Goal: Task Accomplishment & Management: Manage account settings

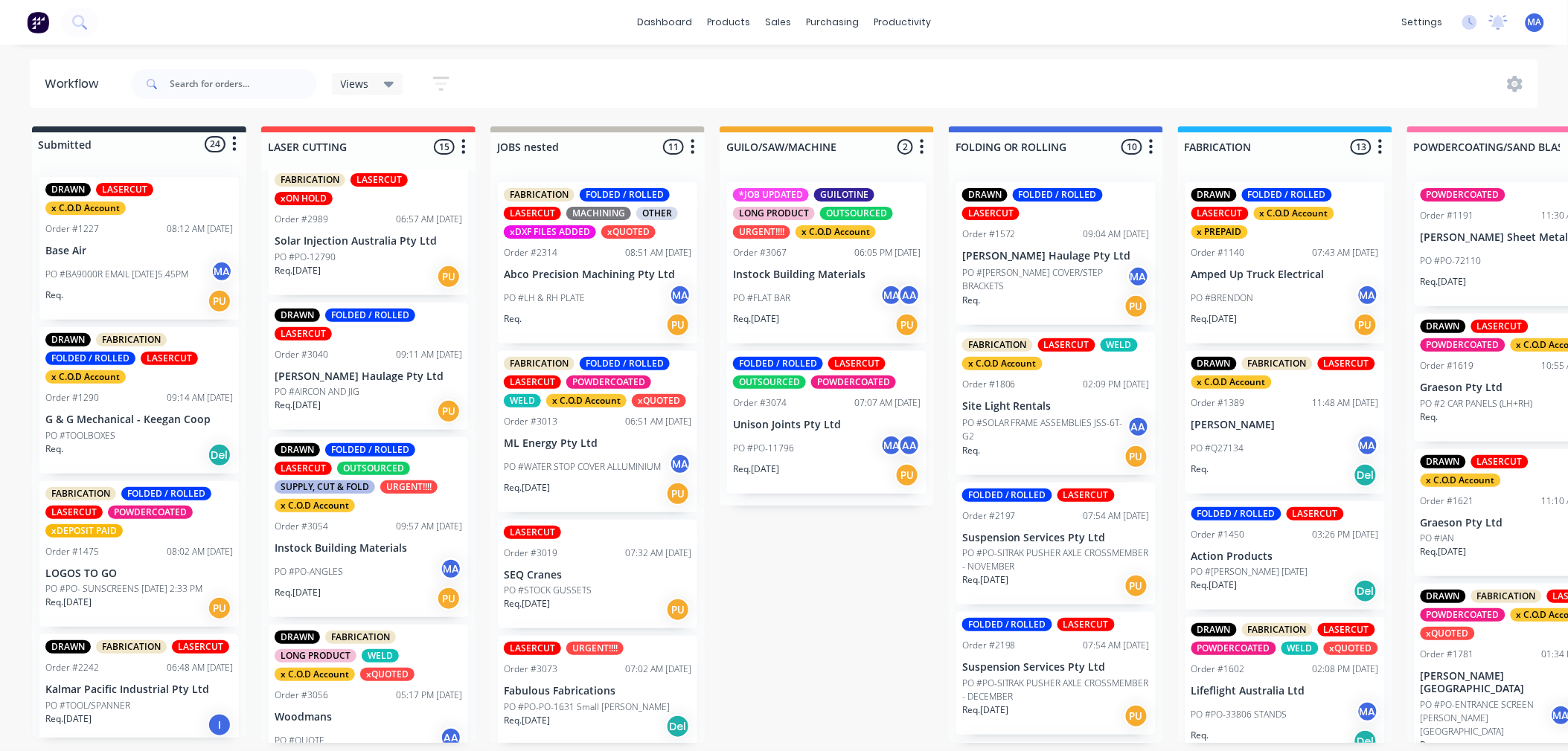
scroll to position [331, 0]
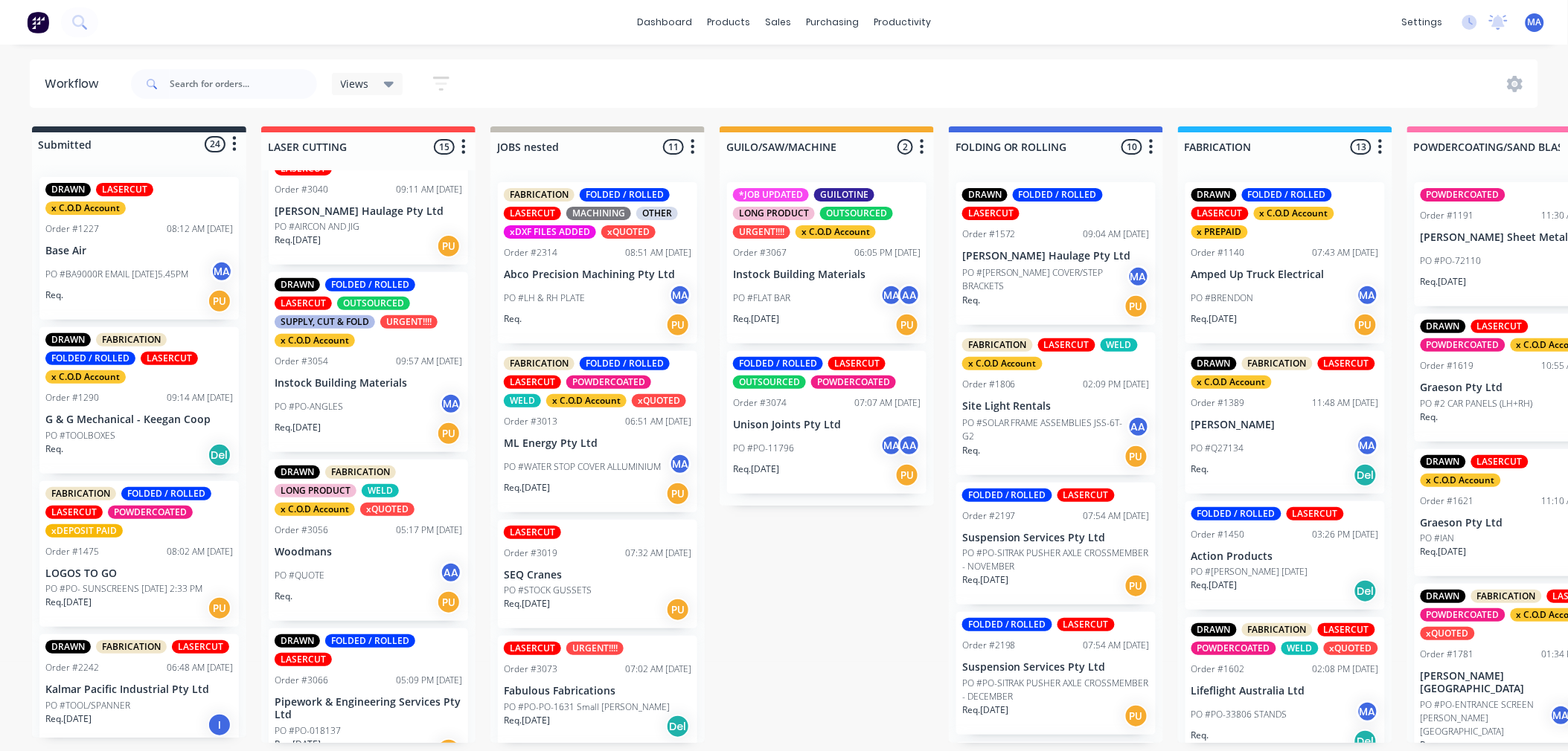
click at [383, 428] on div "Req. 07/10/25 PU" at bounding box center [369, 434] width 188 height 26
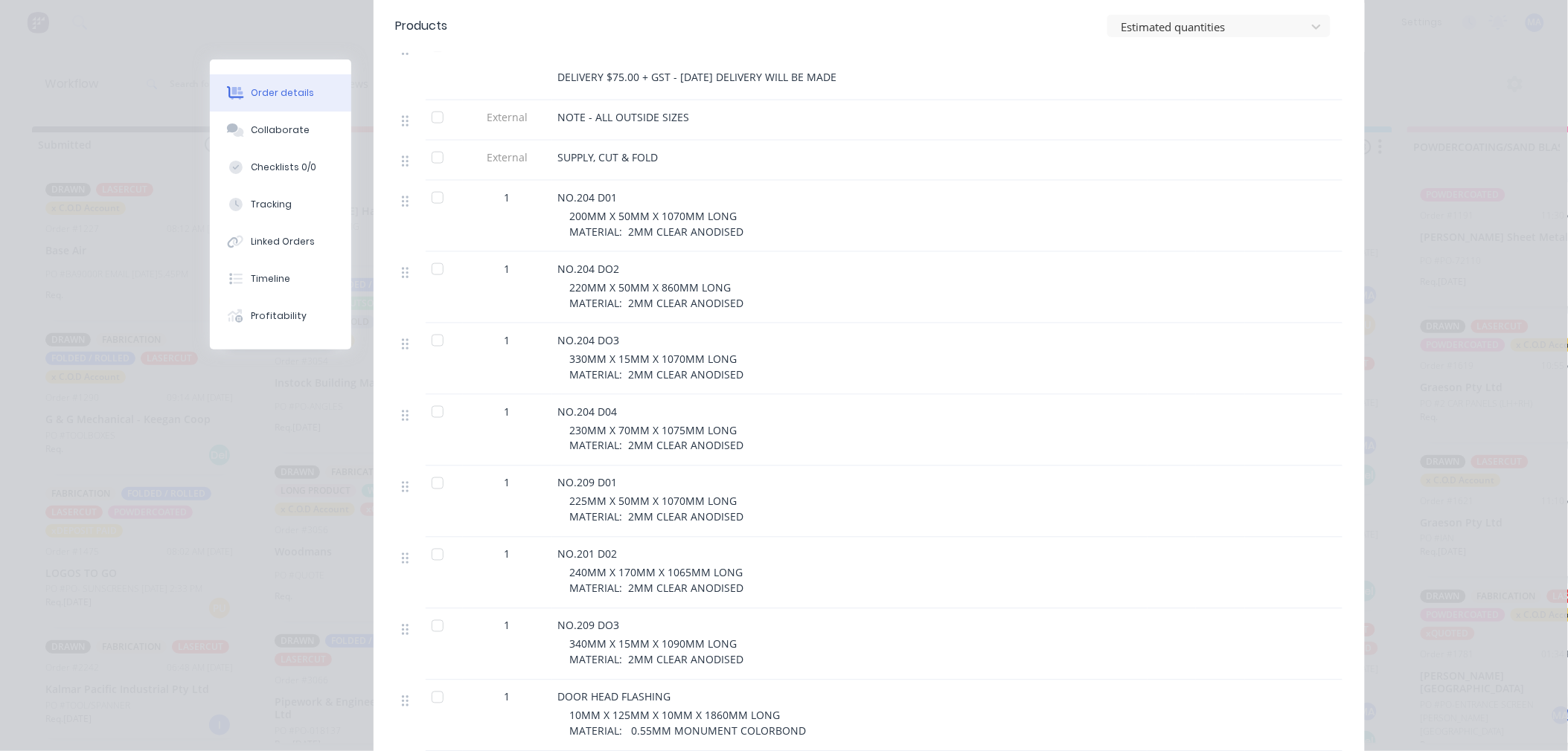
scroll to position [578, 0]
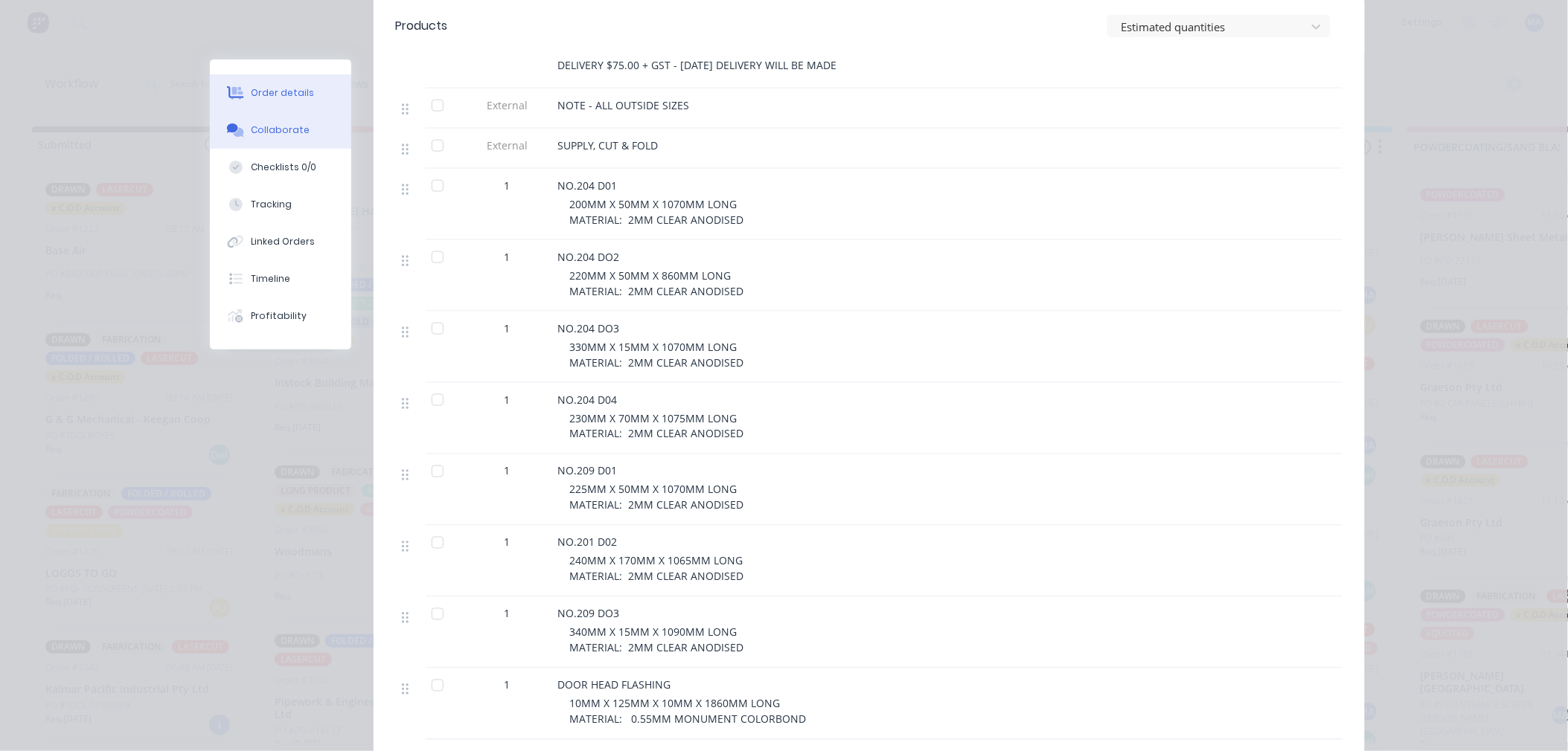
click at [271, 132] on div "Collaborate" at bounding box center [279, 130] width 59 height 14
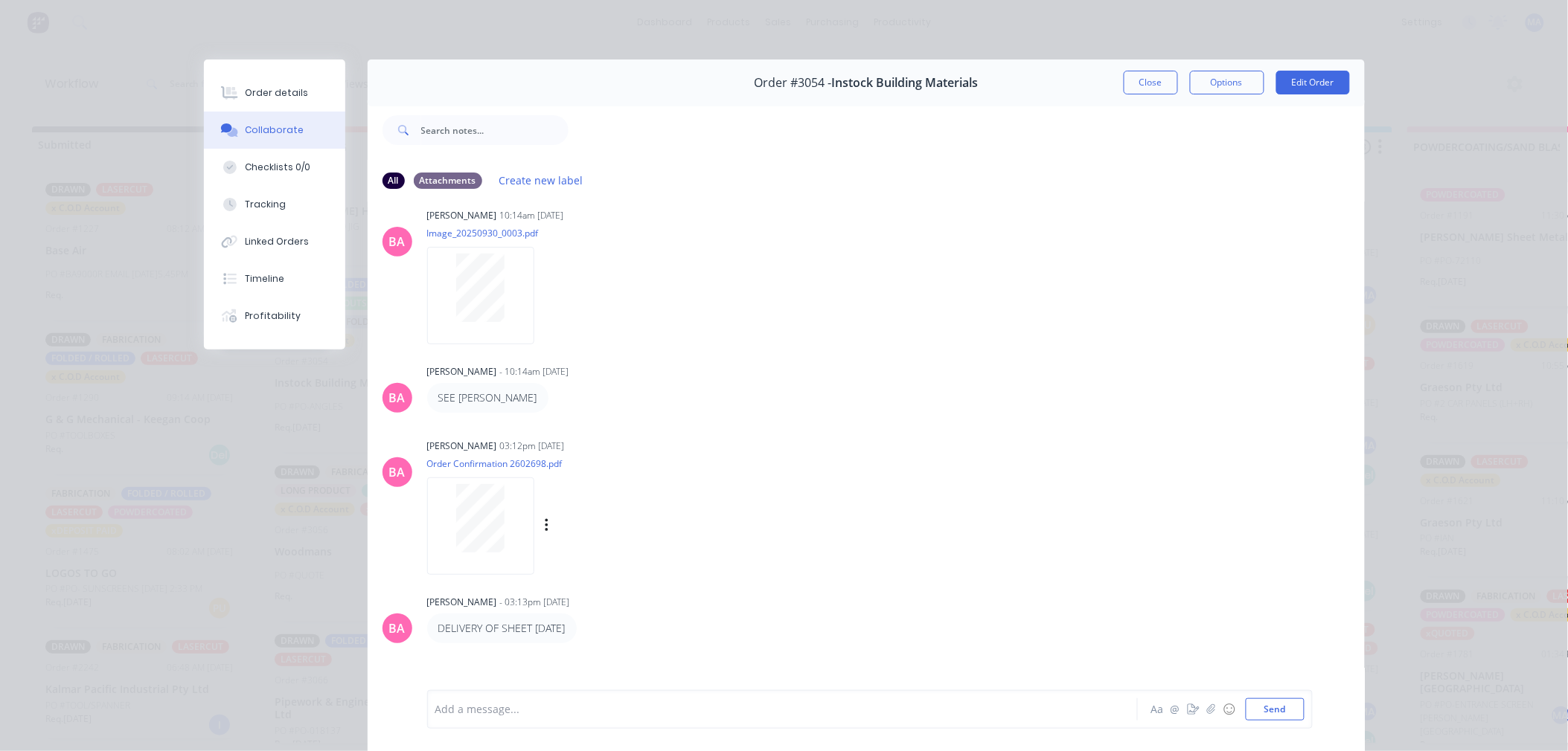
scroll to position [35, 0]
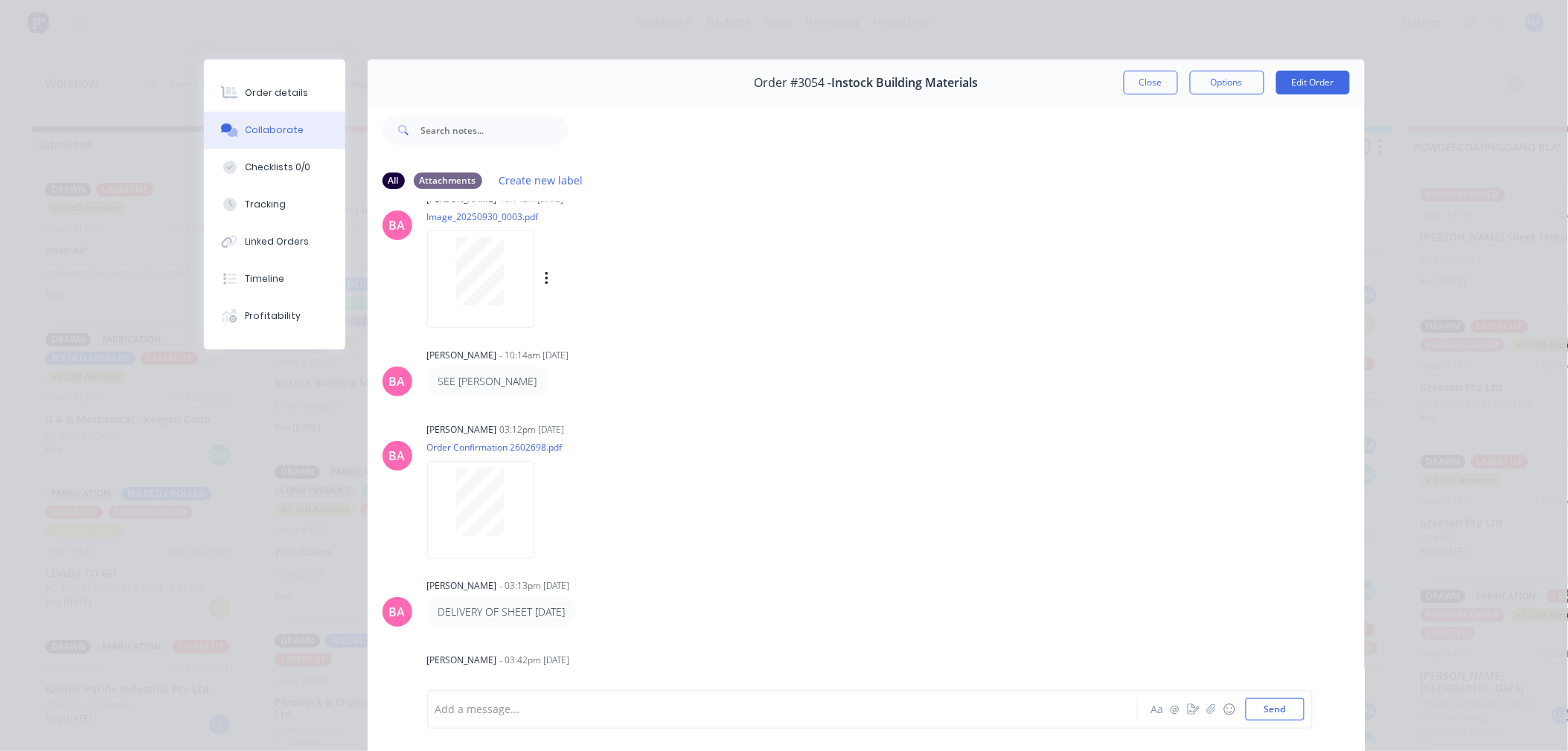
click at [509, 302] on div at bounding box center [480, 271] width 94 height 68
click at [1159, 90] on button "Close" at bounding box center [1151, 83] width 55 height 24
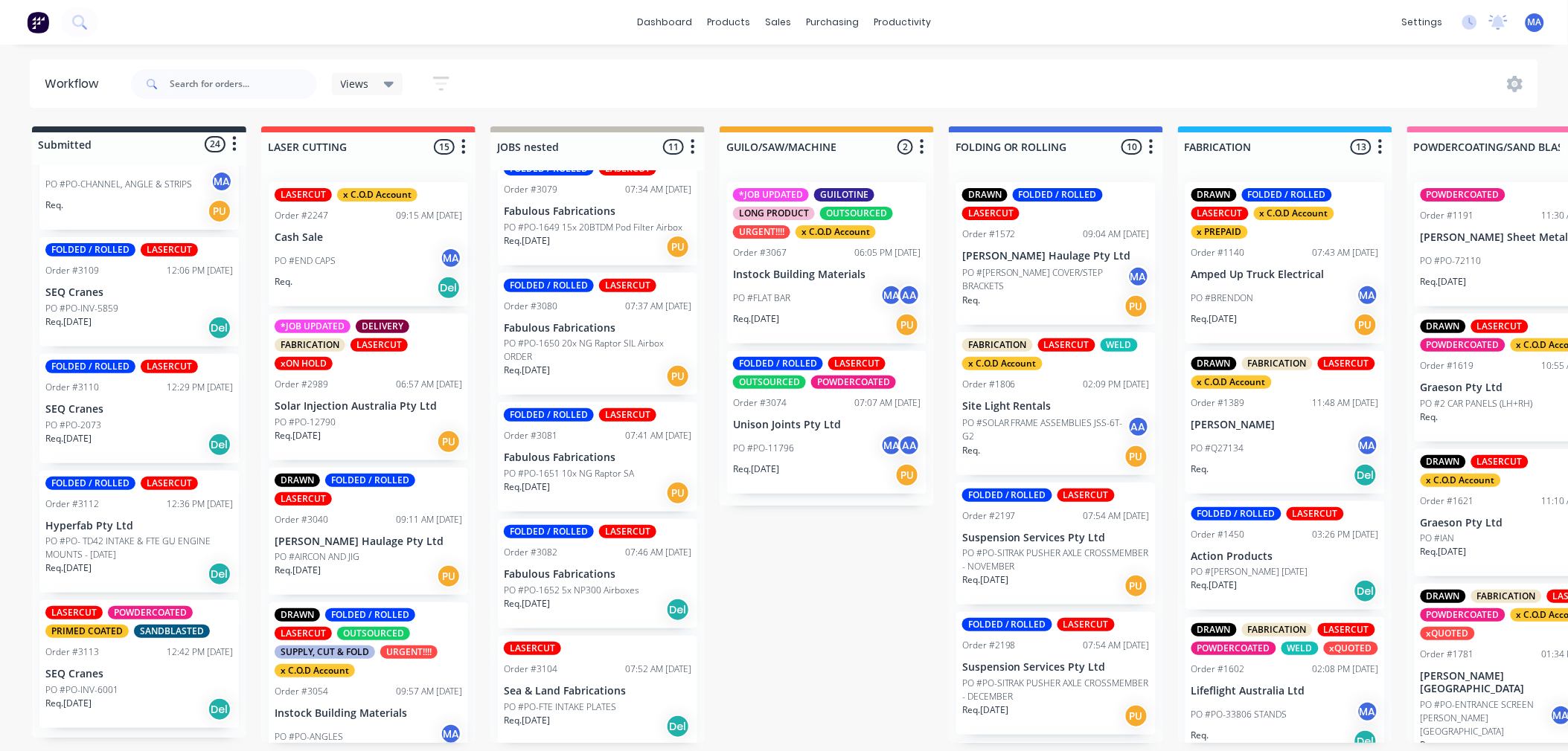
scroll to position [4, 0]
click at [152, 678] on p "SEQ Cranes" at bounding box center [140, 674] width 188 height 13
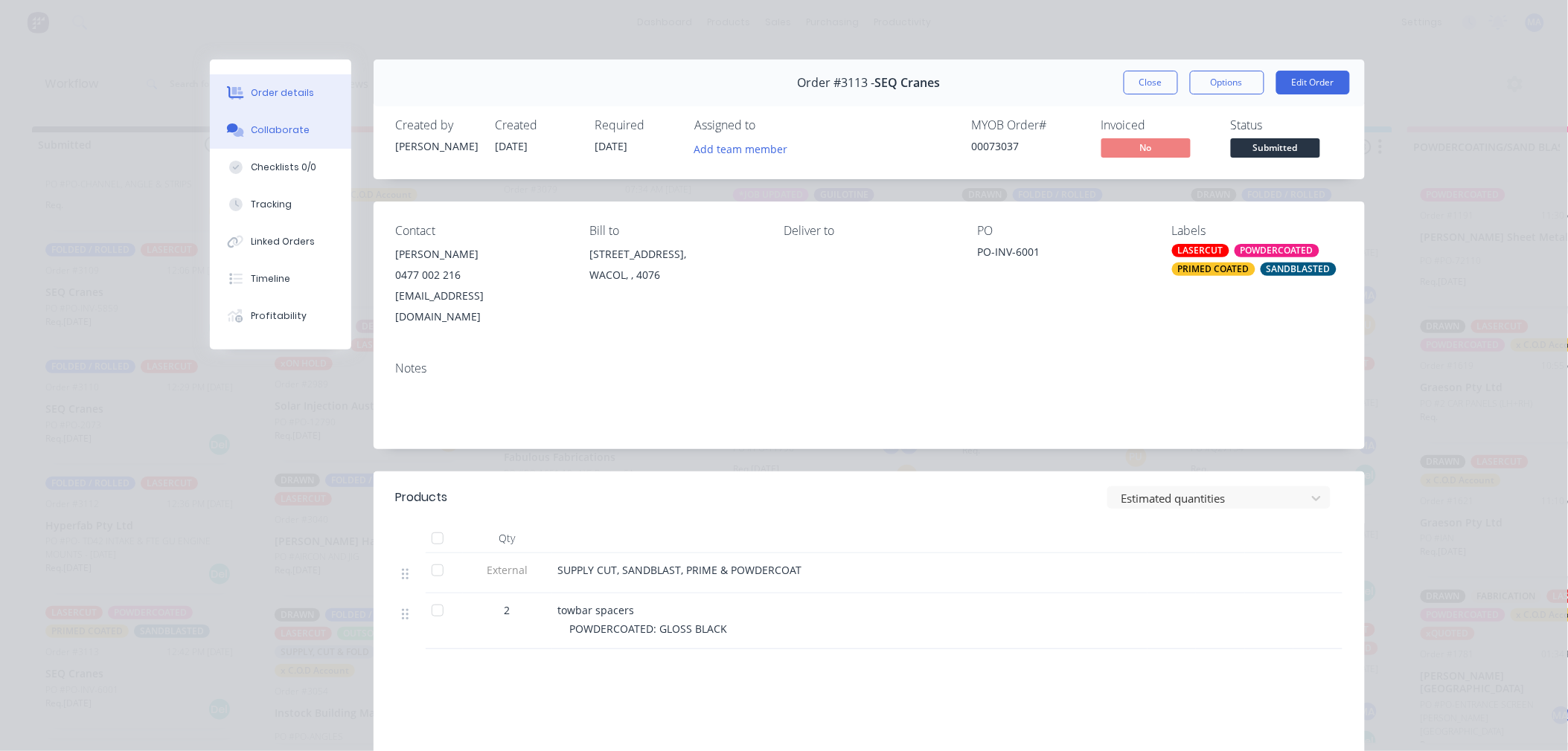
click at [316, 138] on button "Collaborate" at bounding box center [280, 130] width 141 height 37
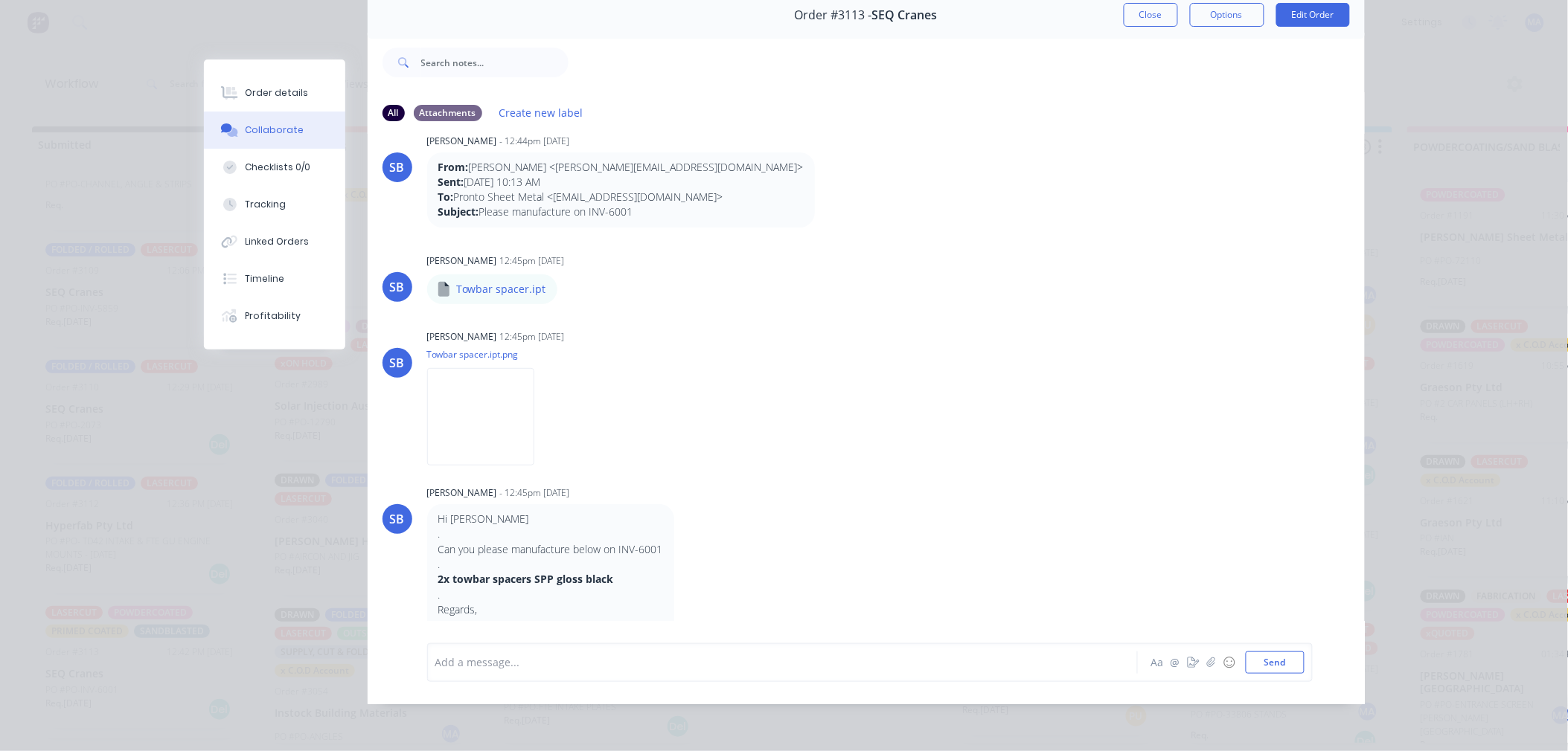
scroll to position [0, 0]
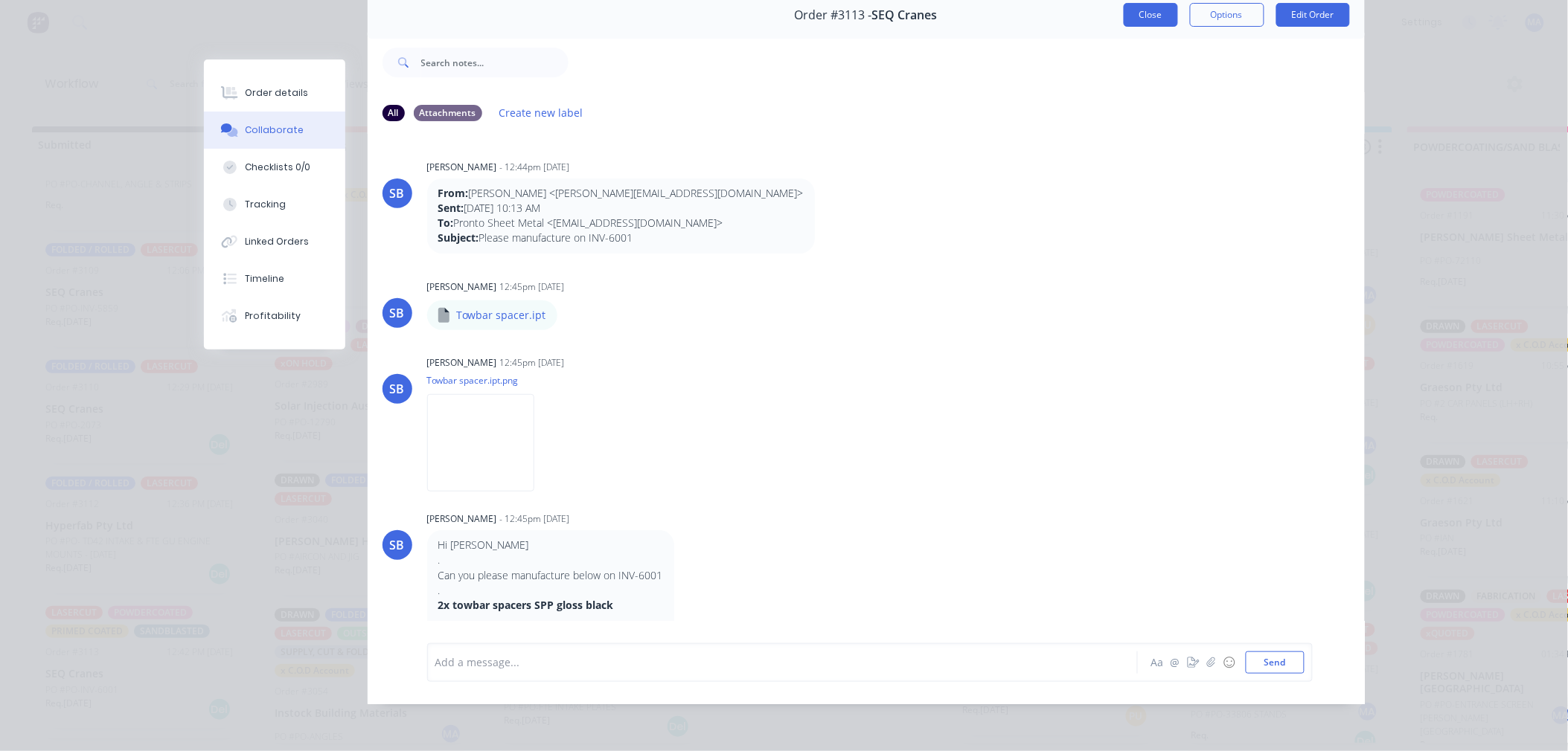
click at [1151, 11] on button "Close" at bounding box center [1151, 15] width 55 height 24
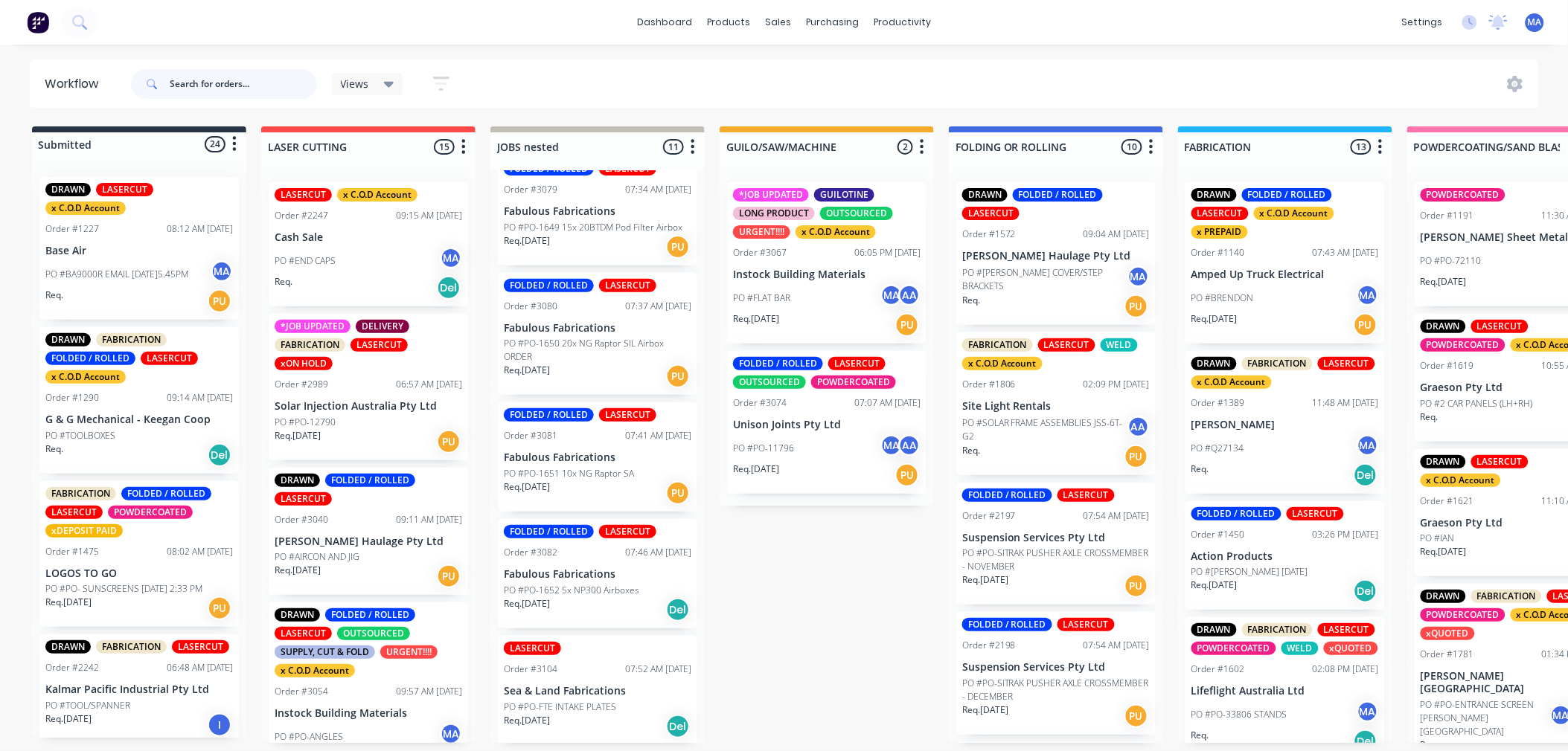
click at [234, 90] on input "text" at bounding box center [243, 83] width 148 height 30
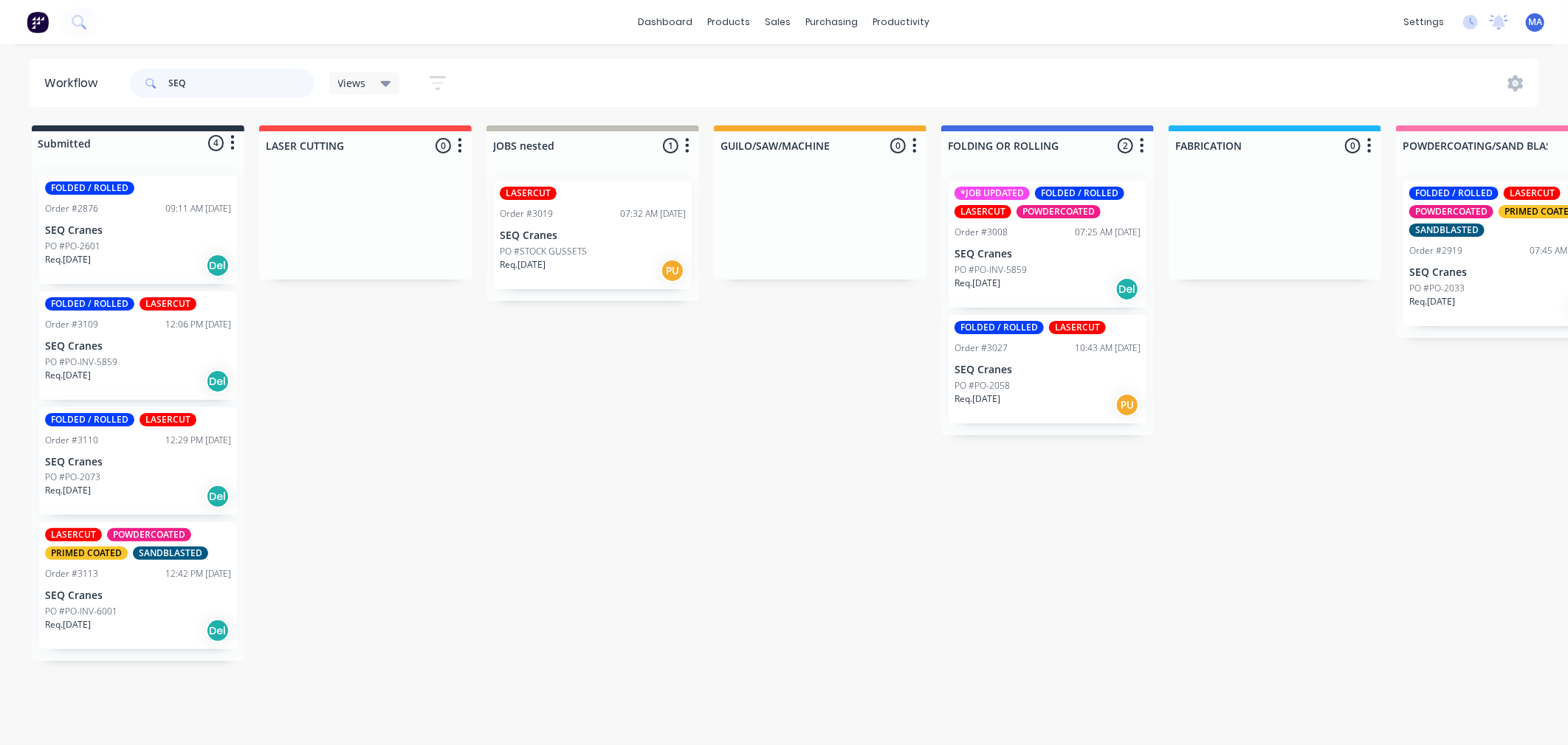
type input "SEQ"
click at [166, 502] on div "Req. 03/10/25 Del" at bounding box center [139, 497] width 186 height 25
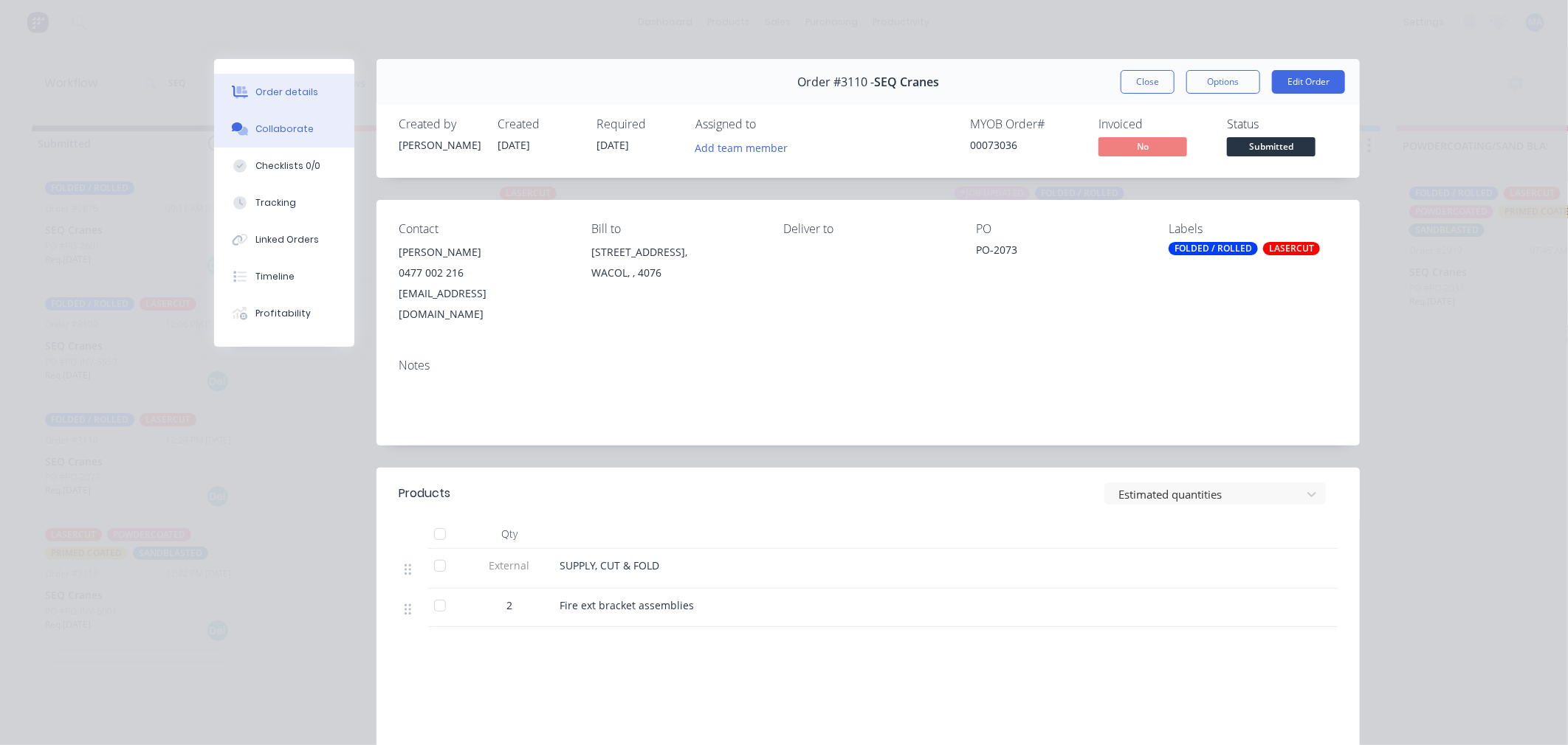
click at [327, 130] on button "Collaborate" at bounding box center [284, 129] width 140 height 37
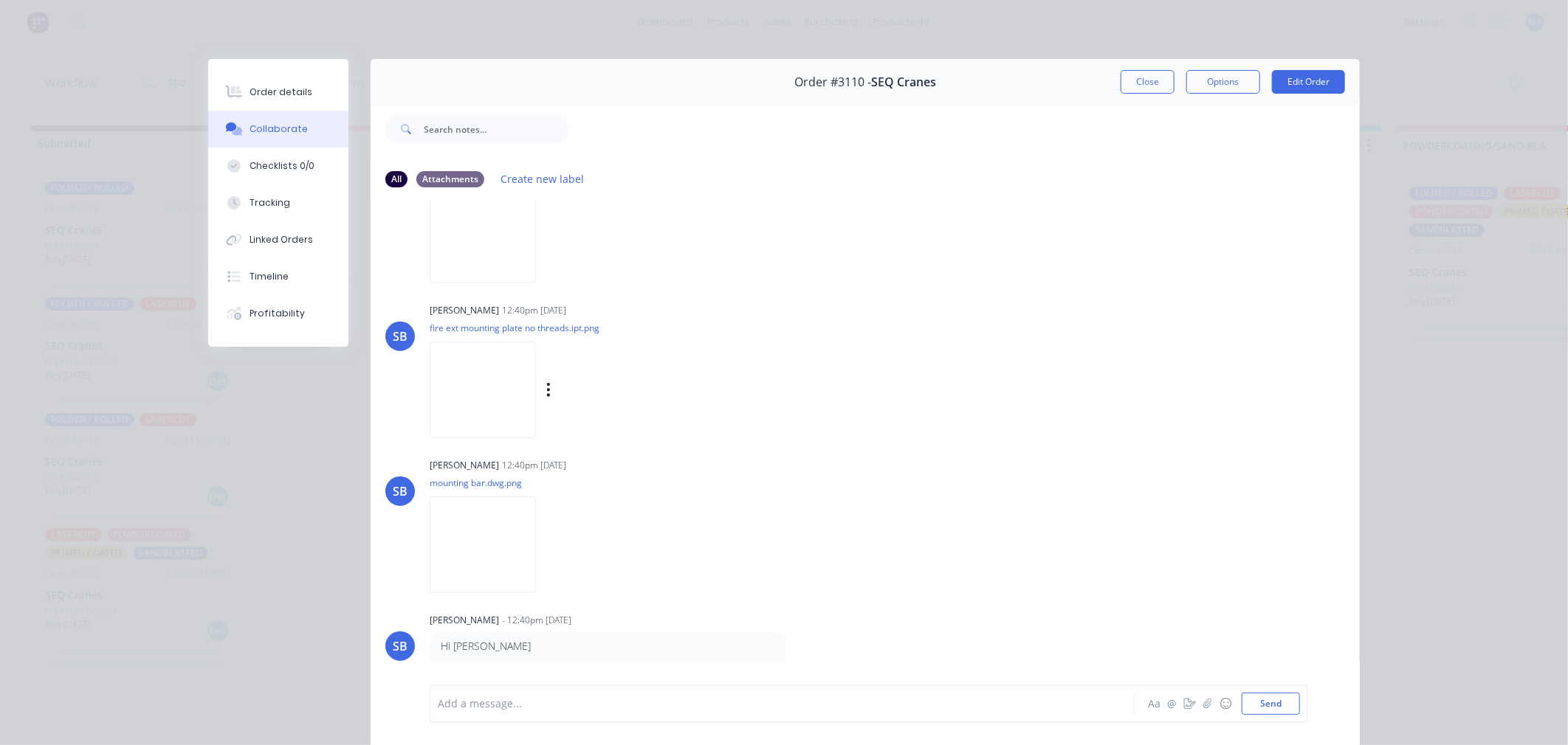
scroll to position [598, 0]
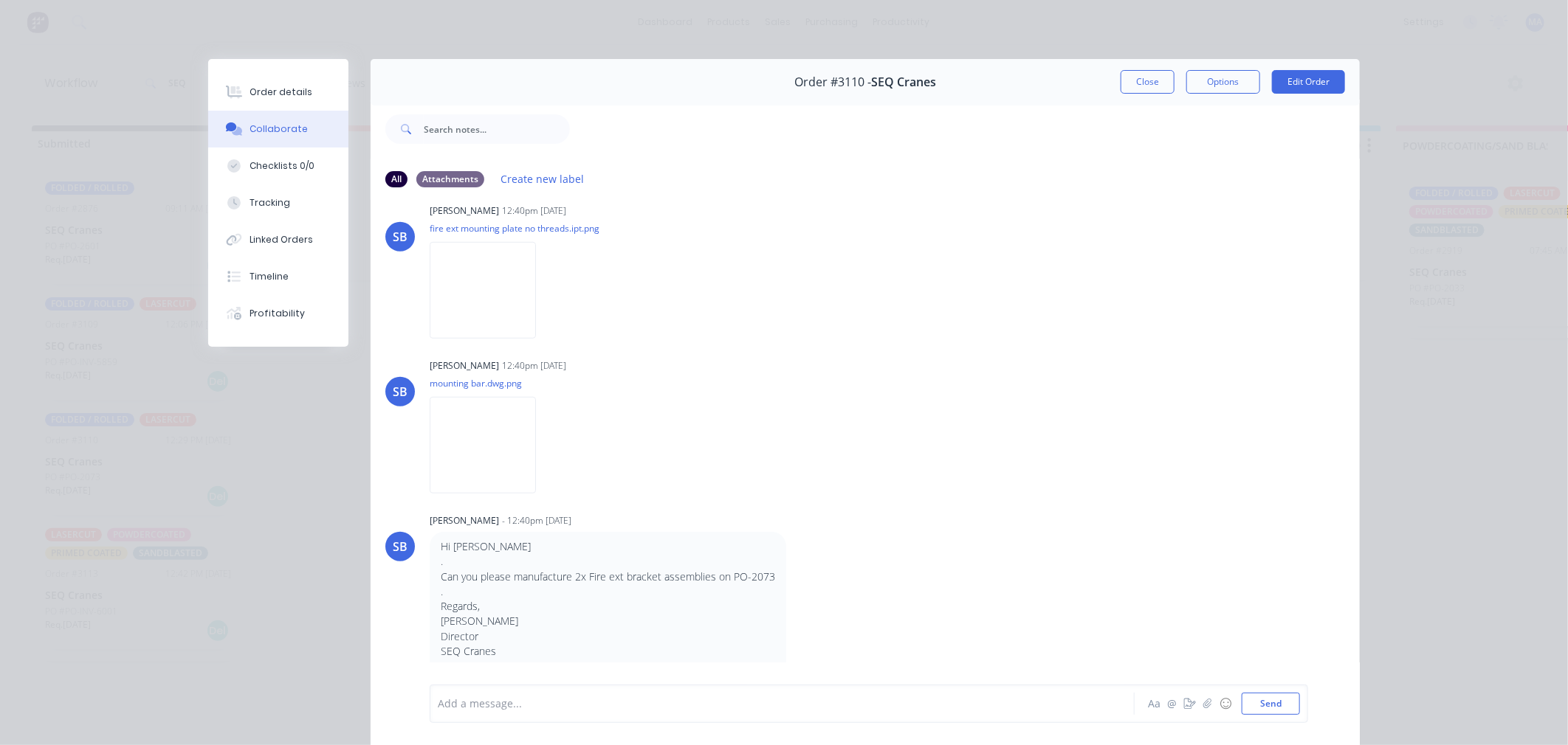
click at [1149, 77] on button "Close" at bounding box center [1148, 82] width 54 height 24
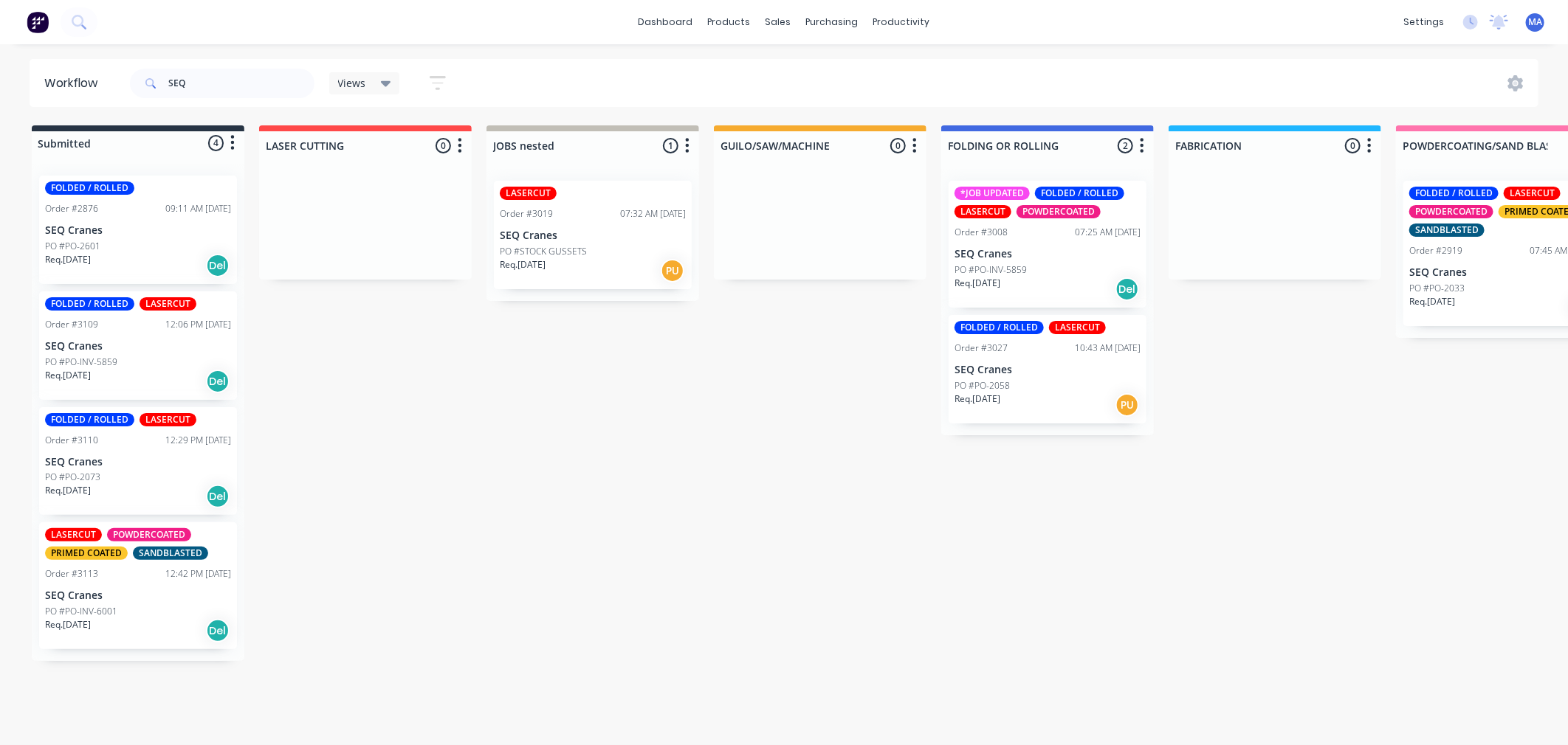
click at [225, 370] on div "Del" at bounding box center [218, 381] width 24 height 24
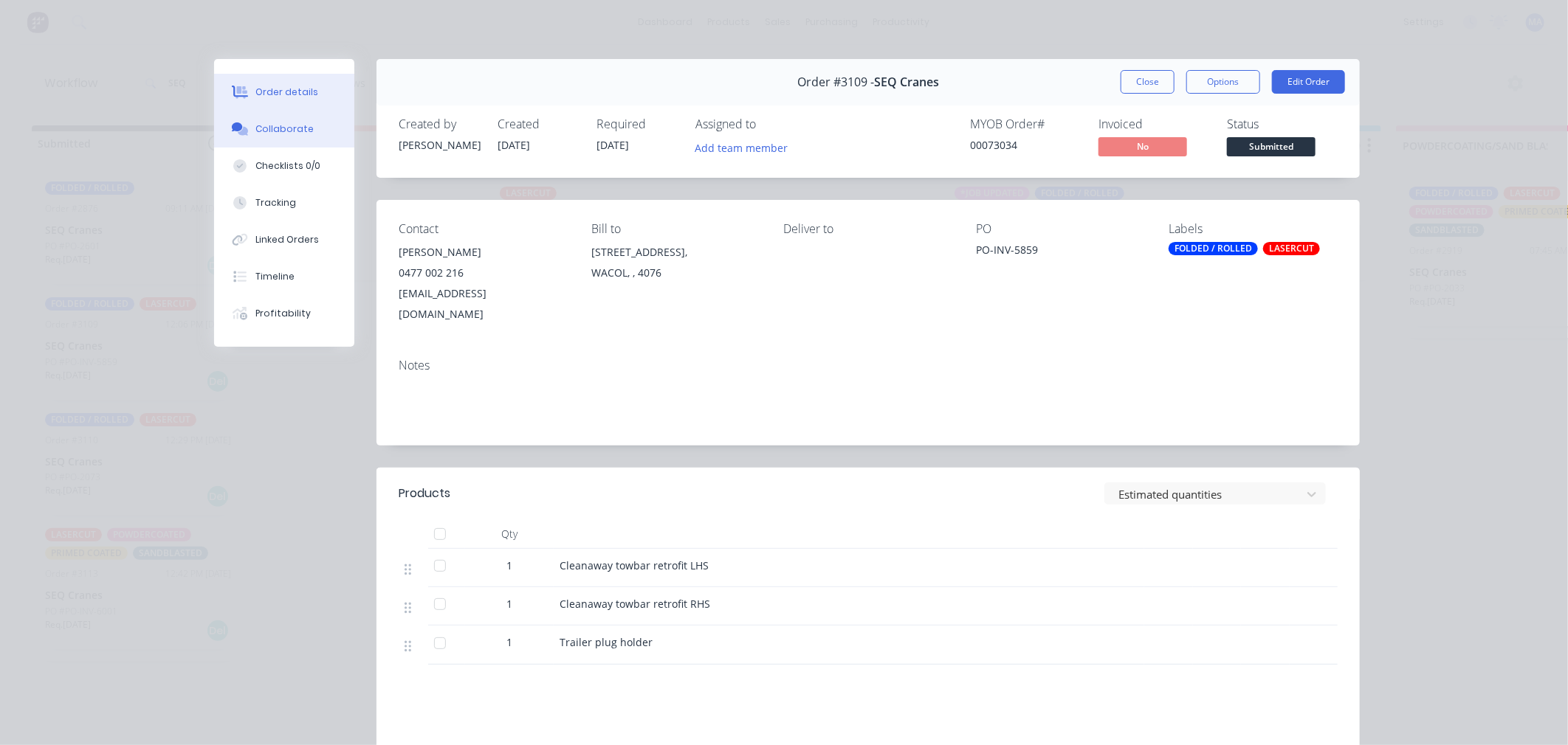
click at [330, 116] on button "Collaborate" at bounding box center [284, 129] width 140 height 37
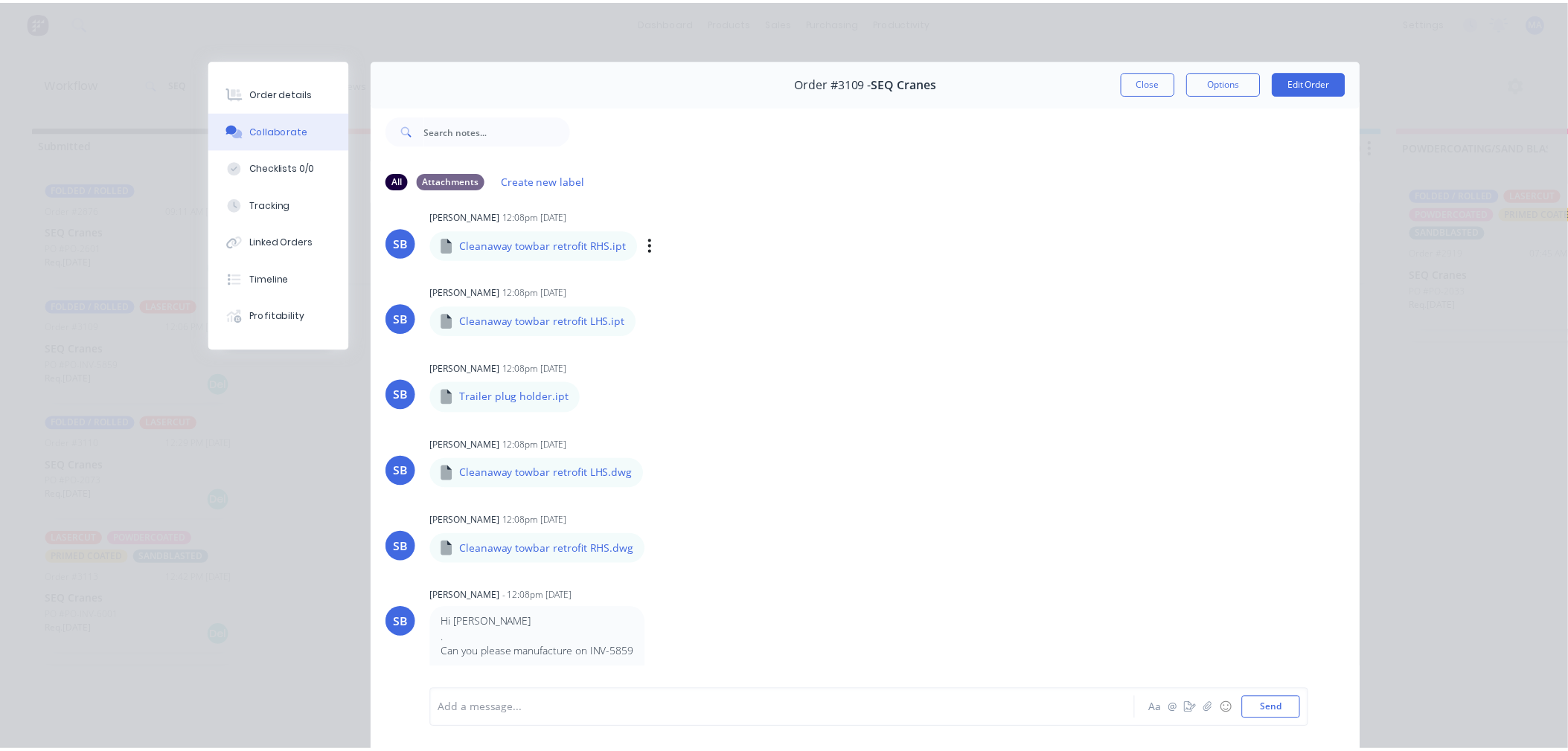
scroll to position [0, 0]
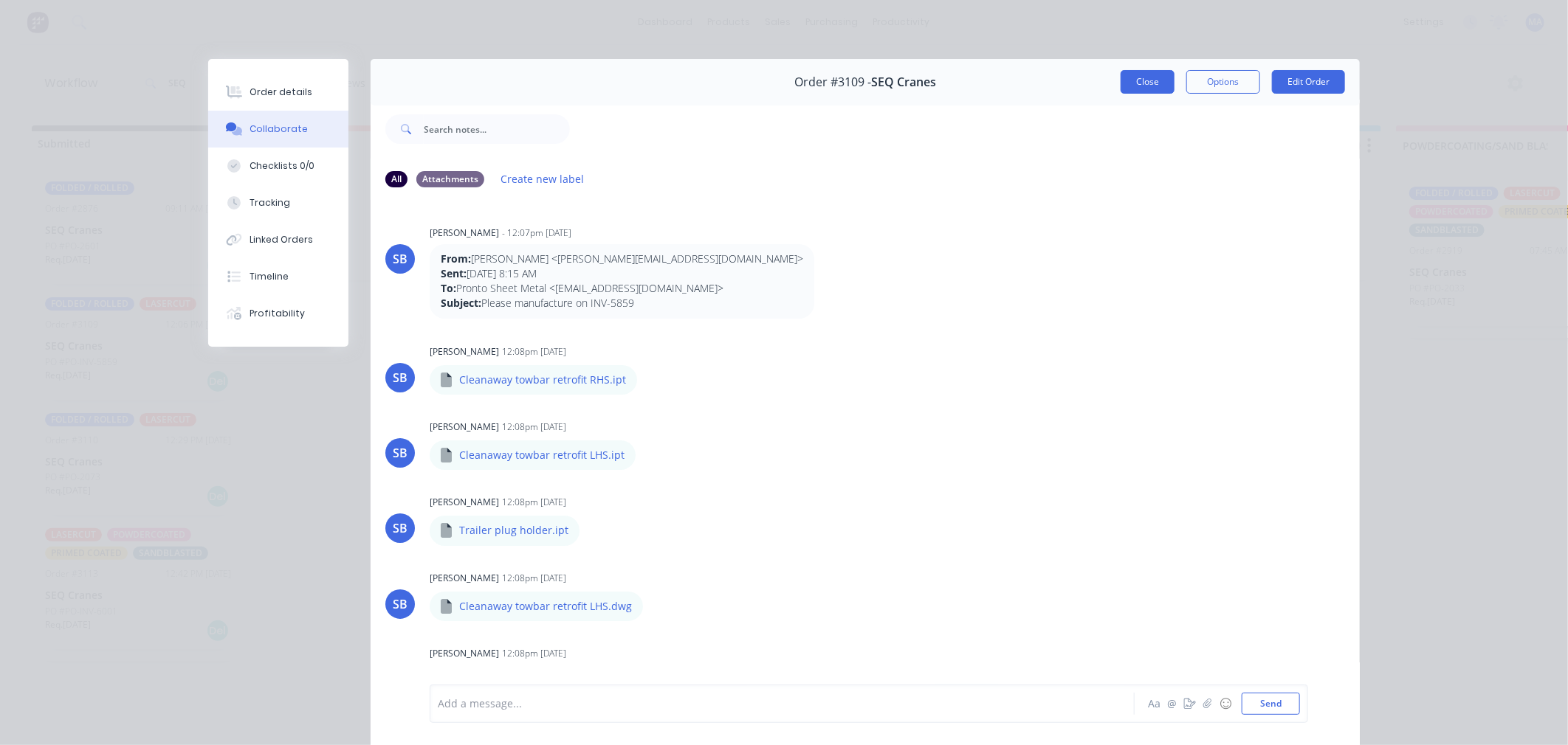
click at [1139, 86] on button "Close" at bounding box center [1148, 82] width 54 height 24
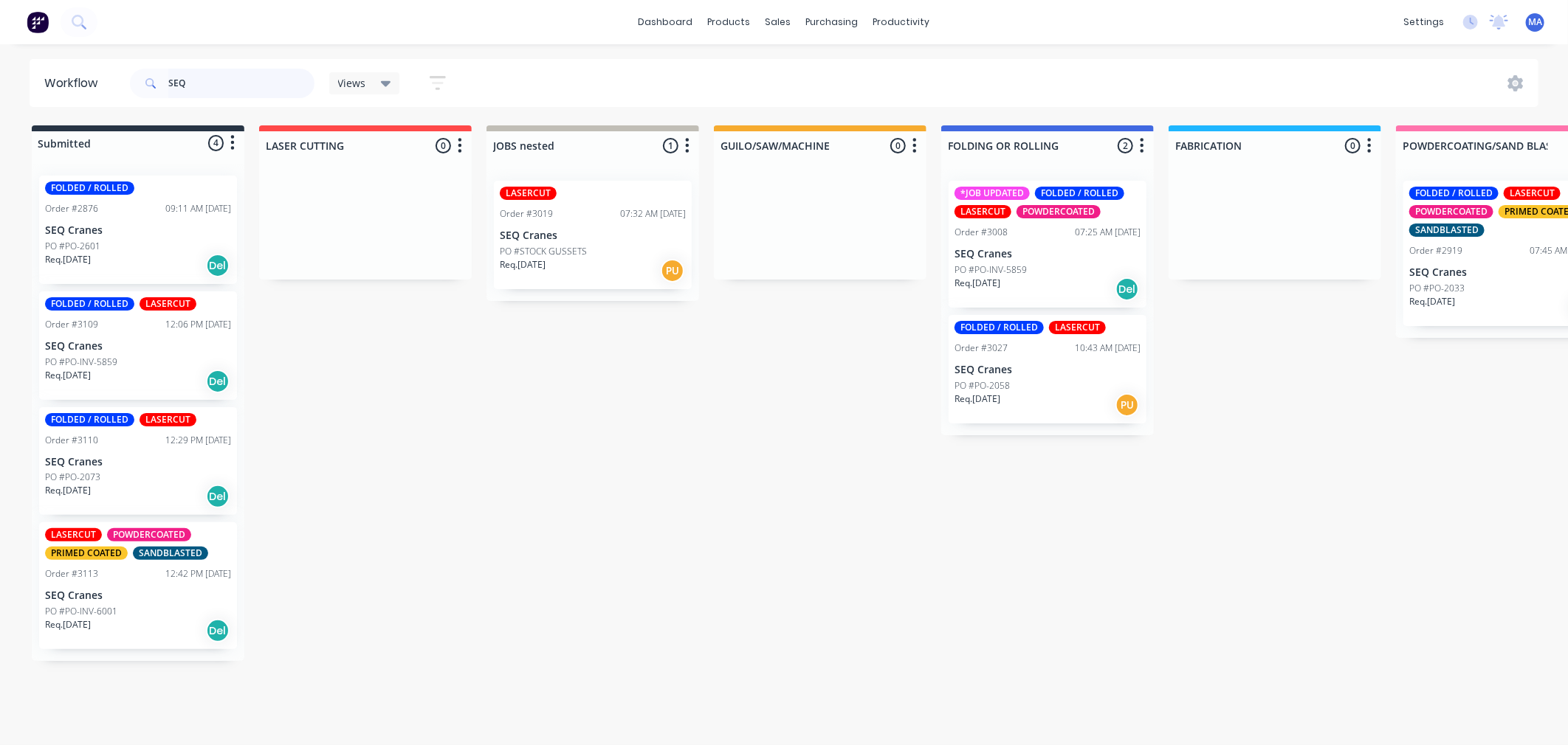
drag, startPoint x: 235, startPoint y: 85, endPoint x: 57, endPoint y: 79, distance: 178.1
click at [59, 79] on header "Workflow SEQ Views Save new view None (Default) edit Show/Hide statuses Show li…" at bounding box center [784, 83] width 1510 height 48
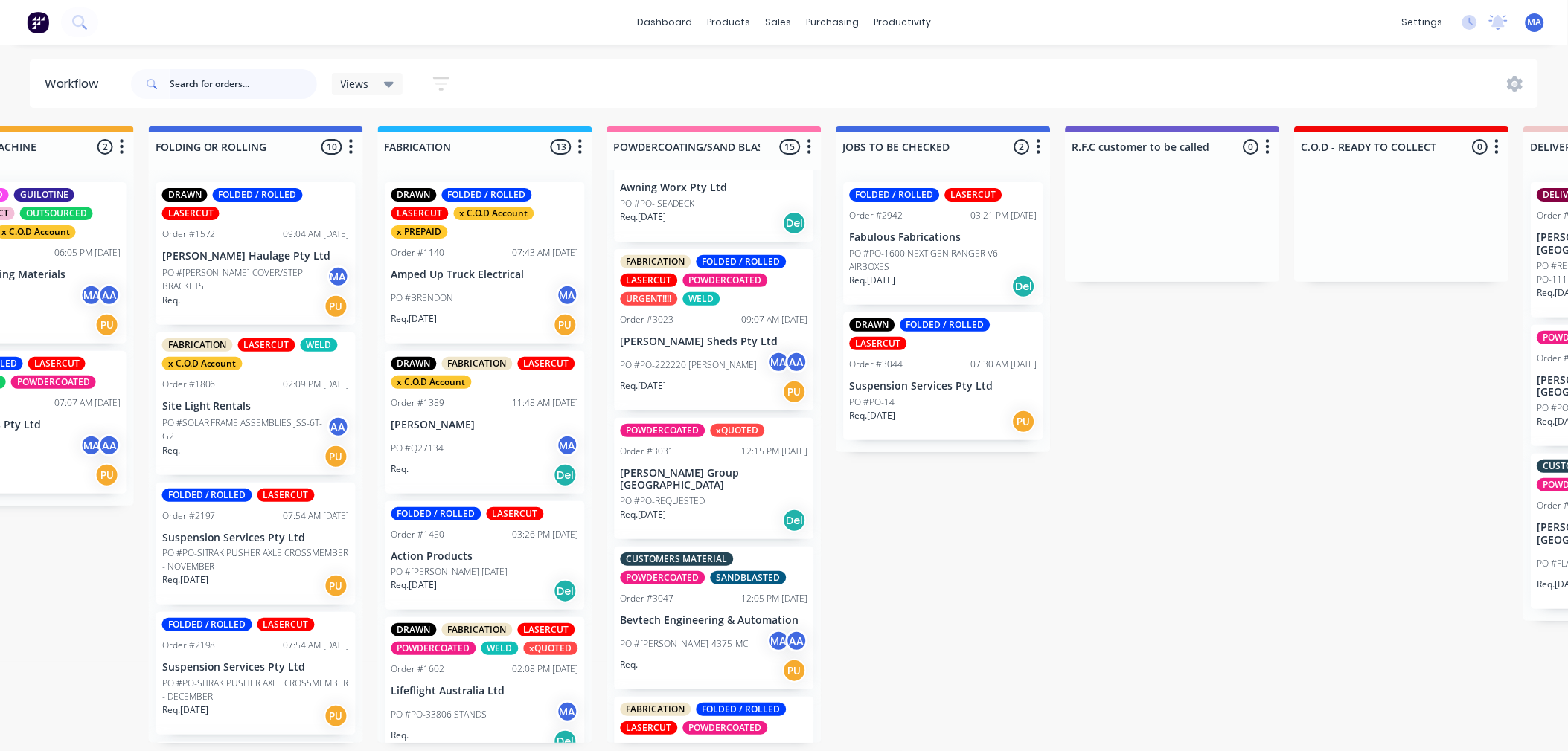
scroll to position [1269, 0]
click at [708, 577] on div "CUSTOMERS MATERIAL POWDERCOATED SANDBLASTED Order #3047 12:05 PM 29/09/25 Bevte…" at bounding box center [715, 619] width 199 height 143
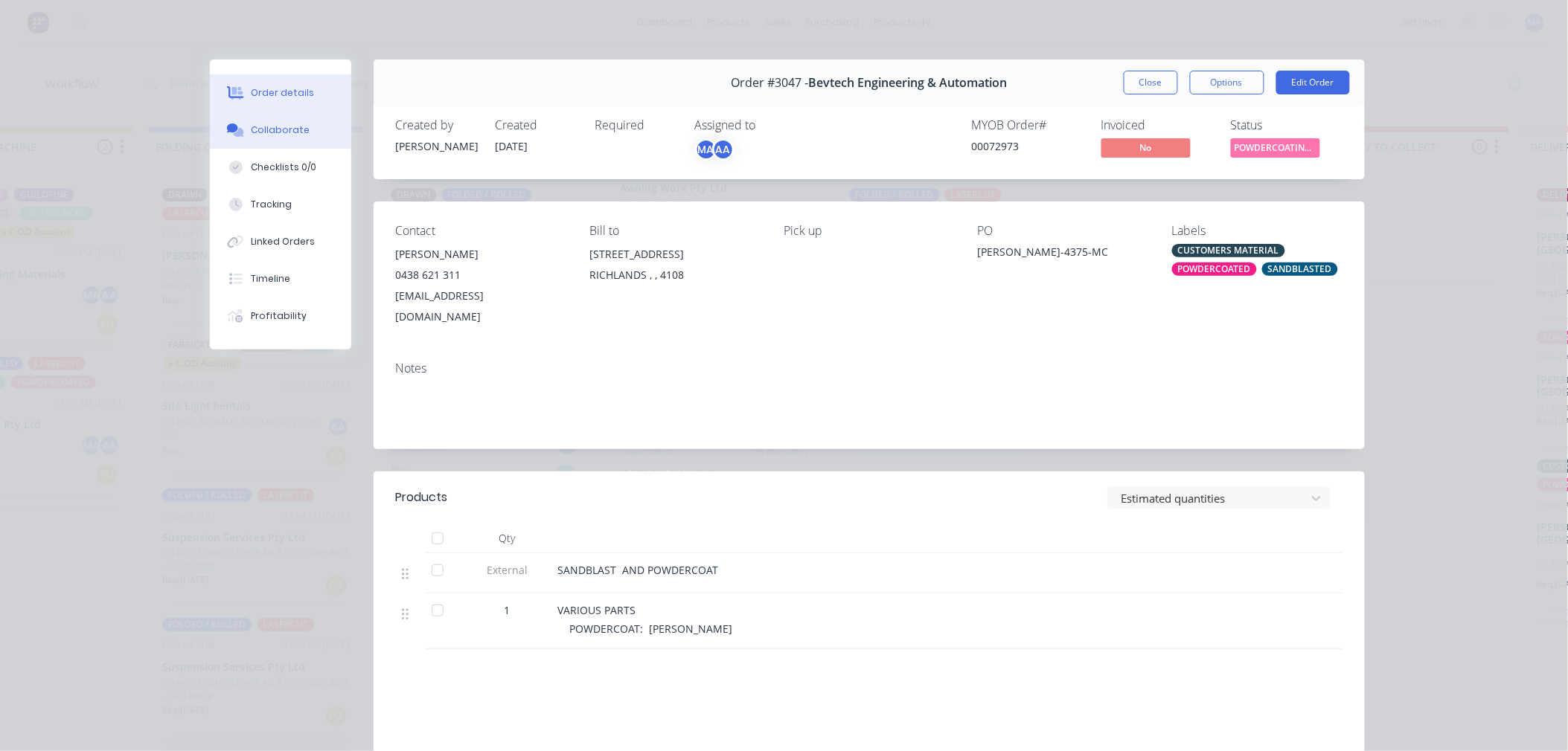
click at [281, 146] on button "Collaborate" at bounding box center [280, 130] width 141 height 37
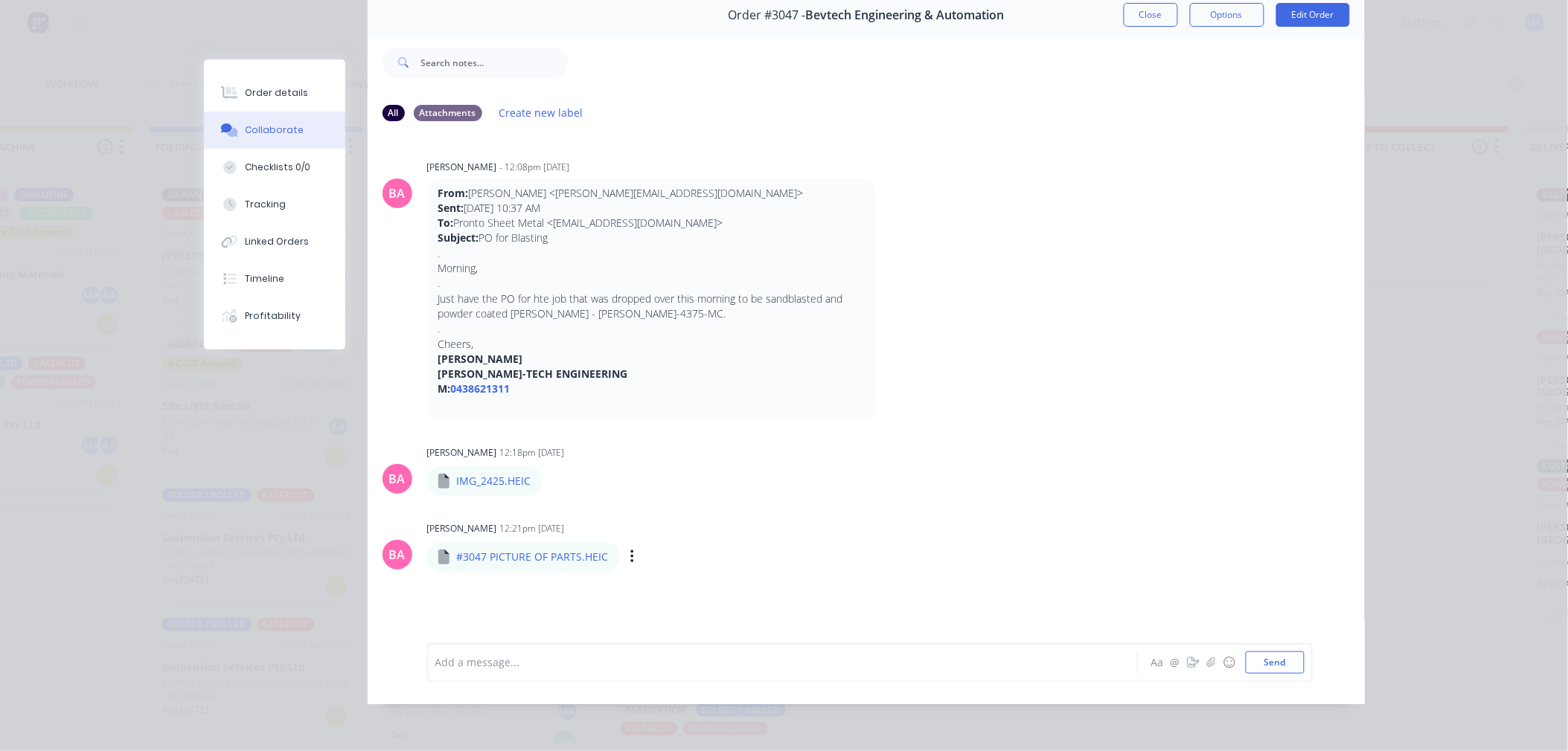
scroll to position [0, 800]
click at [630, 549] on icon "button" at bounding box center [633, 557] width 5 height 17
click at [657, 563] on button "Download" at bounding box center [730, 580] width 168 height 34
click at [988, 213] on div "BA Brenda Abrahams - 12:08pm 29/09/25 From: Mick Currie <mick@bevtech.com.au> S…" at bounding box center [866, 288] width 997 height 263
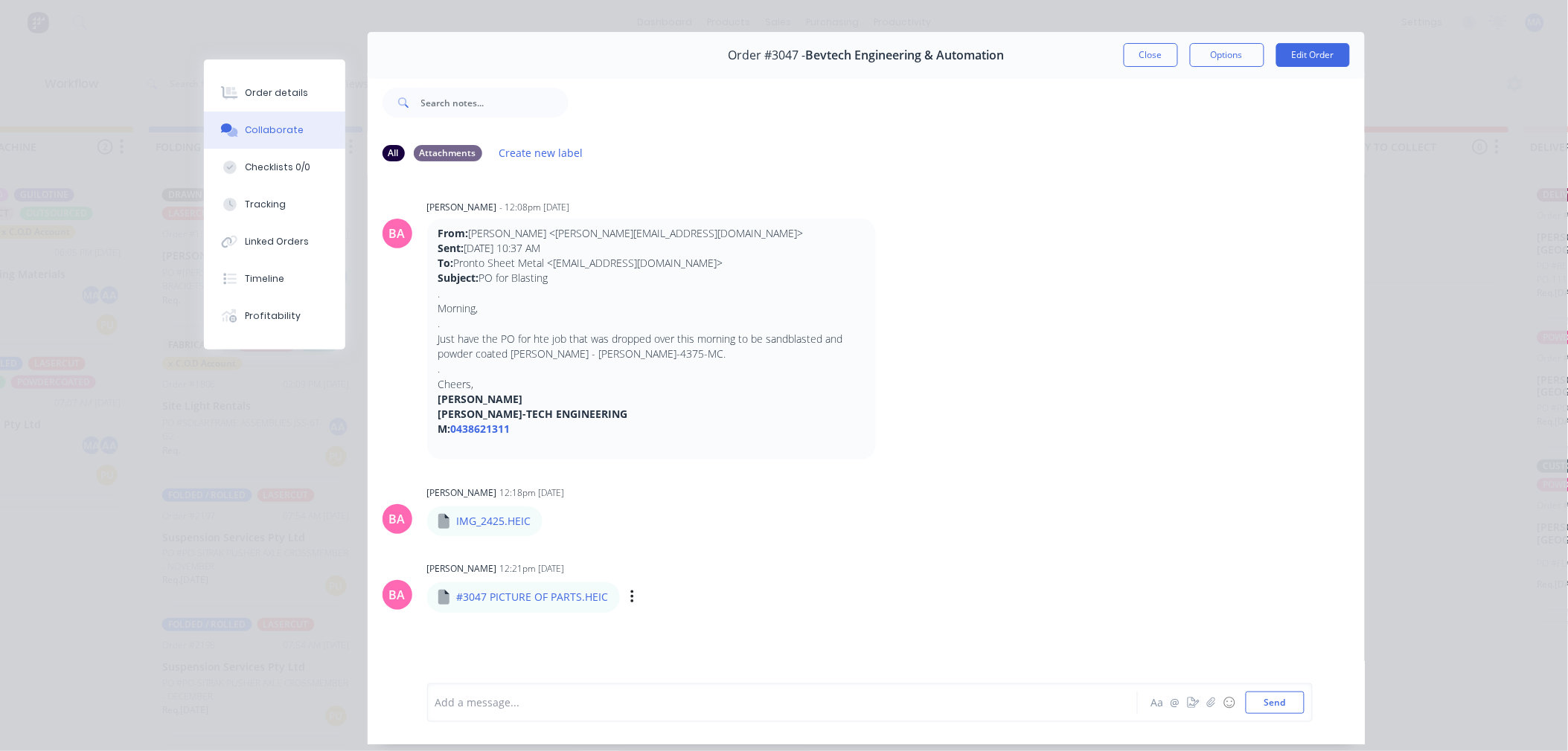
scroll to position [0, 0]
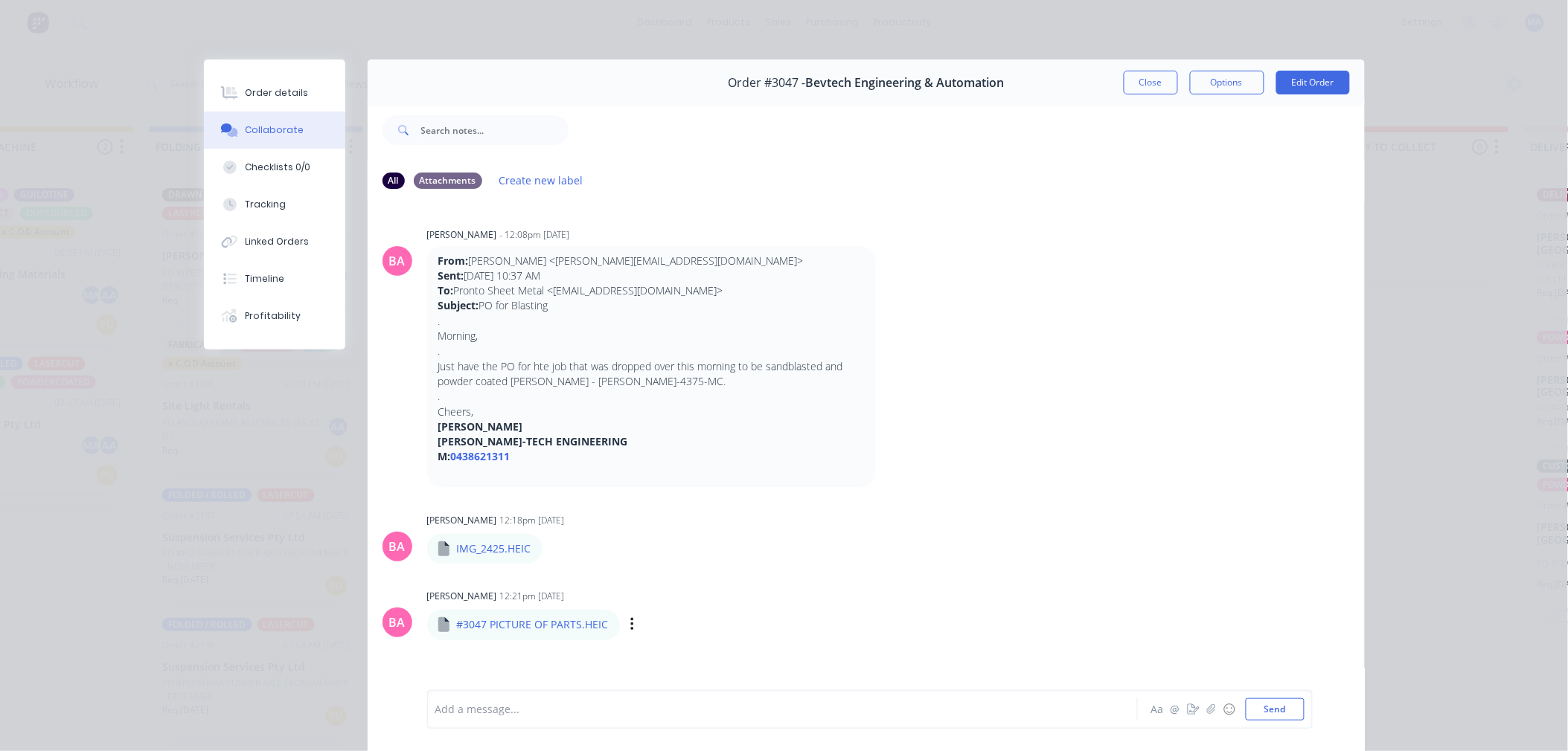
click at [1174, 75] on div "Close Options Edit Order" at bounding box center [1237, 83] width 226 height 24
click at [1158, 79] on button "Close" at bounding box center [1151, 83] width 55 height 24
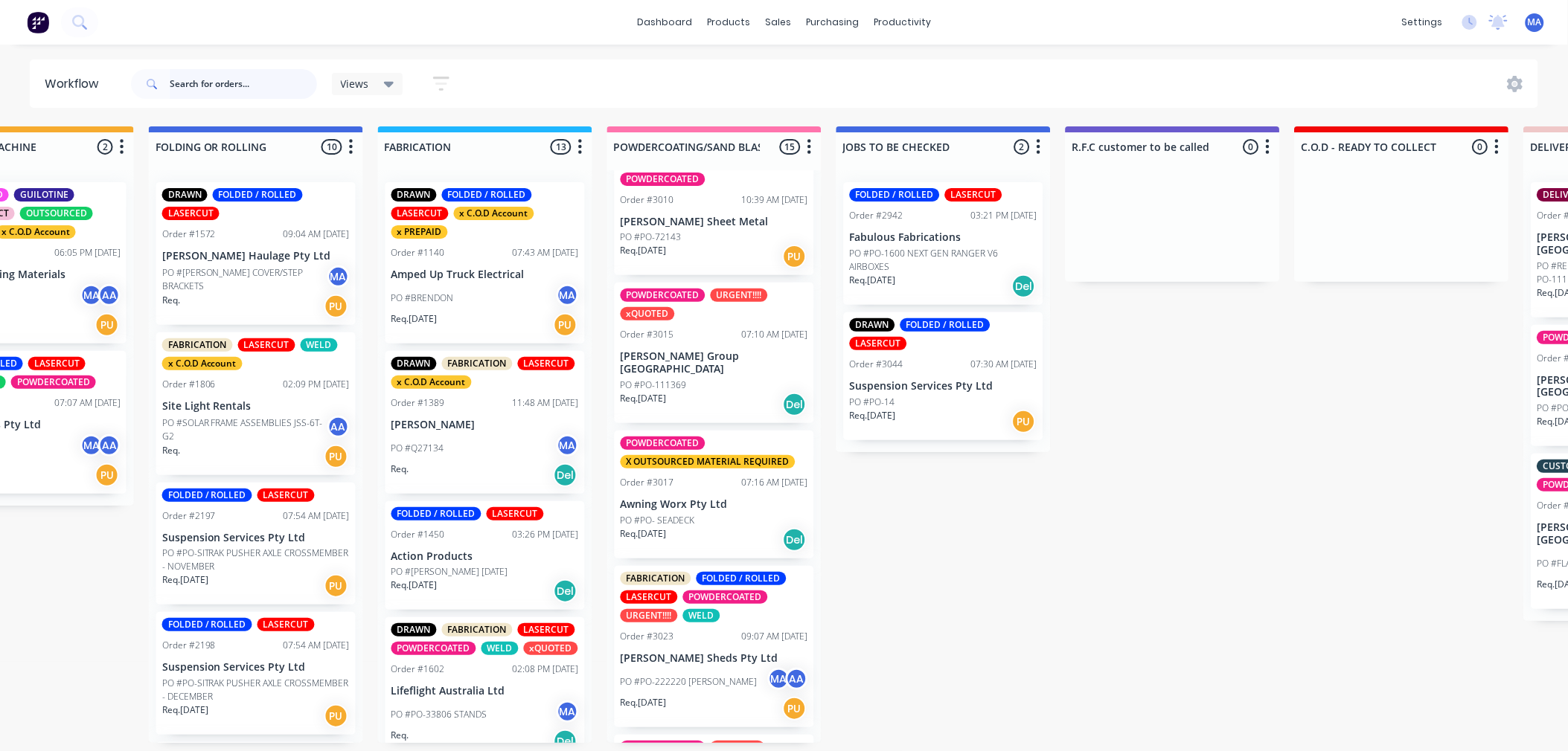
scroll to position [938, 0]
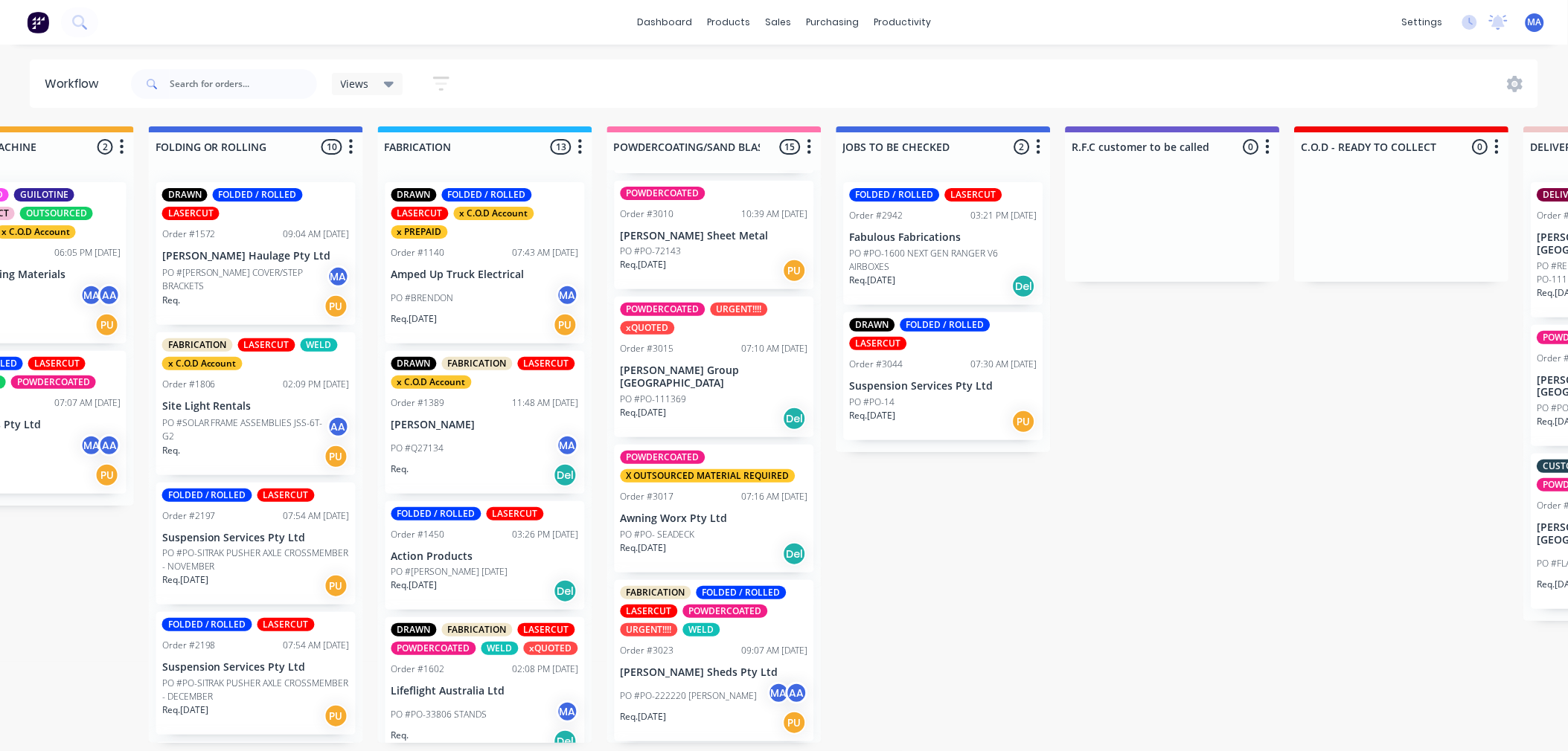
click at [711, 542] on div "Req. 25/09/25 Del" at bounding box center [715, 554] width 188 height 26
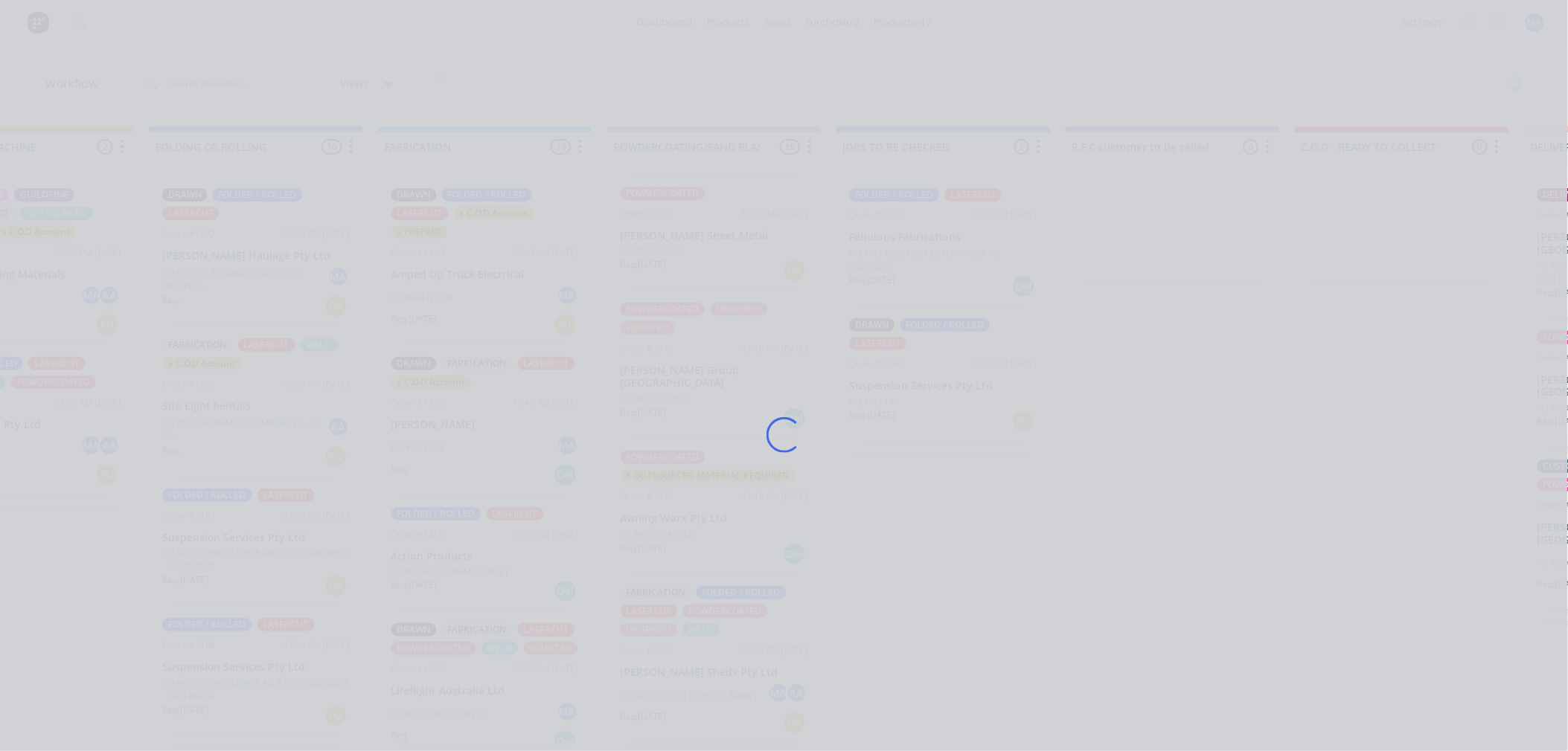
scroll to position [0, 0]
click at [480, 186] on div "Loading..." at bounding box center [784, 435] width 1191 height 751
drag, startPoint x: 506, startPoint y: 139, endPoint x: 544, endPoint y: 168, distance: 47.8
click at [518, 152] on div "Loading..." at bounding box center [784, 435] width 1191 height 751
click at [584, 190] on div "Loading..." at bounding box center [784, 435] width 1191 height 751
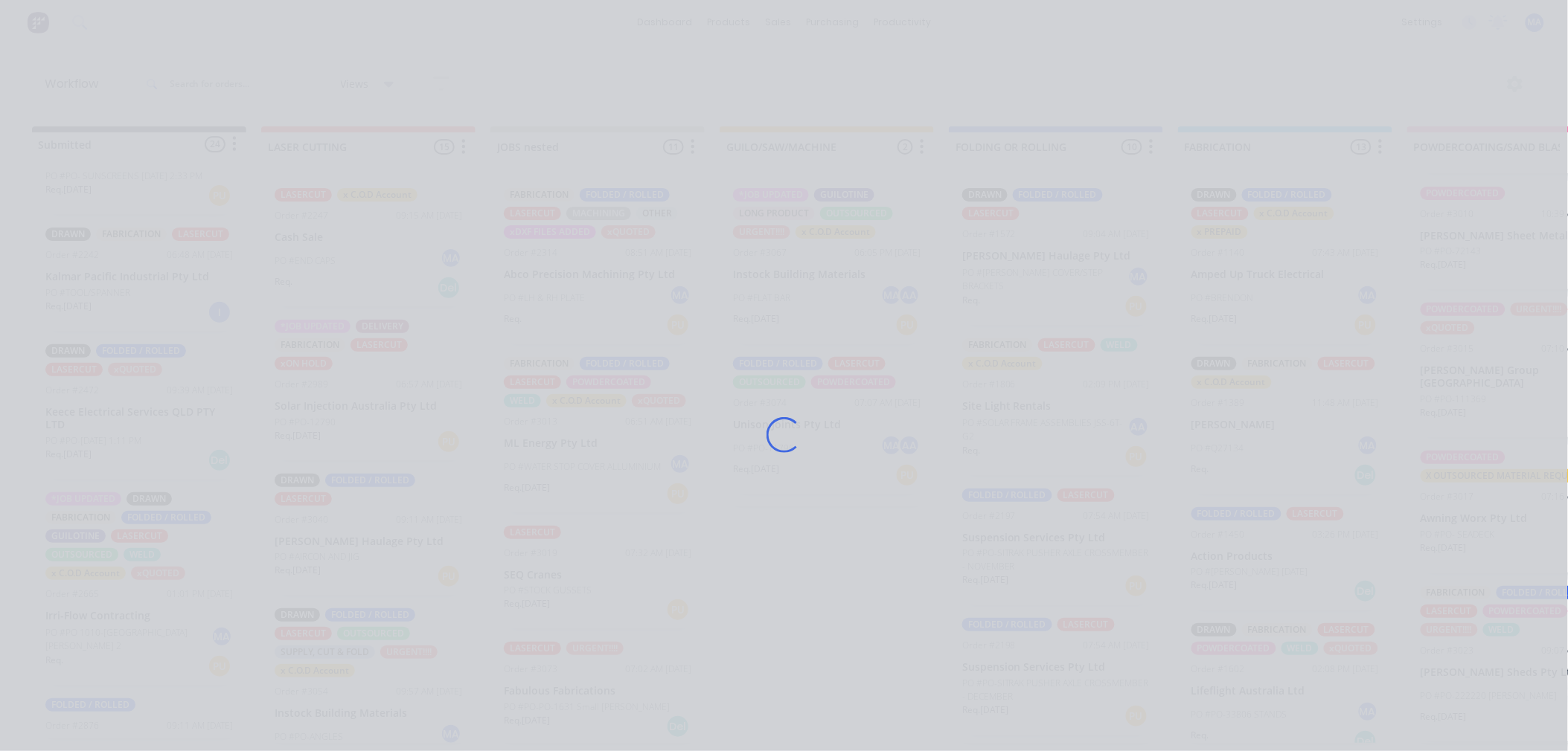
click at [584, 190] on div "Loading..." at bounding box center [784, 435] width 1191 height 751
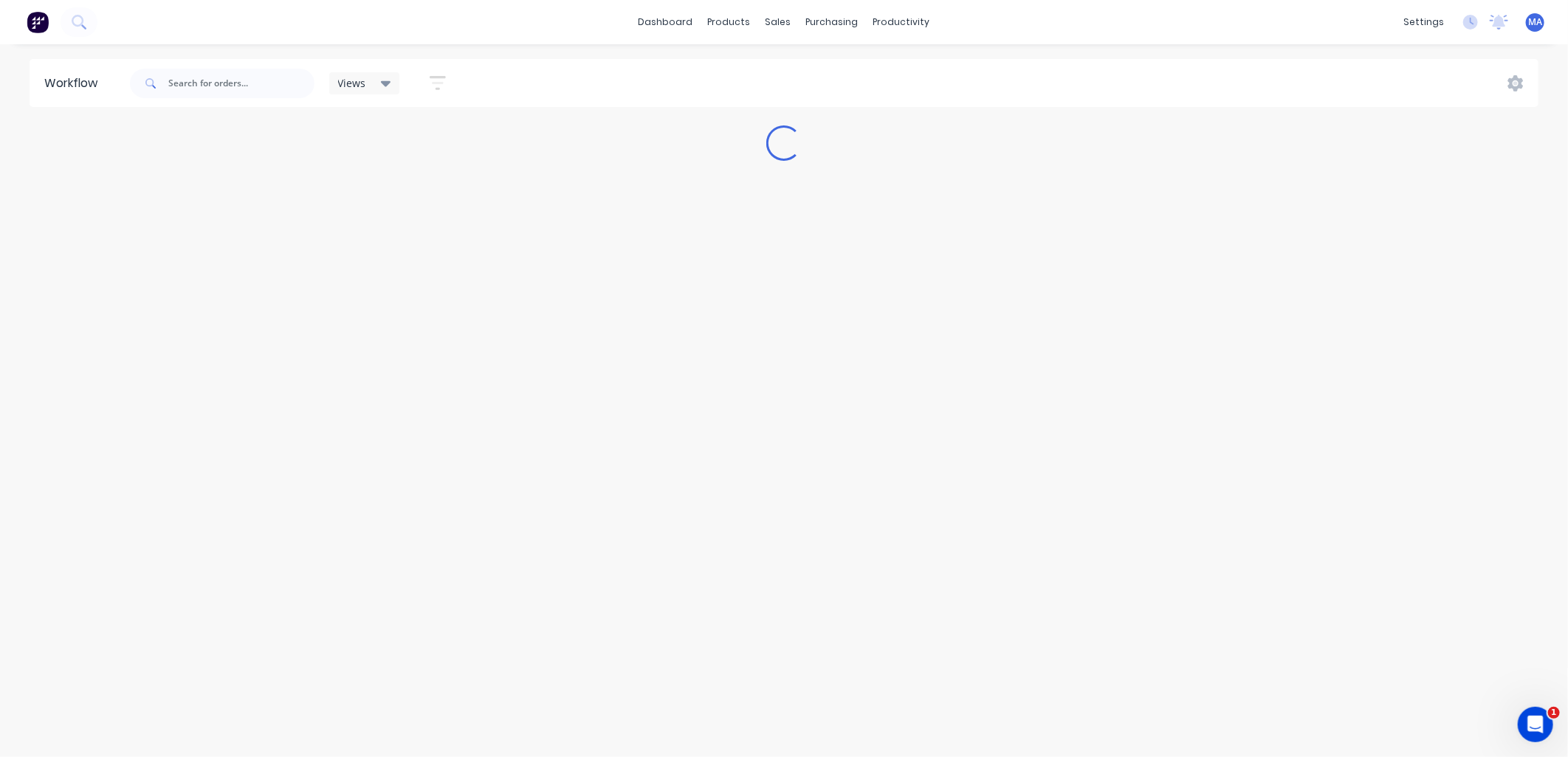
click at [316, 555] on div "Workflow Views Save new view None (Default) edit Show/Hide statuses Show line i…" at bounding box center [784, 393] width 1568 height 669
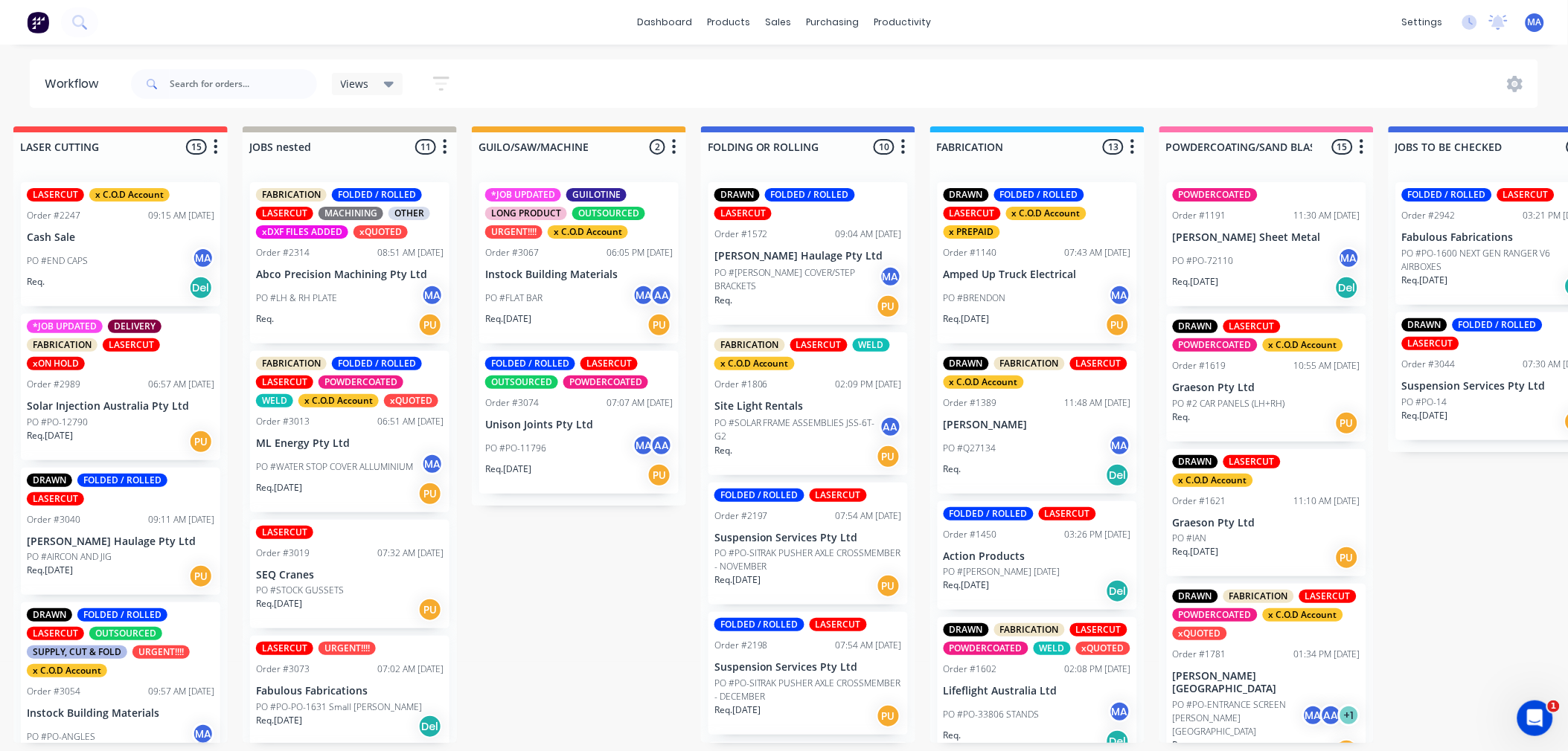
scroll to position [0, 248]
click at [1030, 326] on div "Req. [DATE] PU" at bounding box center [1037, 325] width 188 height 26
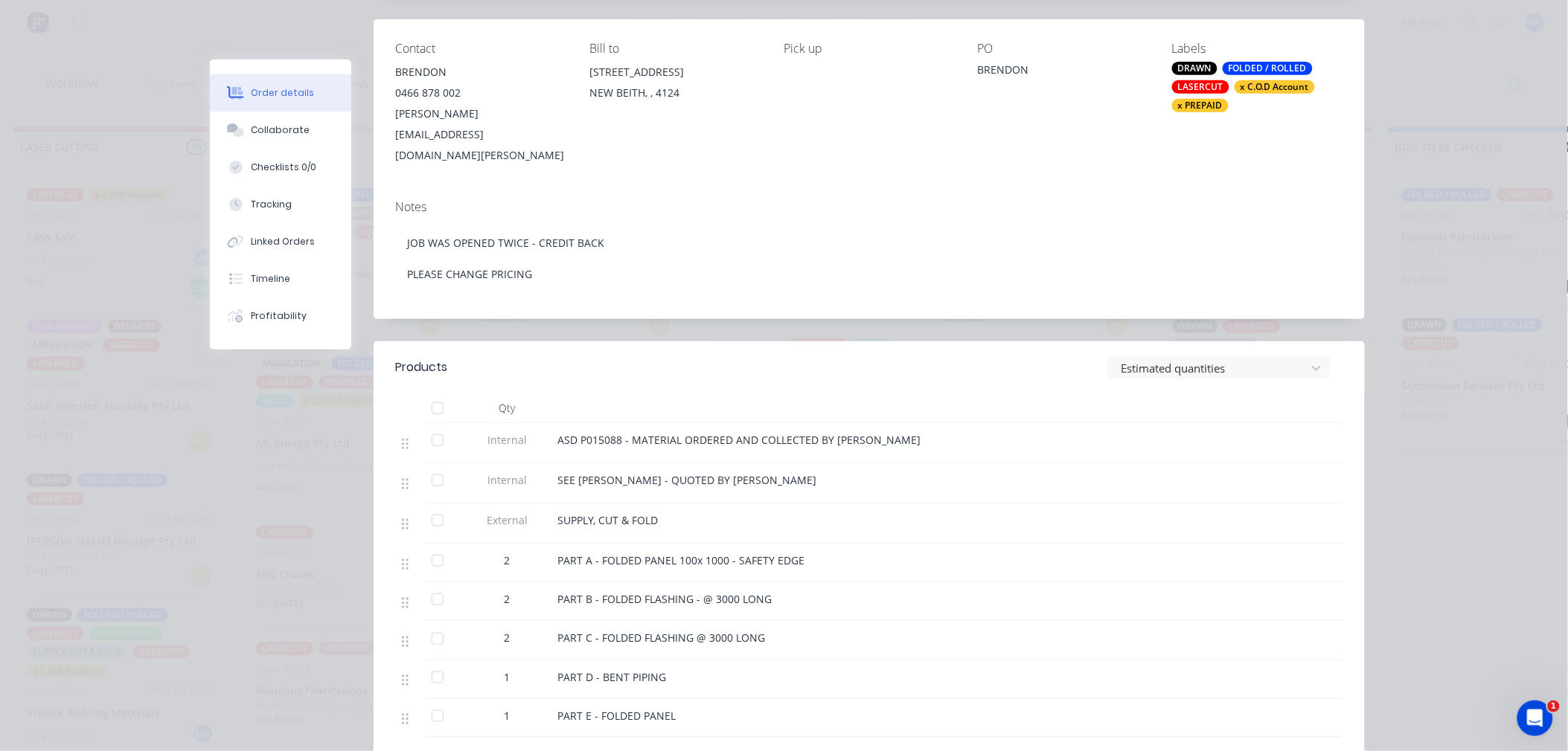
scroll to position [0, 0]
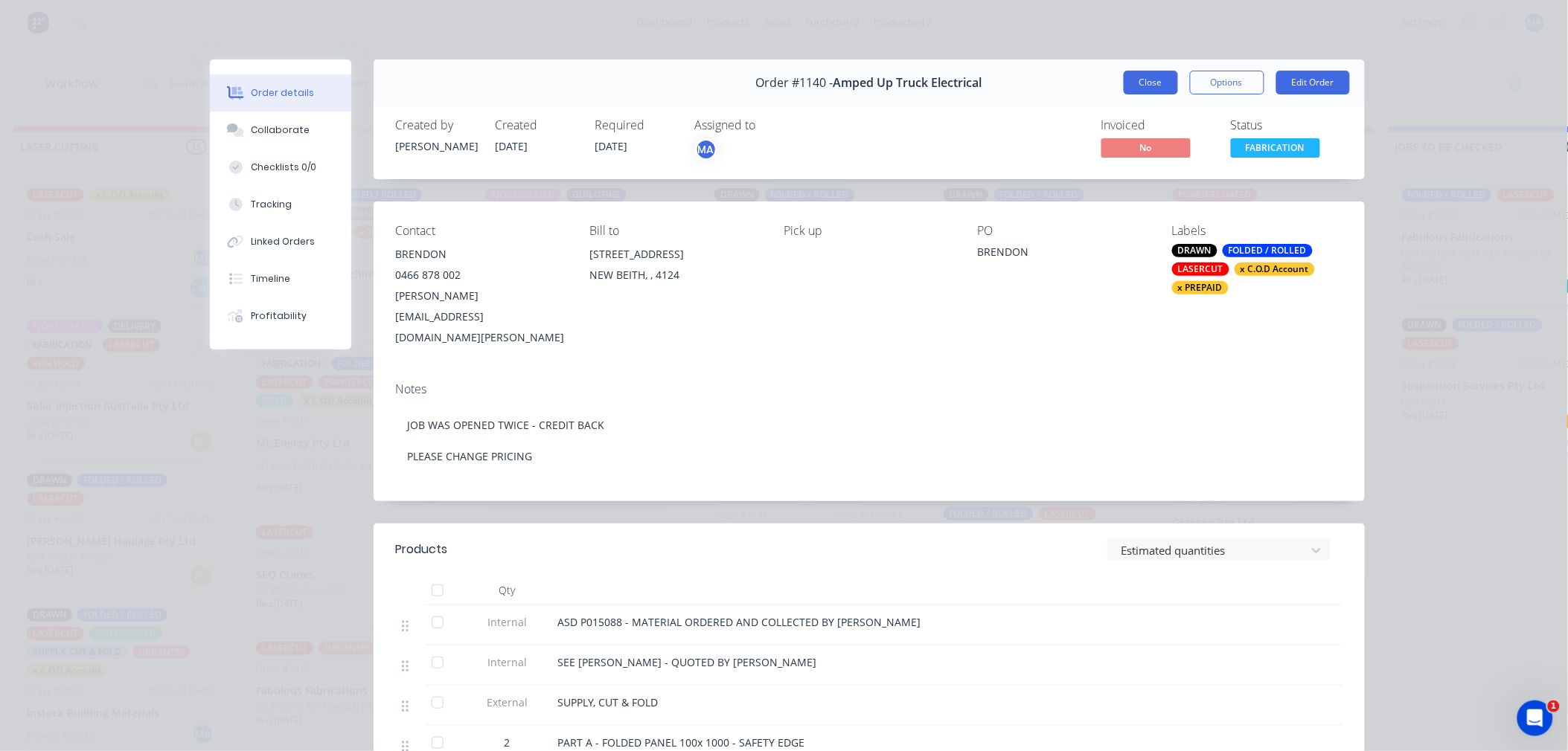
click at [1150, 89] on button "Close" at bounding box center [1151, 83] width 55 height 24
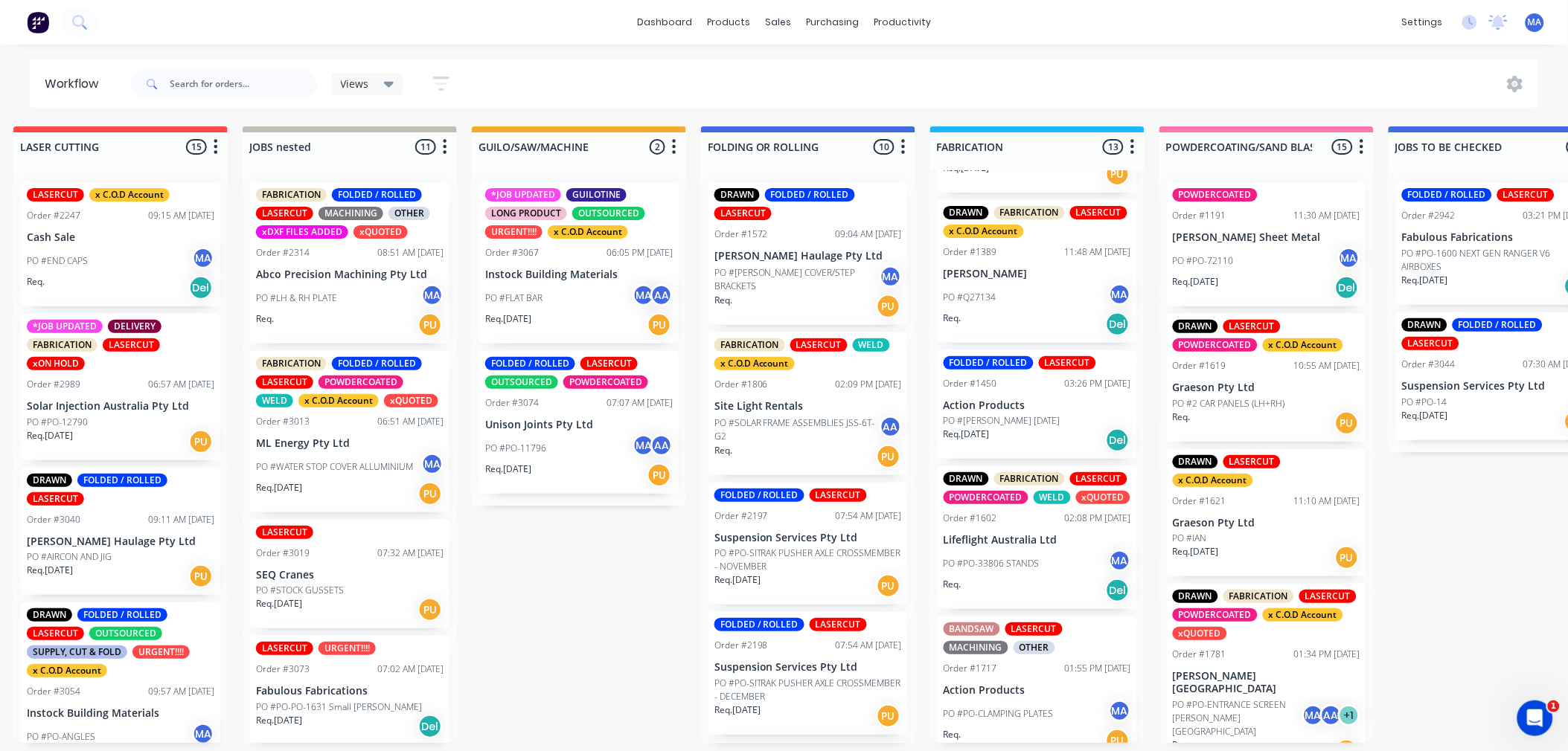
scroll to position [165, 0]
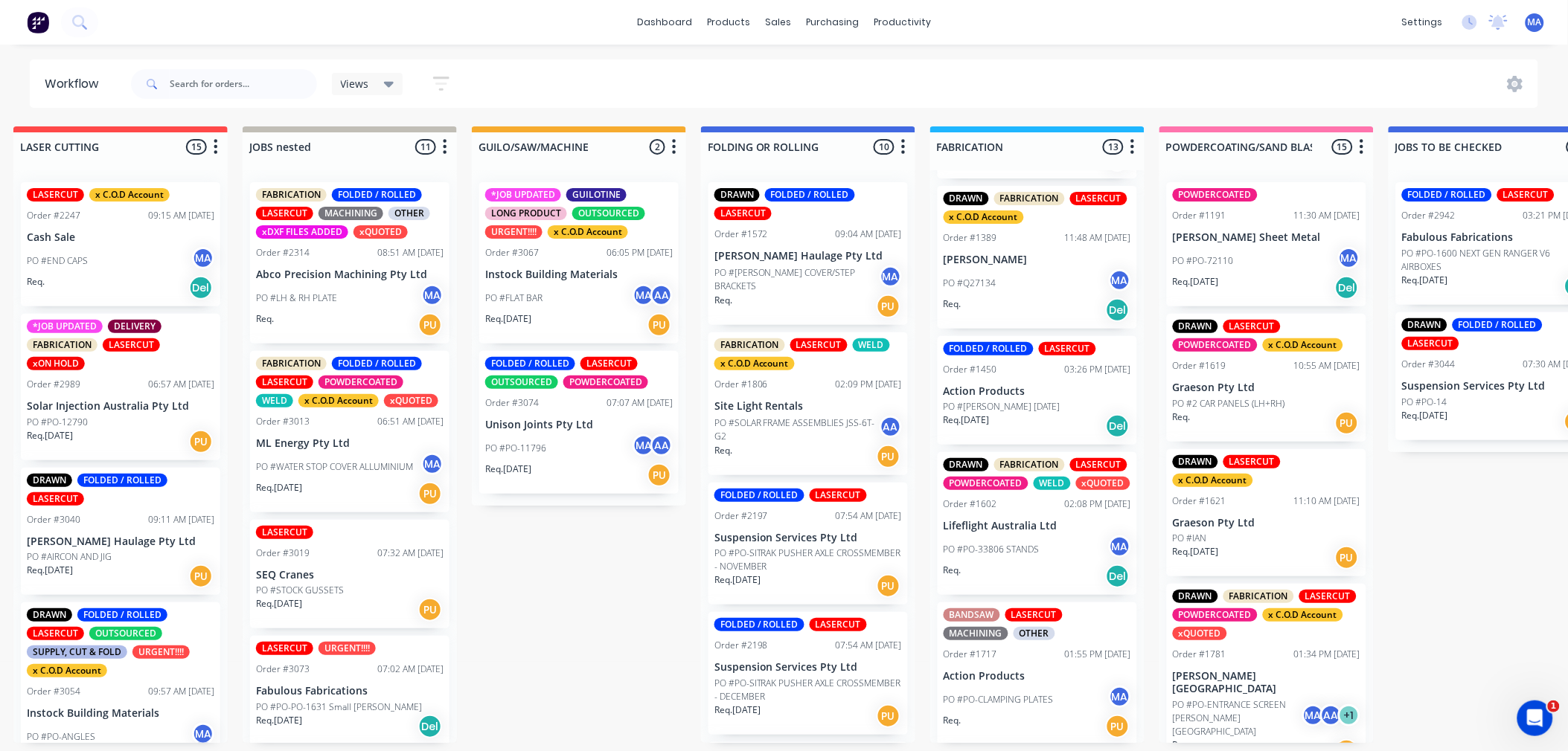
click at [1051, 405] on div "PO #[PERSON_NAME] [DATE]" at bounding box center [1037, 407] width 188 height 14
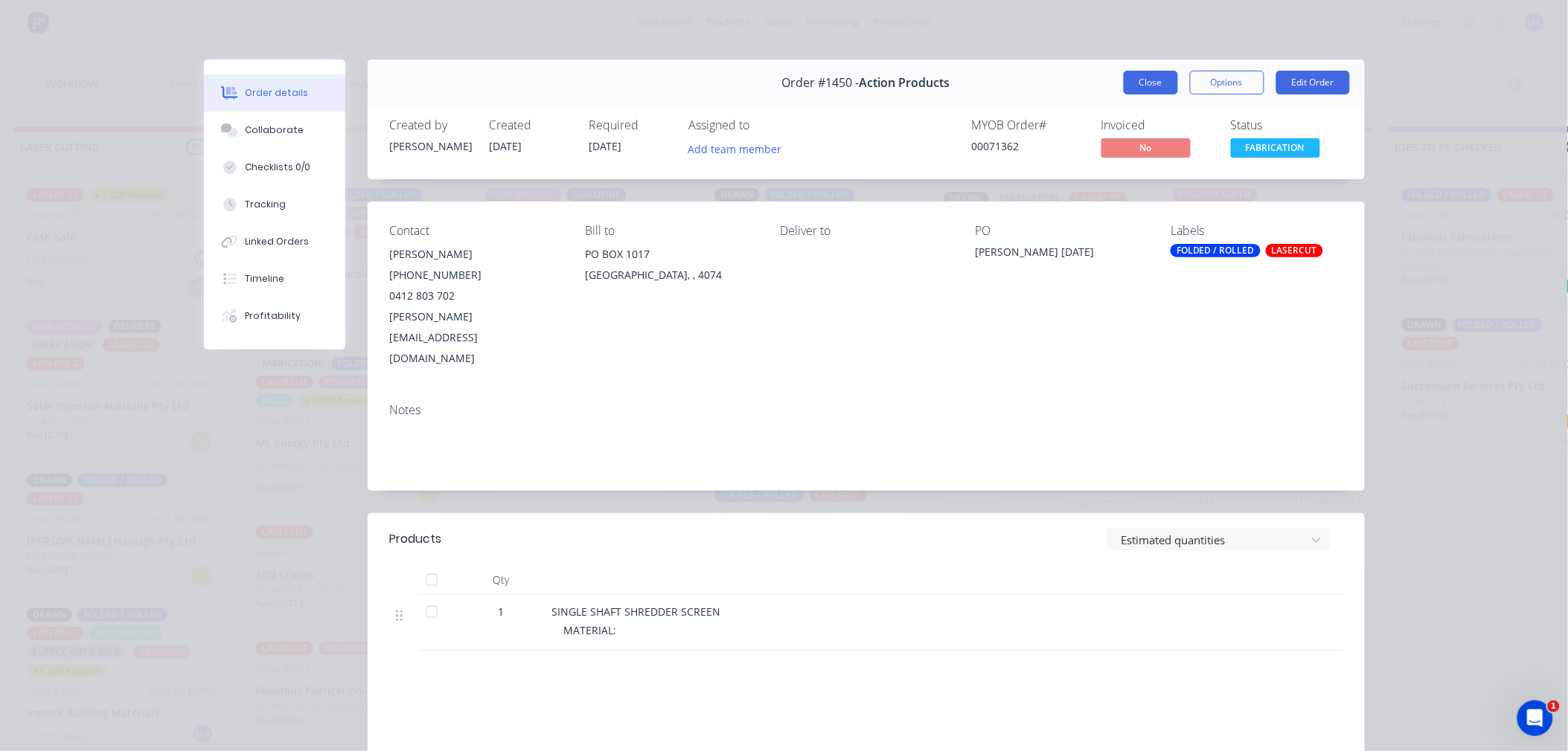
click at [1157, 87] on button "Close" at bounding box center [1151, 83] width 55 height 24
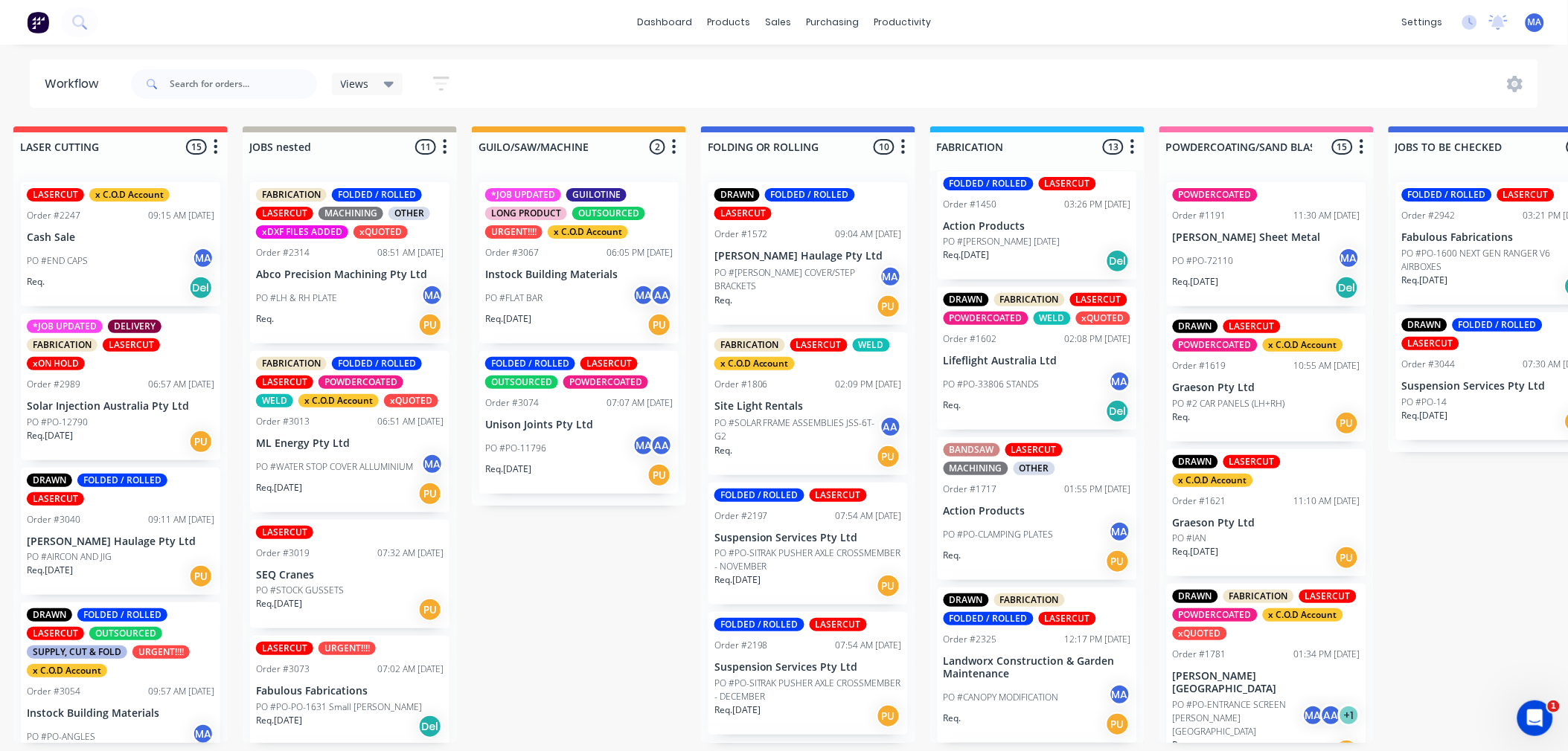
scroll to position [413, 0]
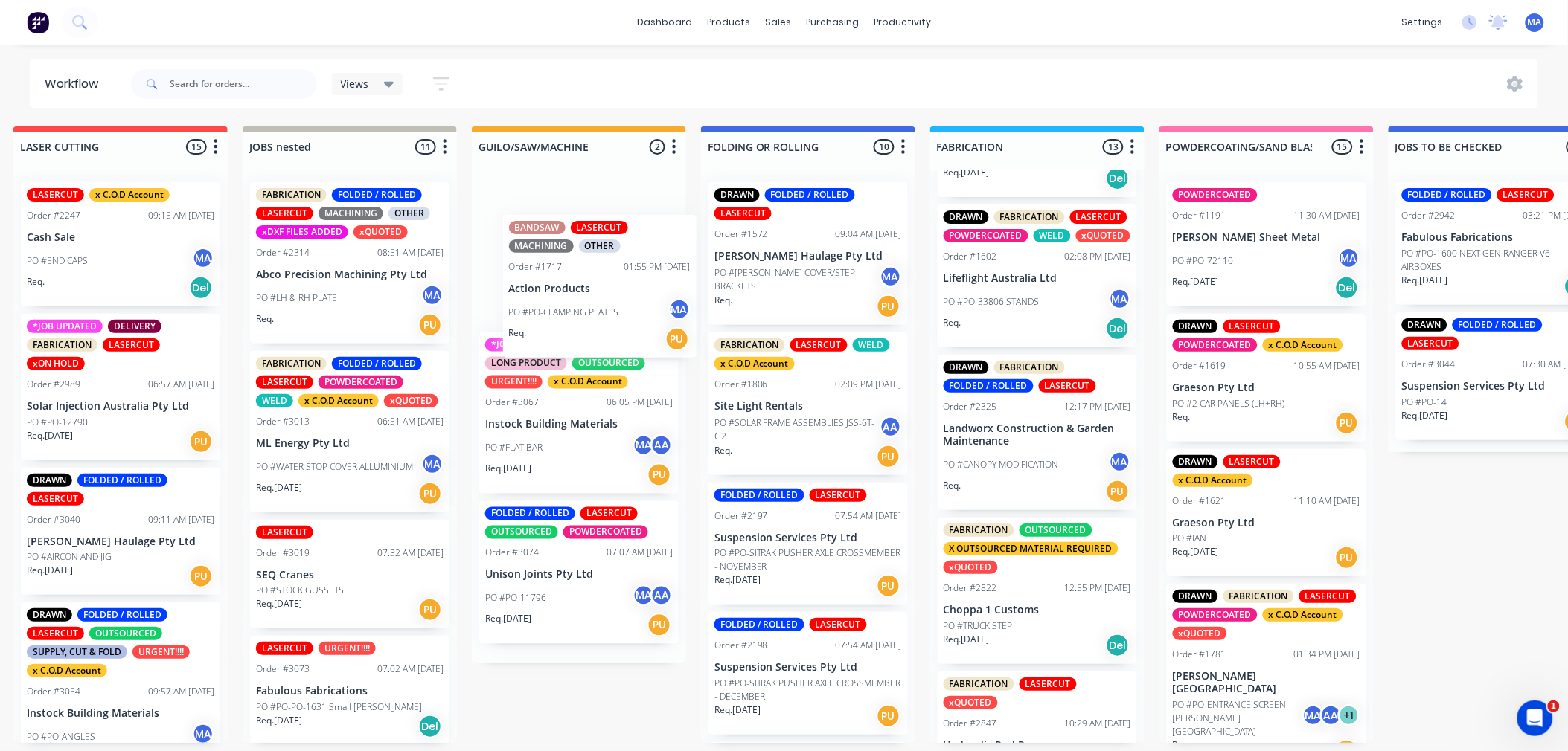
drag, startPoint x: 1018, startPoint y: 459, endPoint x: 573, endPoint y: 300, distance: 472.6
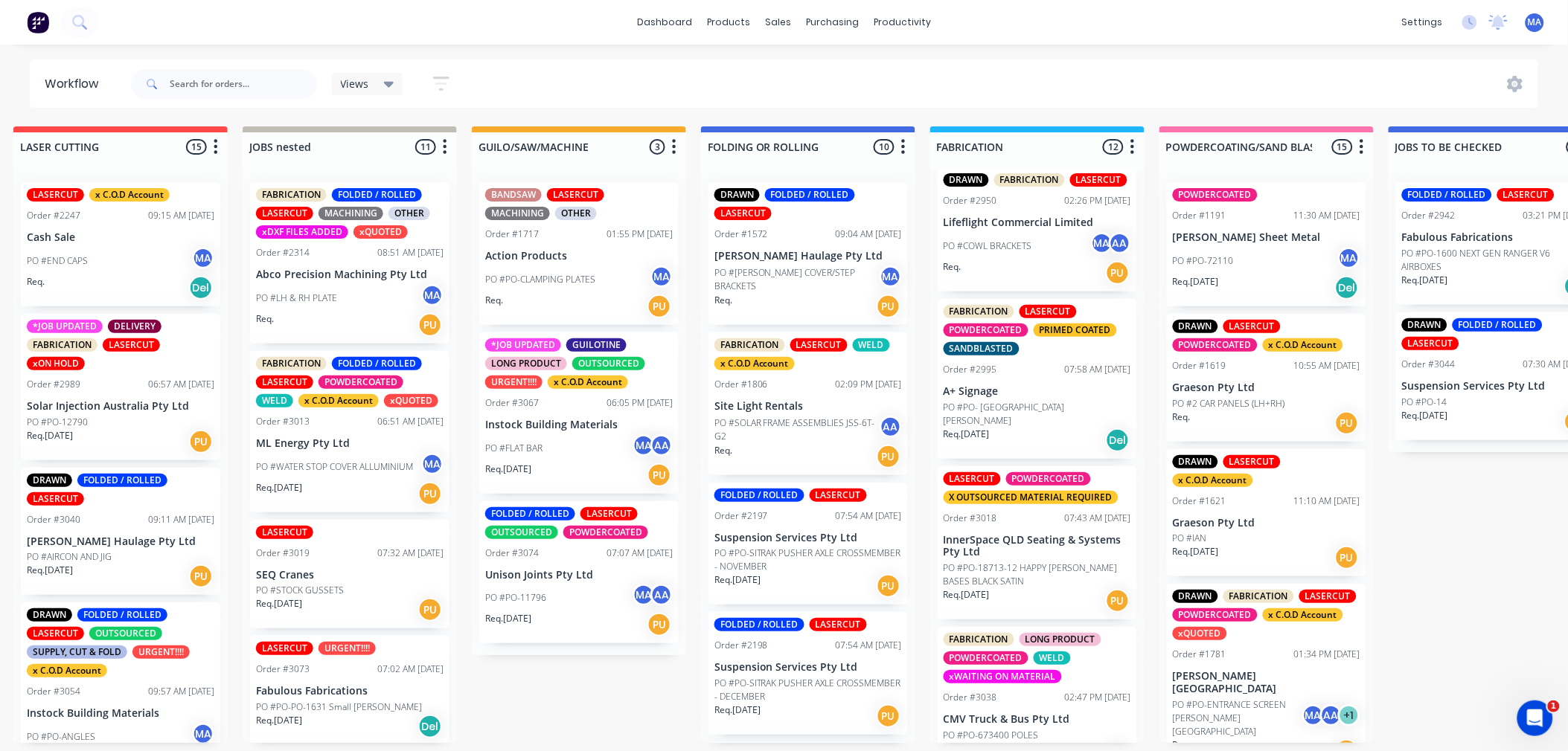
scroll to position [1202, 0]
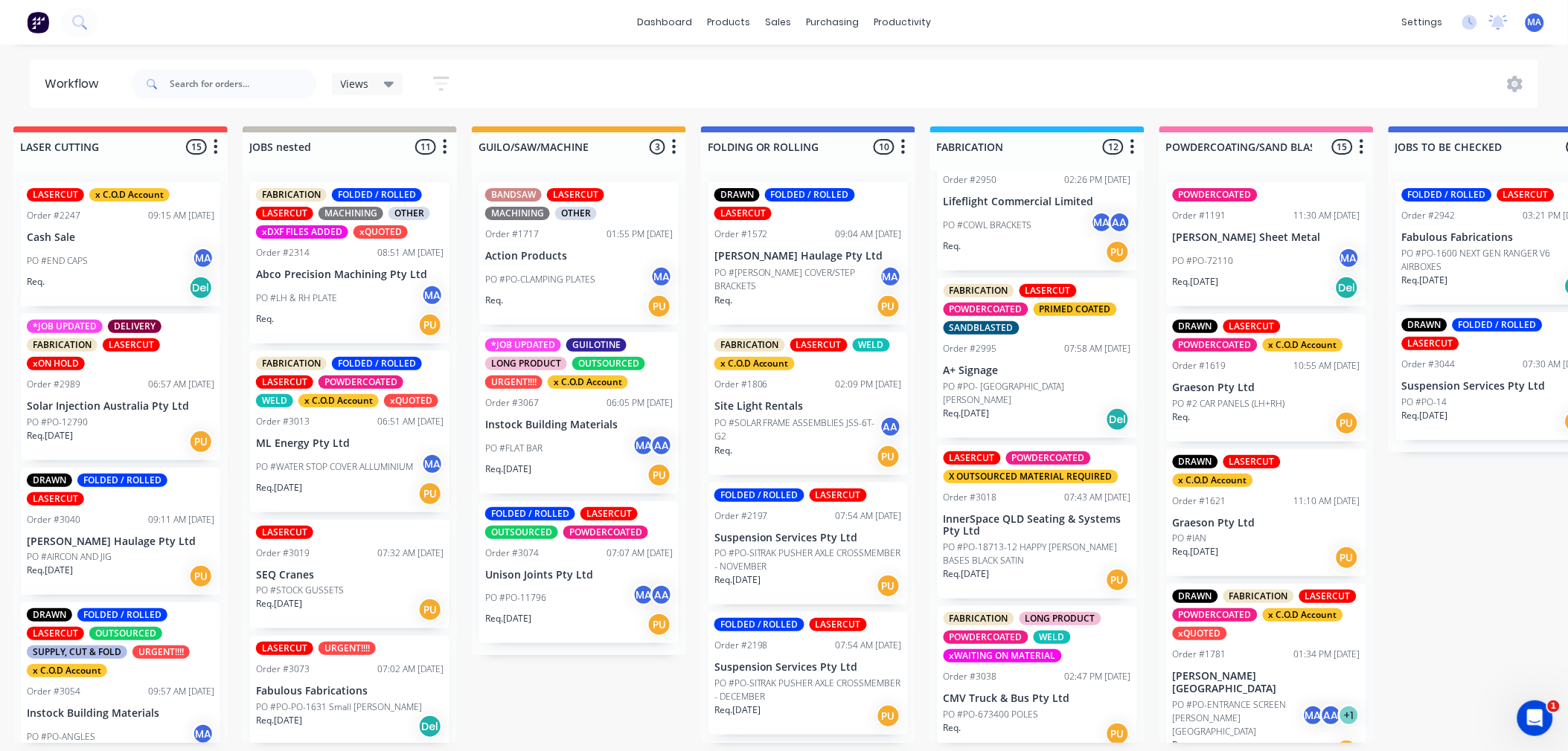
click at [1068, 518] on p "InnerSpace QLD Seating & Systems Pty Ltd" at bounding box center [1037, 526] width 188 height 26
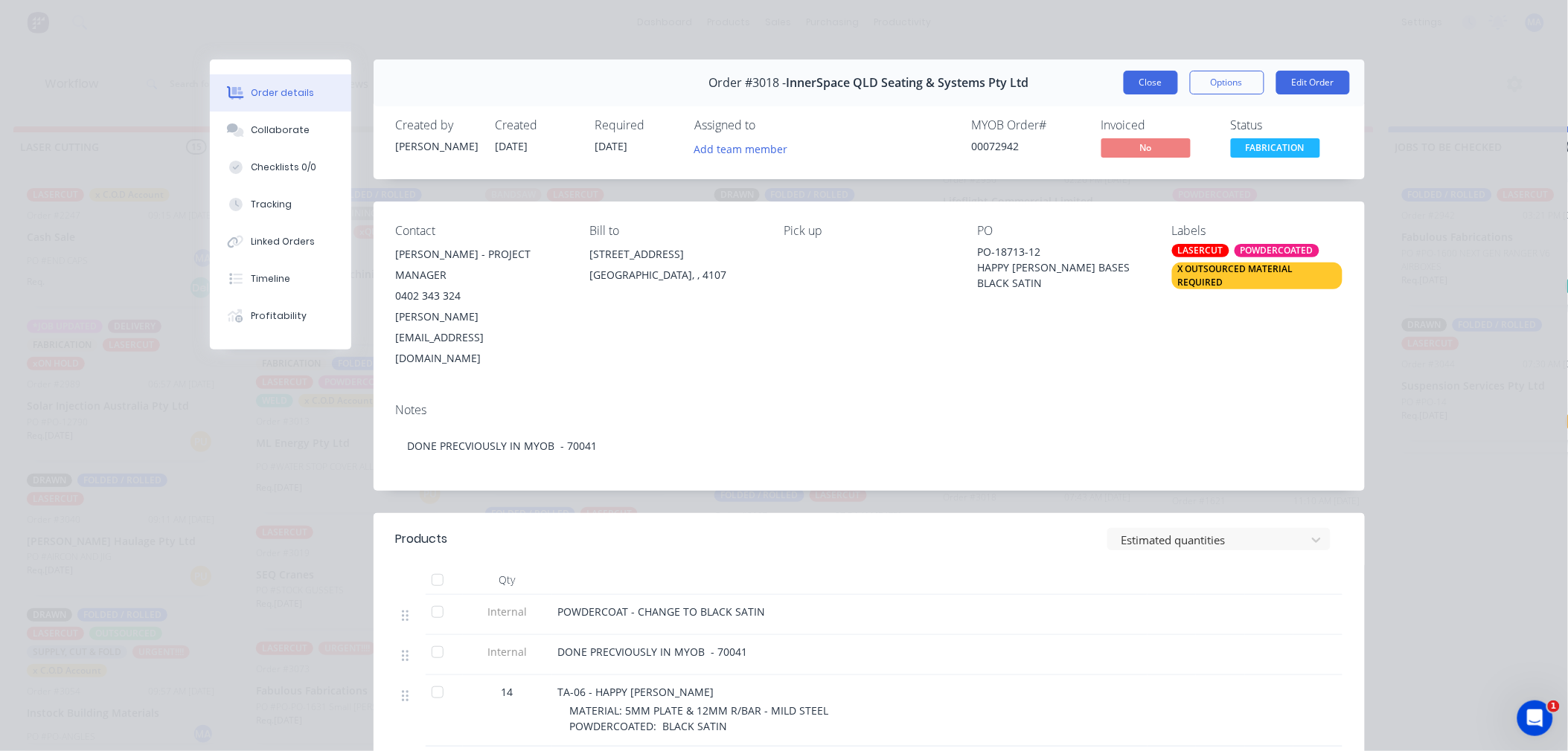
click at [1152, 90] on button "Close" at bounding box center [1151, 83] width 55 height 24
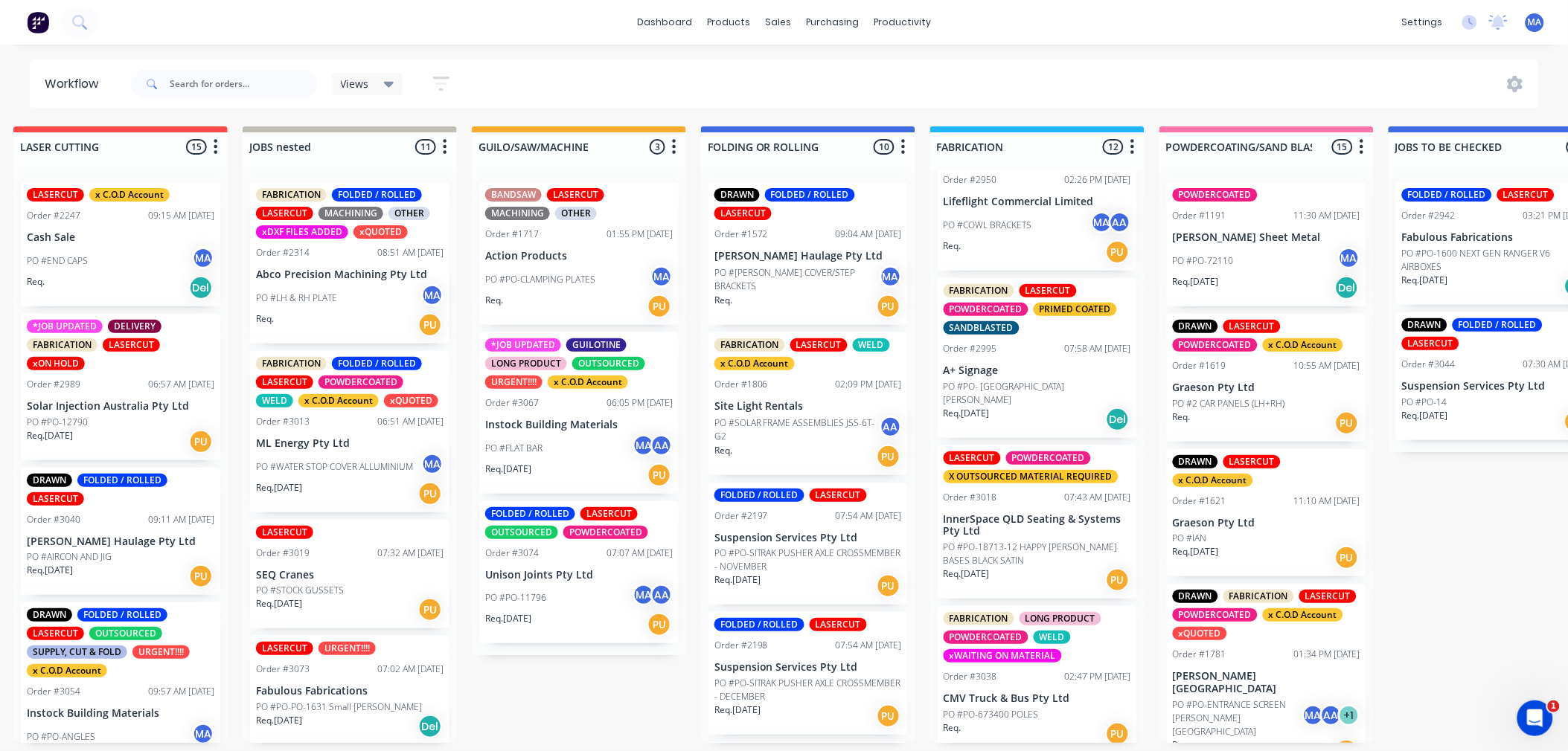
scroll to position [4, 248]
click at [1045, 708] on div "PO #PO-673400 POLES" at bounding box center [1037, 715] width 188 height 14
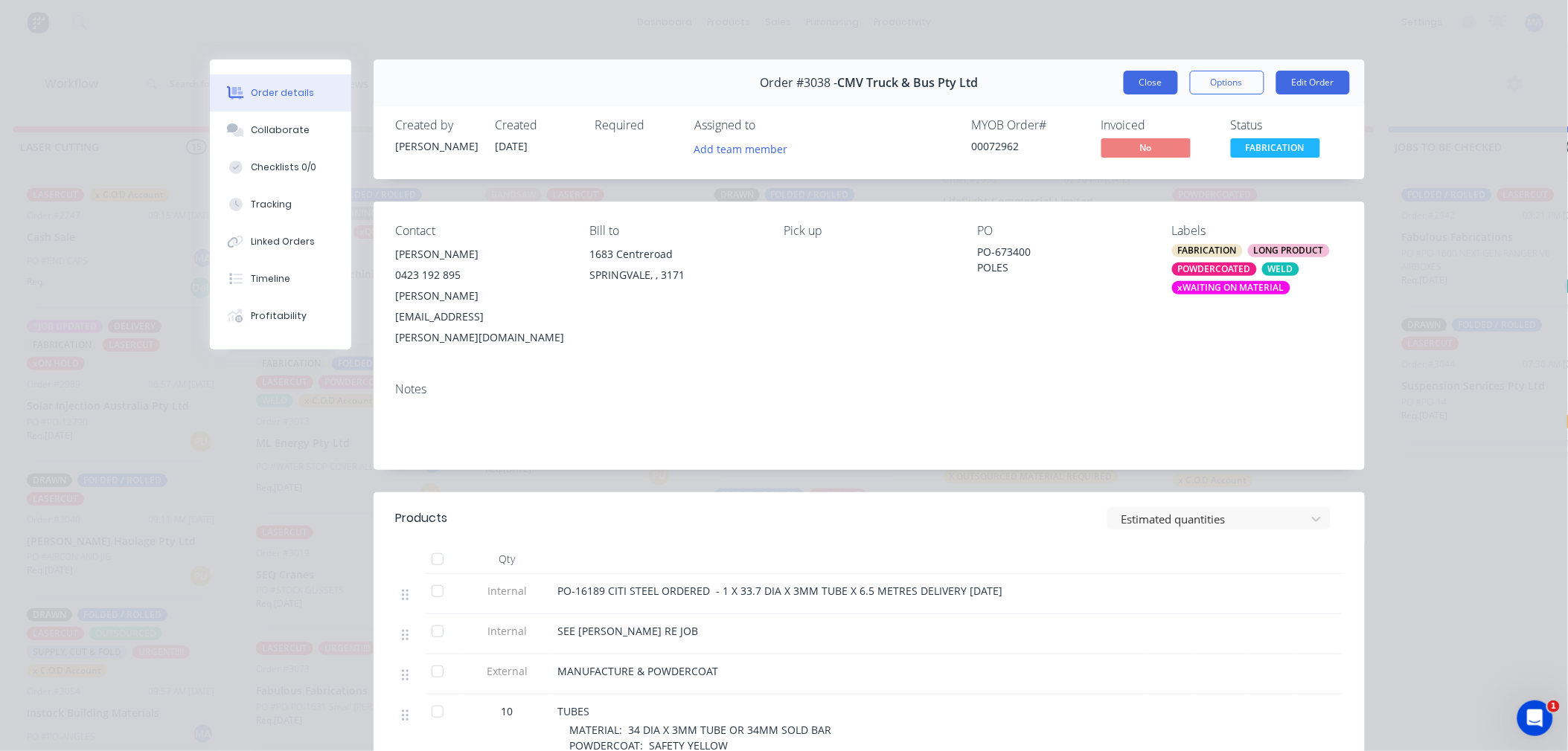
click at [1155, 87] on button "Close" at bounding box center [1151, 83] width 55 height 24
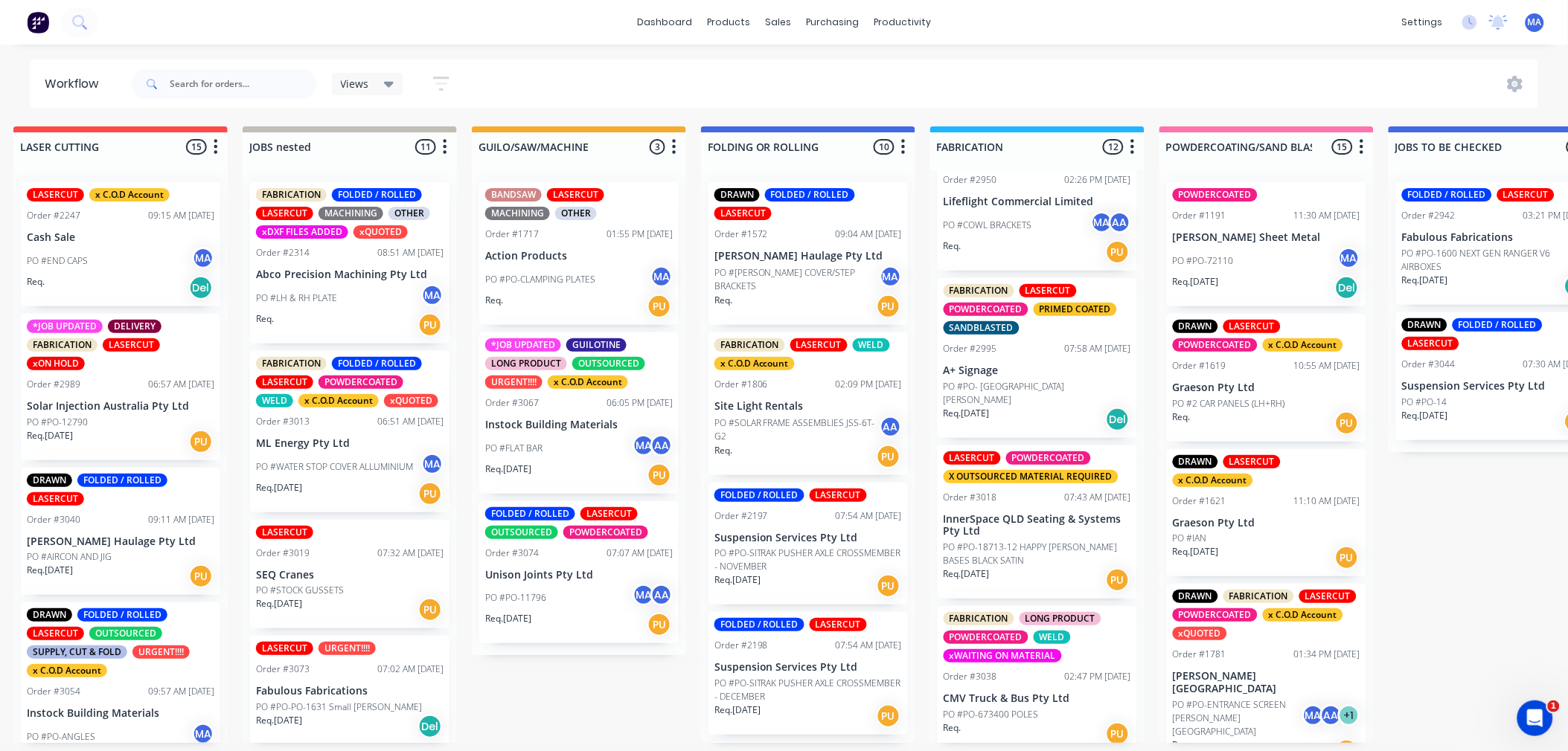
click at [1089, 526] on div "LASERCUT POWDERCOATED X OUTSOURCED MATERIAL REQUIRED Order #3018 07:43 AM [DATE…" at bounding box center [1037, 522] width 199 height 154
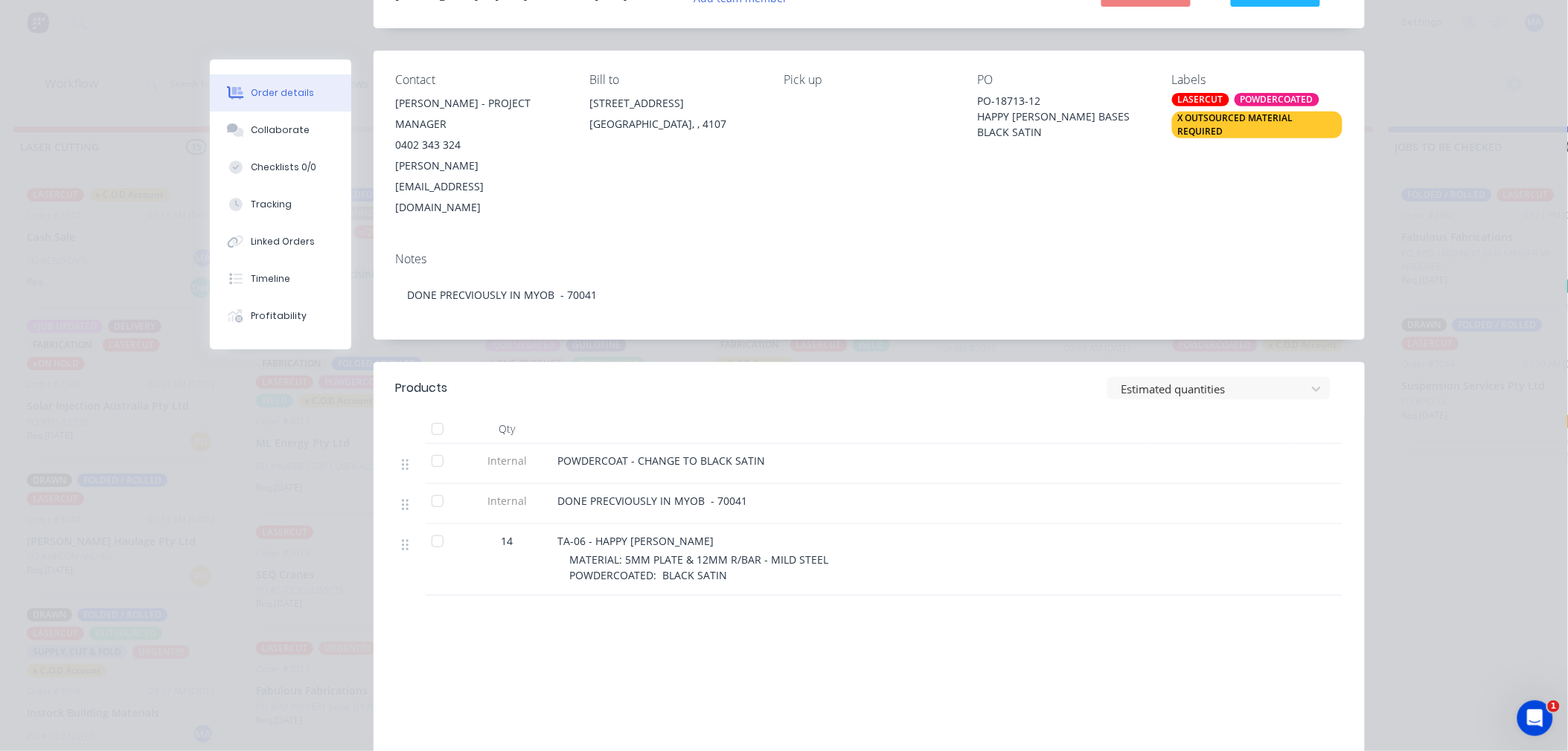
scroll to position [165, 0]
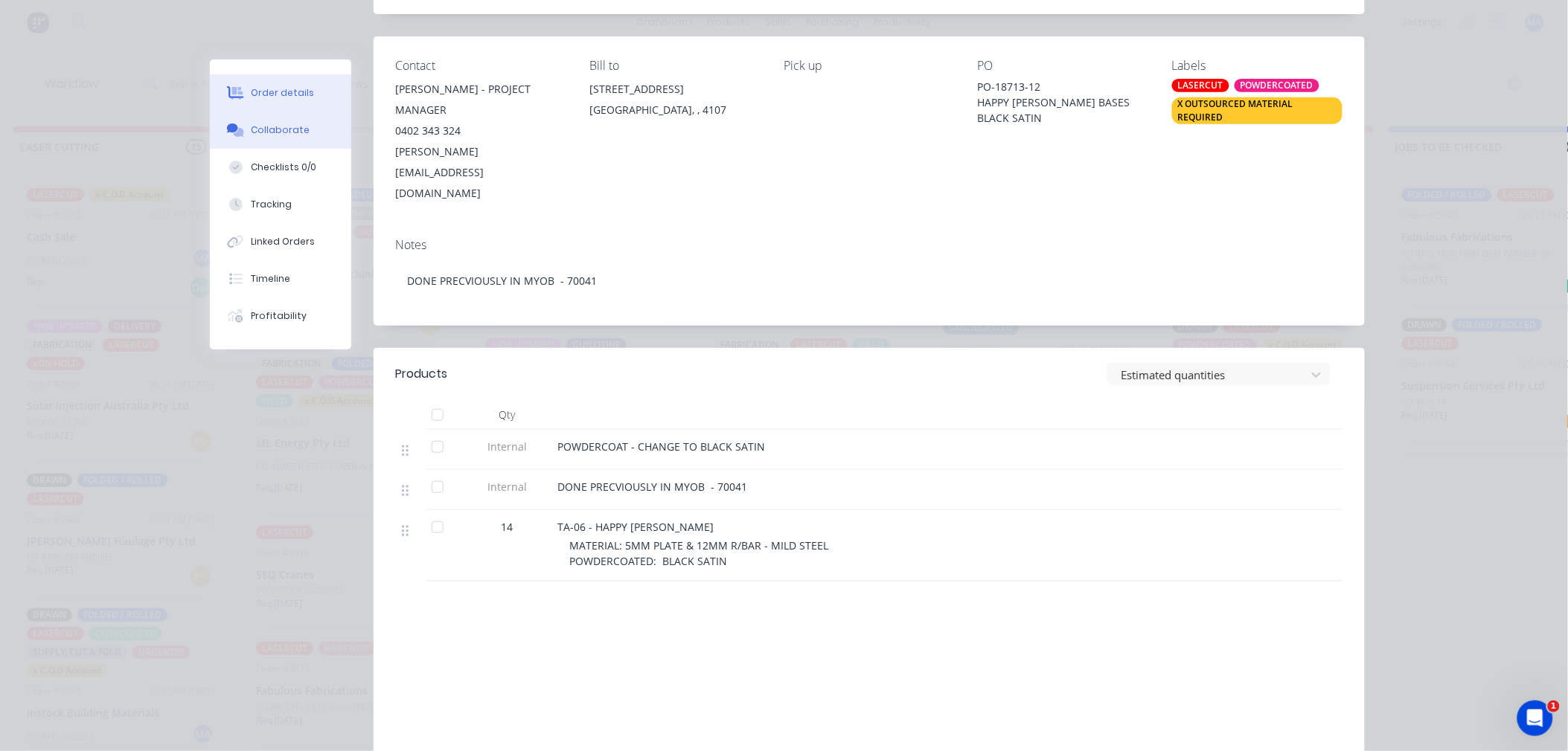
click at [300, 138] on button "Collaborate" at bounding box center [280, 130] width 141 height 37
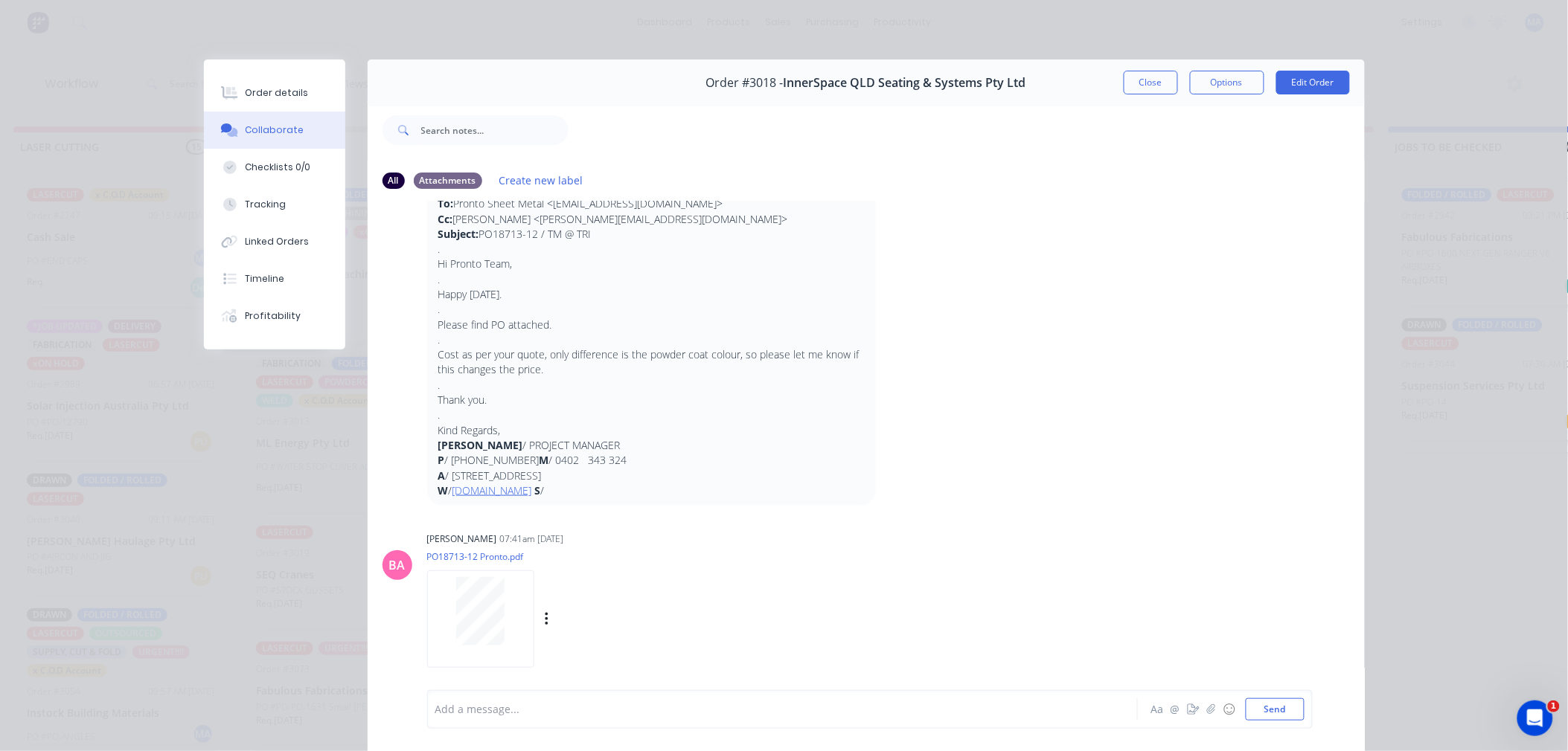
scroll to position [396, 0]
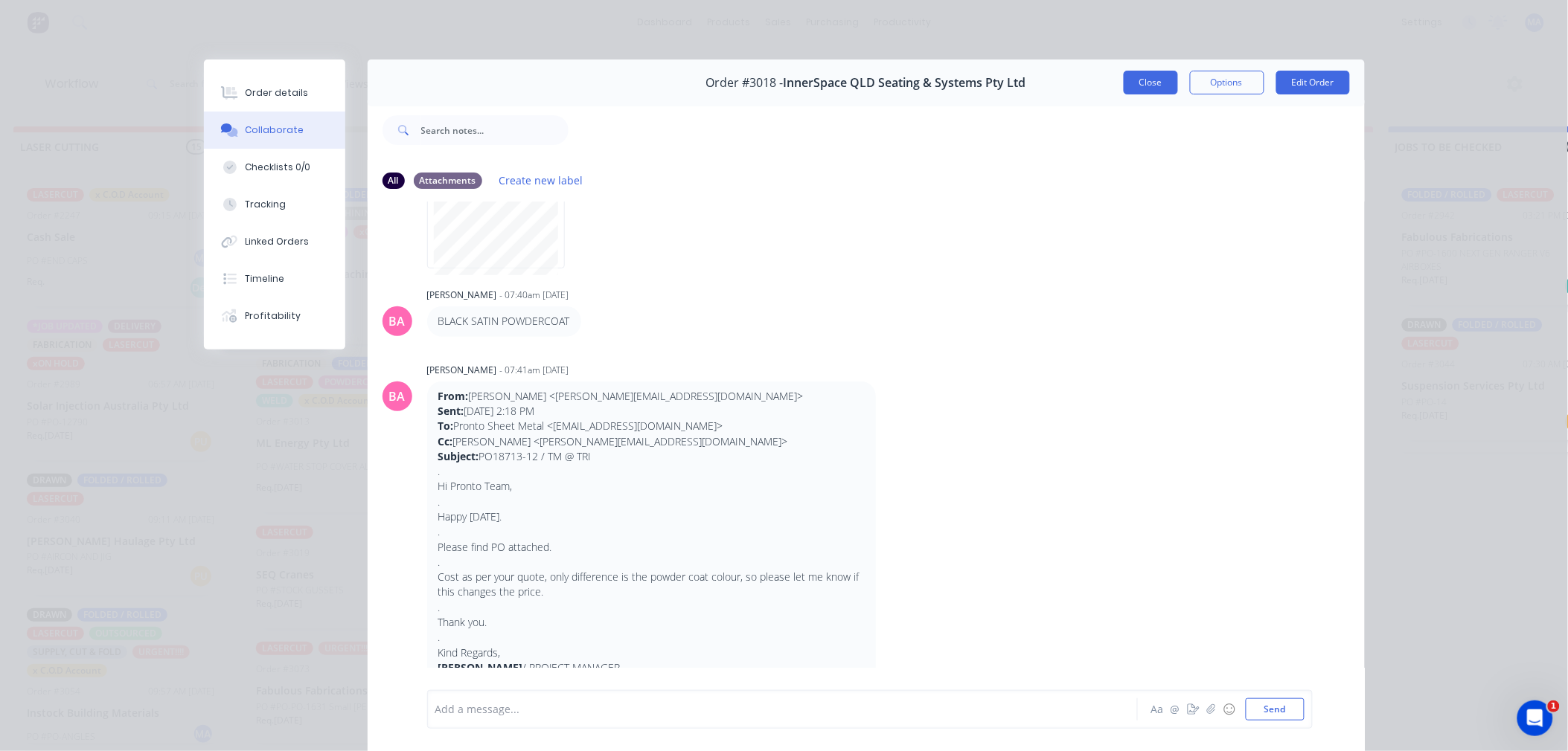
click at [1143, 83] on button "Close" at bounding box center [1151, 83] width 55 height 24
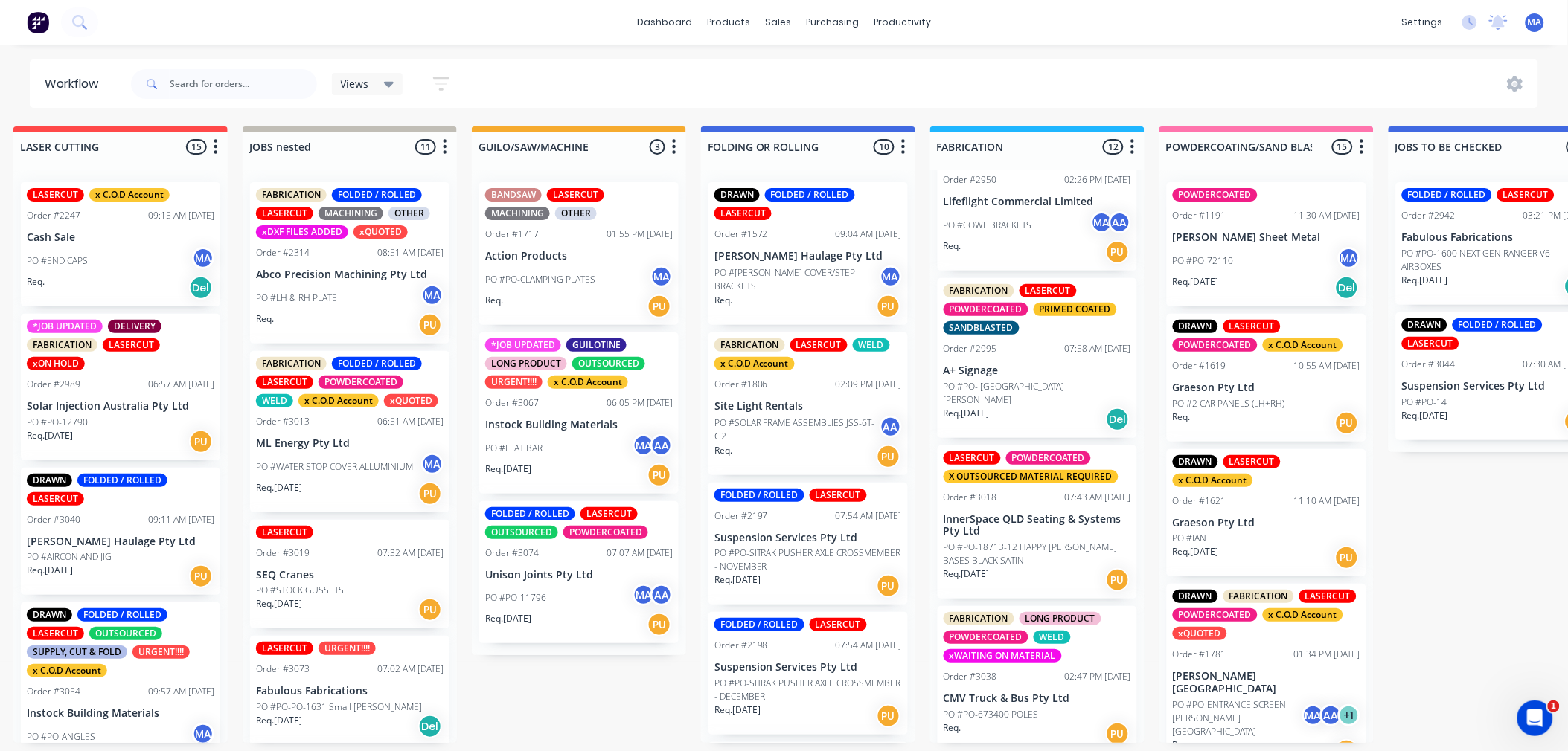
click at [1042, 670] on div "Order #3038 02:47 PM [DATE]" at bounding box center [1037, 676] width 188 height 14
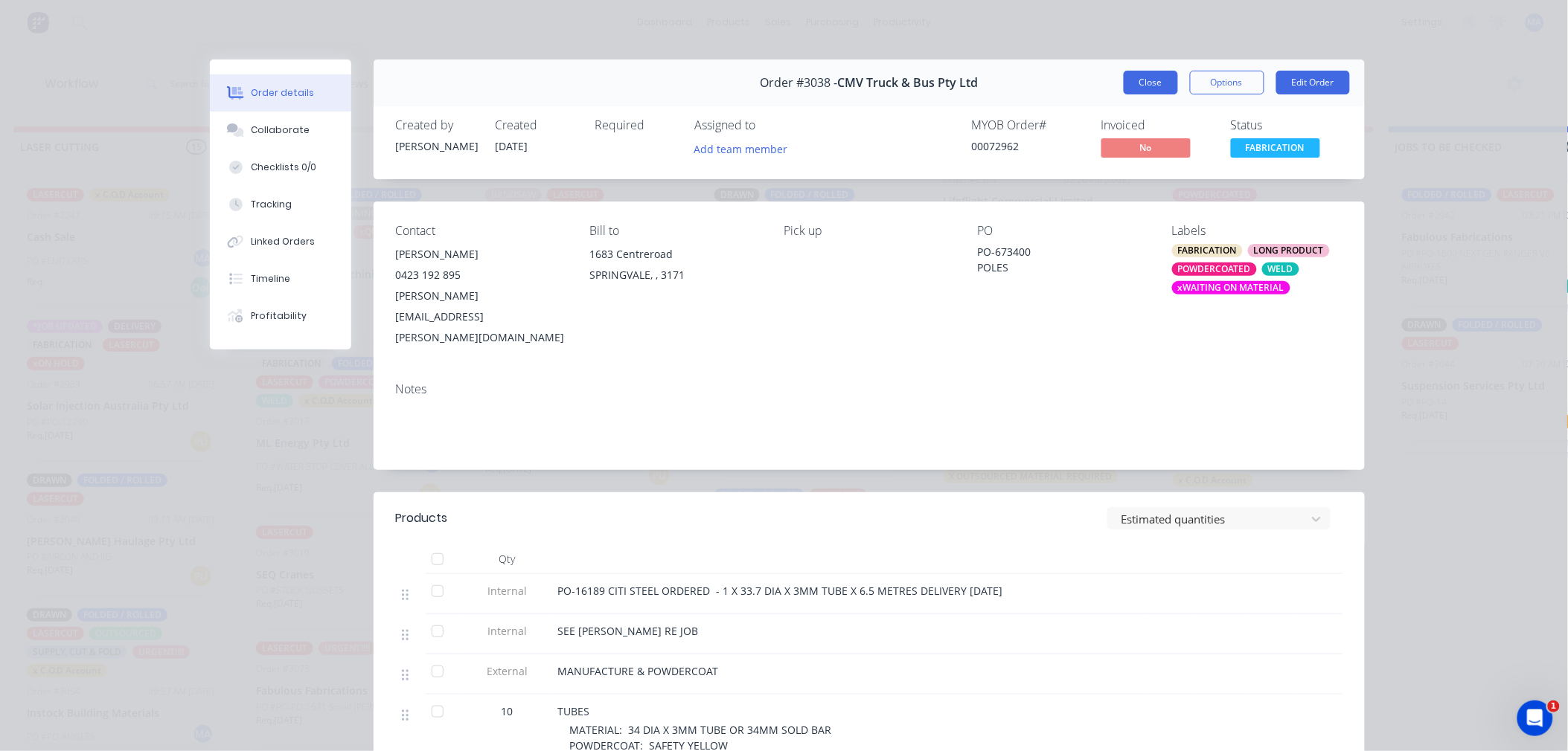
click at [1163, 93] on div "Order #3038 - CMV Truck & Bus Pty Ltd Close Options Edit Order" at bounding box center [869, 83] width 992 height 47
click at [1163, 89] on button "Close" at bounding box center [1151, 83] width 55 height 24
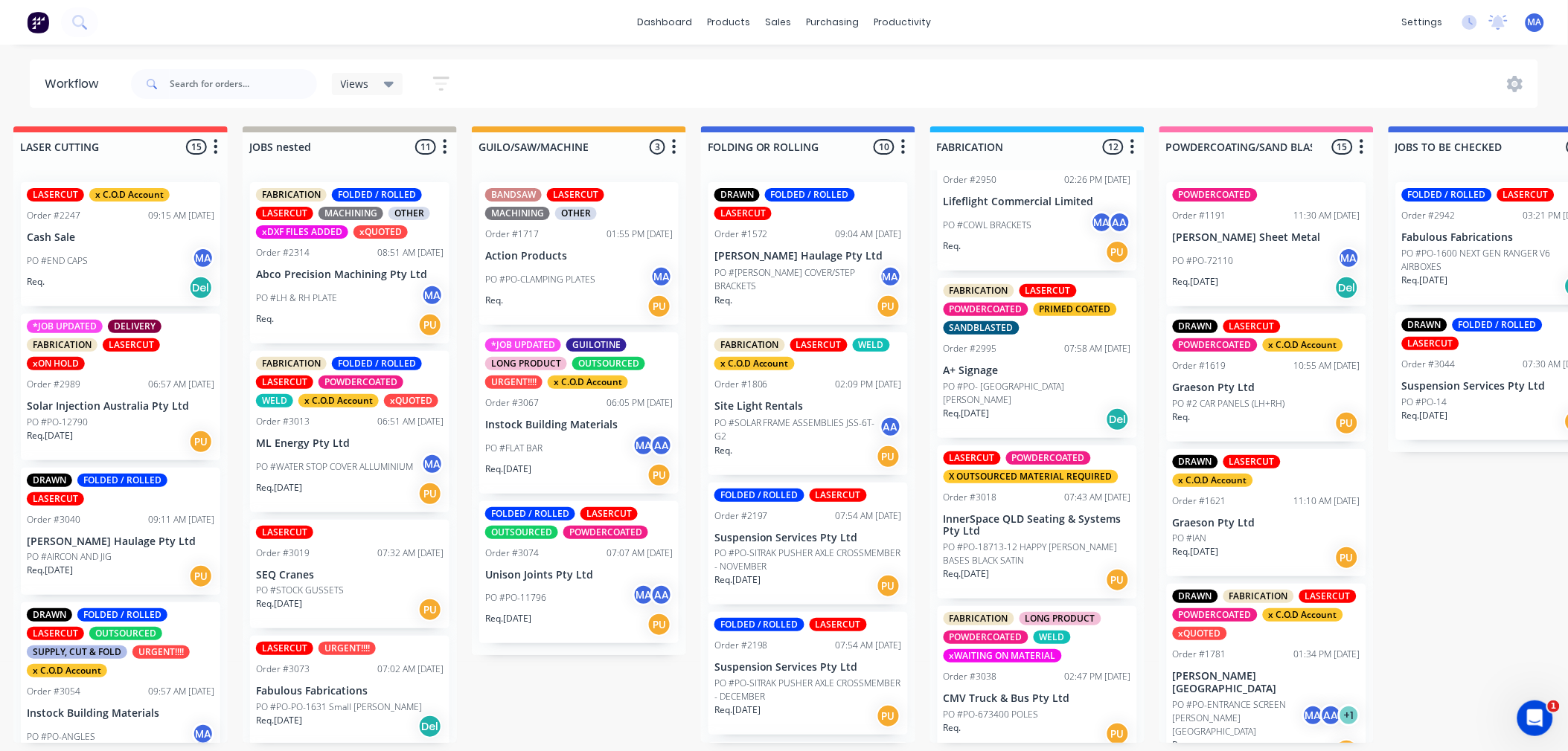
click at [1057, 514] on p "InnerSpace QLD Seating & Systems Pty Ltd" at bounding box center [1037, 526] width 188 height 26
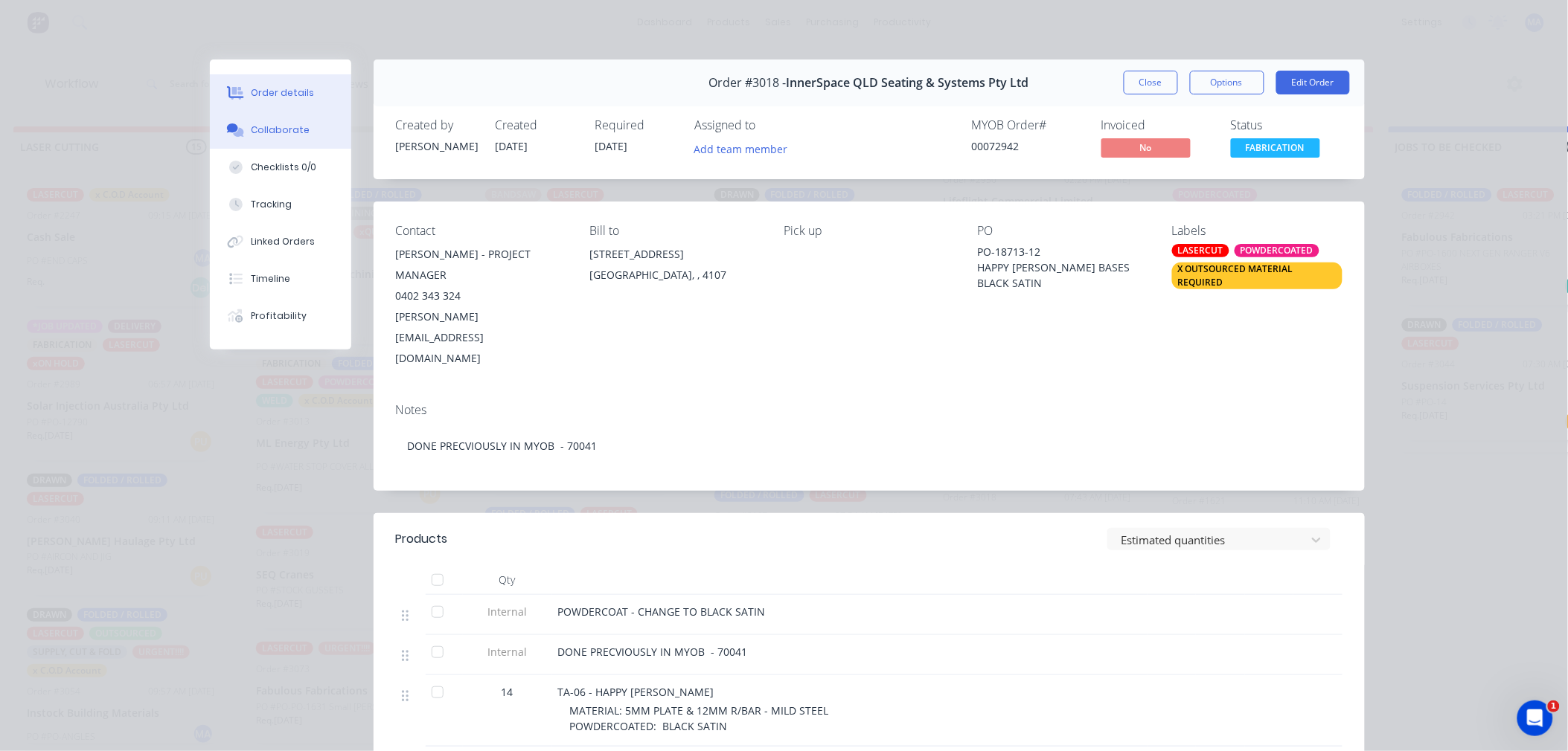
click at [318, 130] on button "Collaborate" at bounding box center [280, 130] width 141 height 37
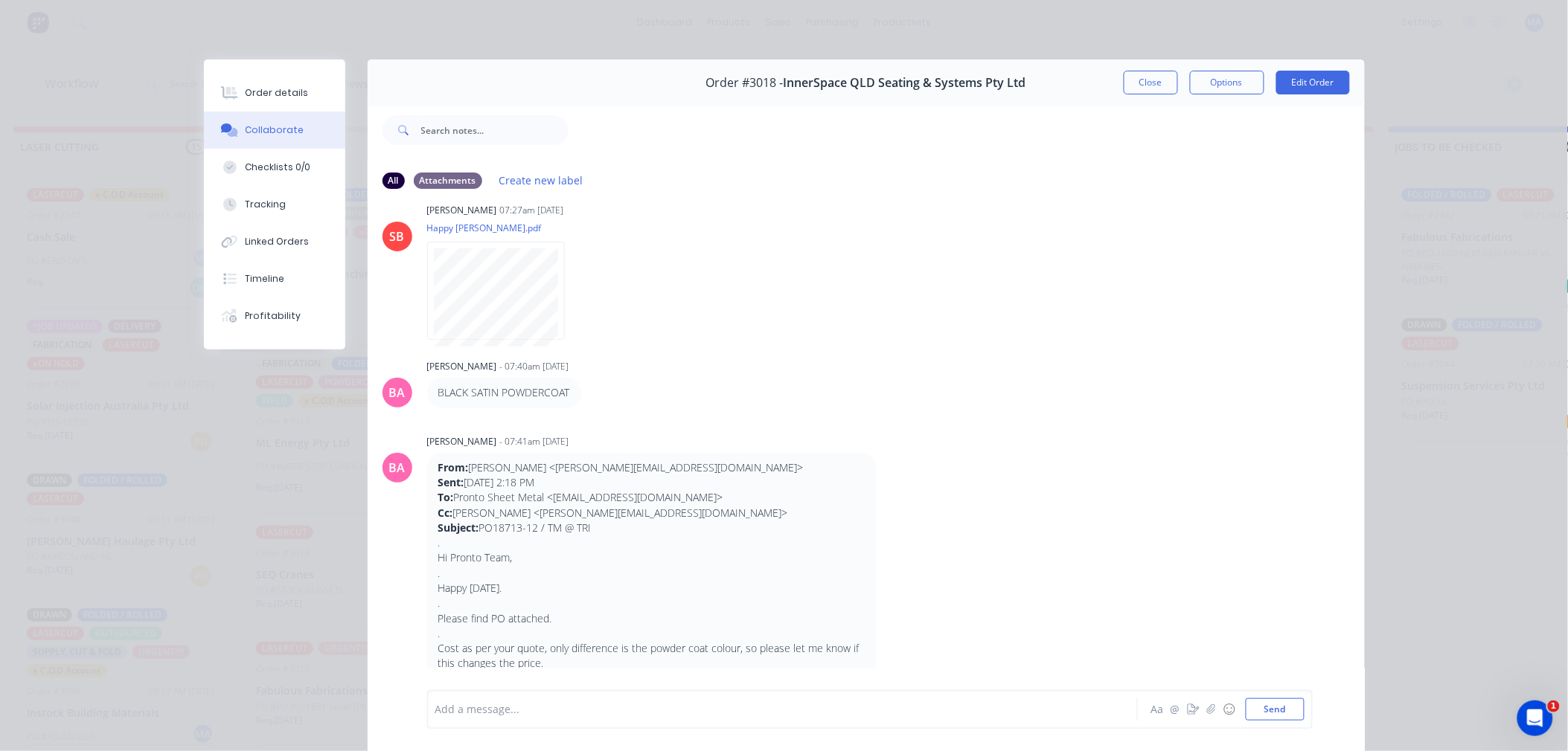
scroll to position [331, 0]
click at [1161, 82] on button "Close" at bounding box center [1151, 83] width 55 height 24
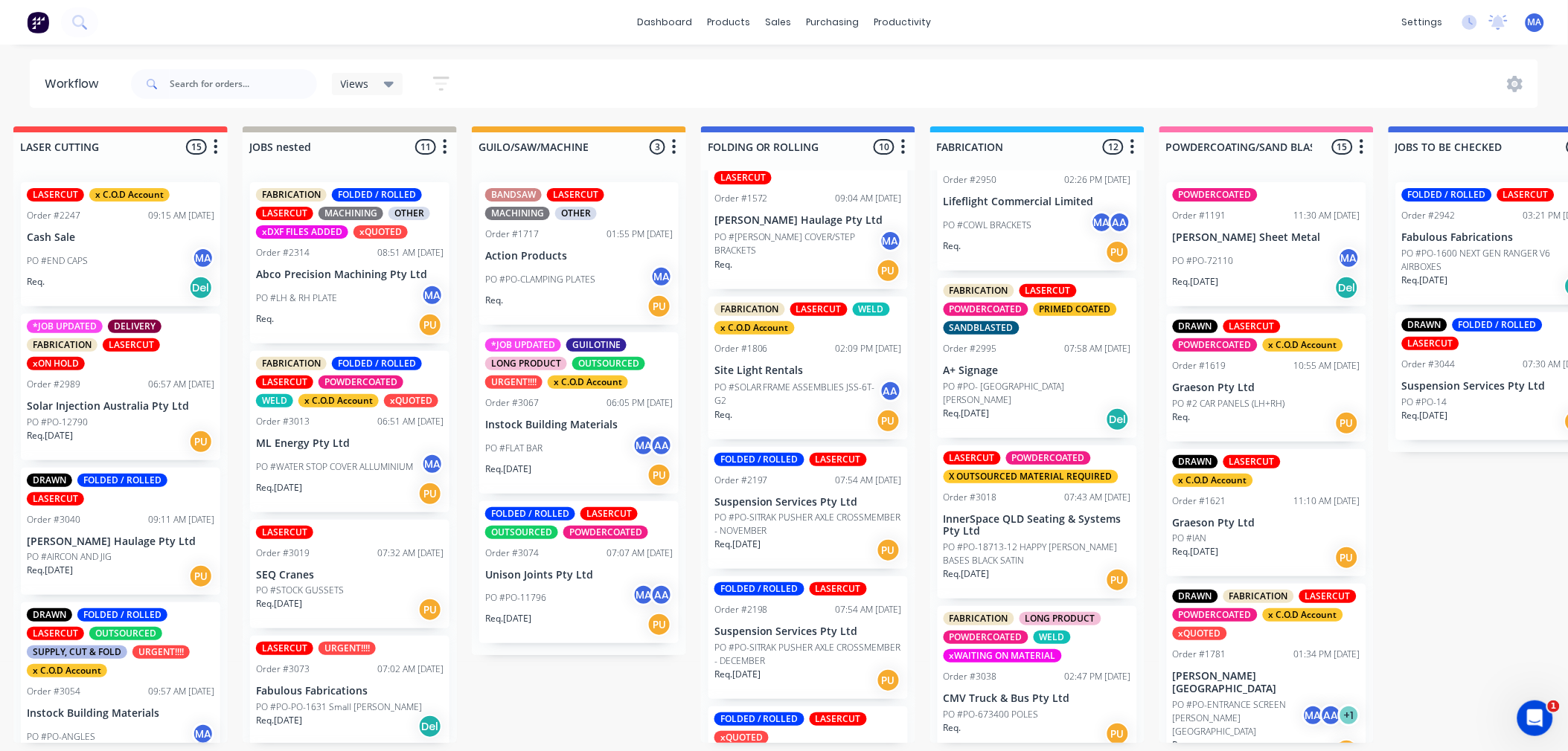
scroll to position [0, 0]
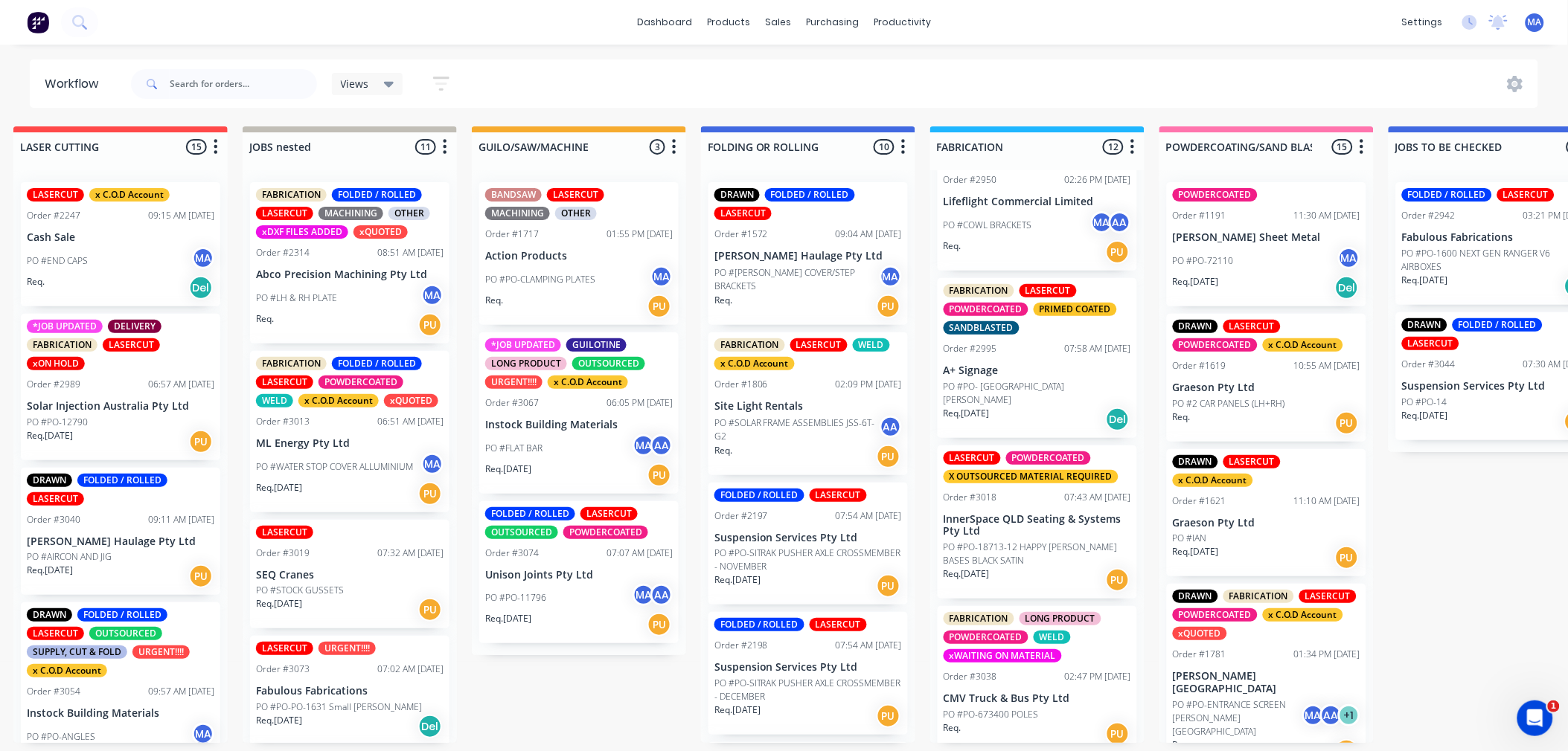
click at [792, 266] on p "PO #[PERSON_NAME] COVER/STEP BRACKETS" at bounding box center [797, 279] width 165 height 26
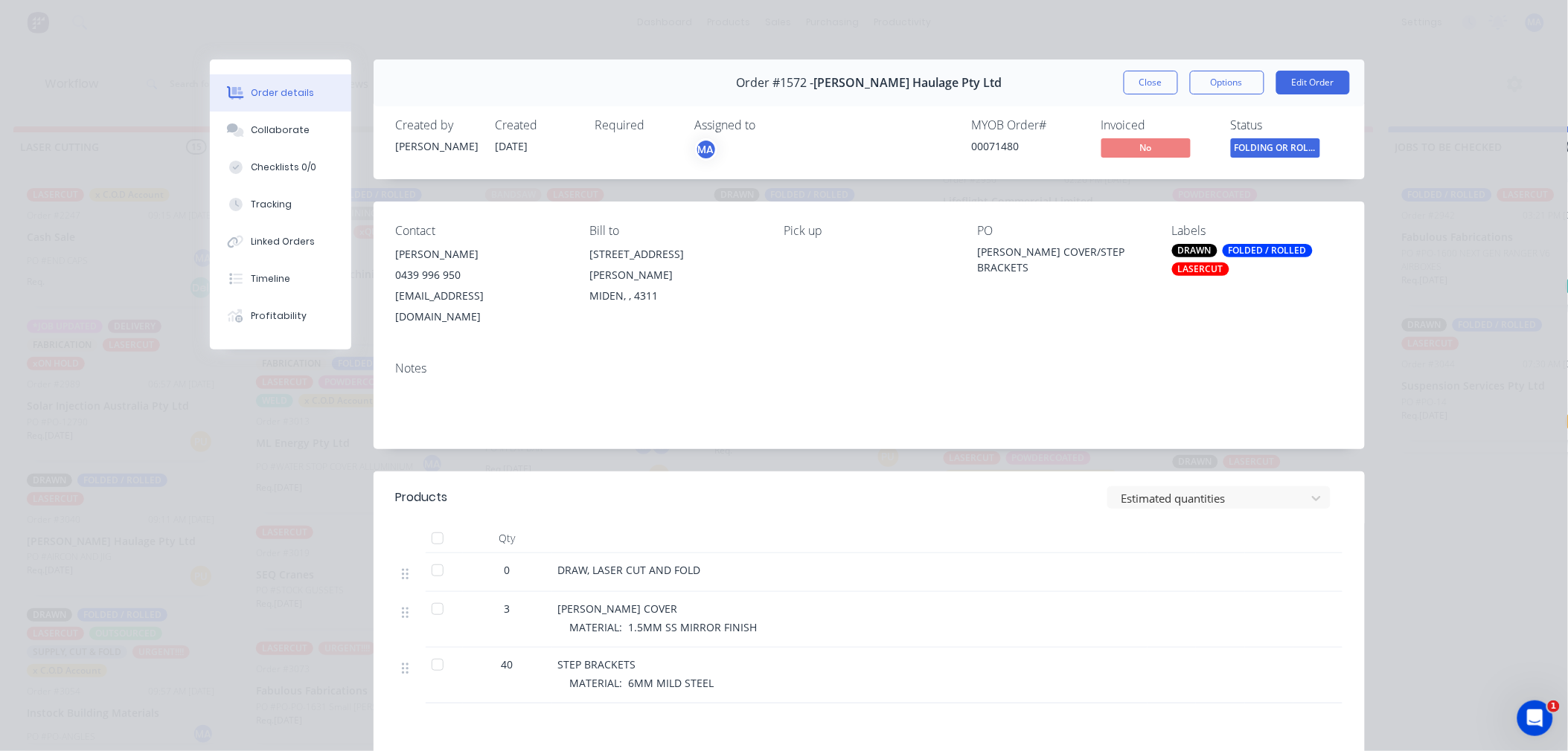
click at [1155, 87] on button "Close" at bounding box center [1151, 83] width 55 height 24
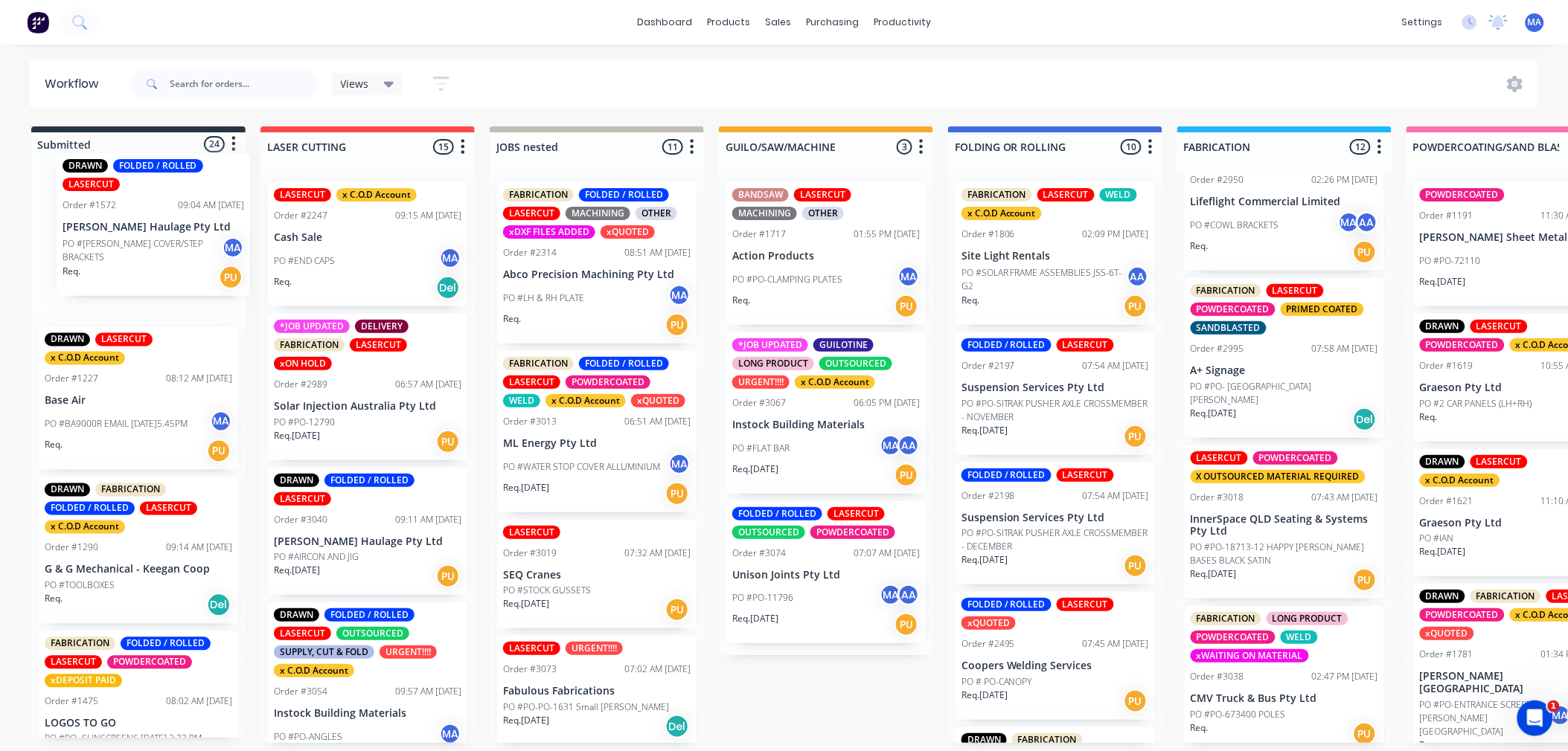
scroll to position [4, 0]
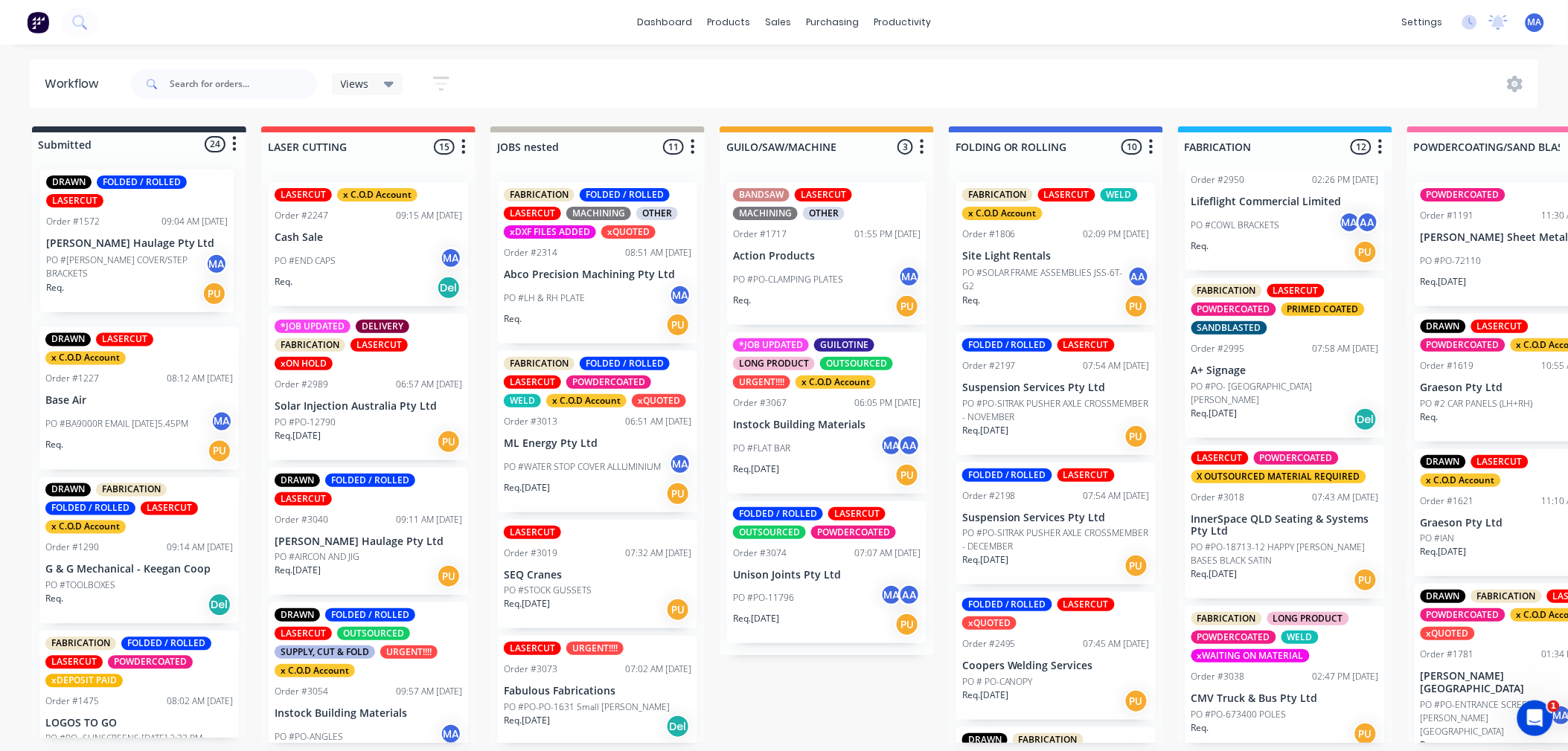
drag, startPoint x: 776, startPoint y: 271, endPoint x: 86, endPoint y: 279, distance: 690.0
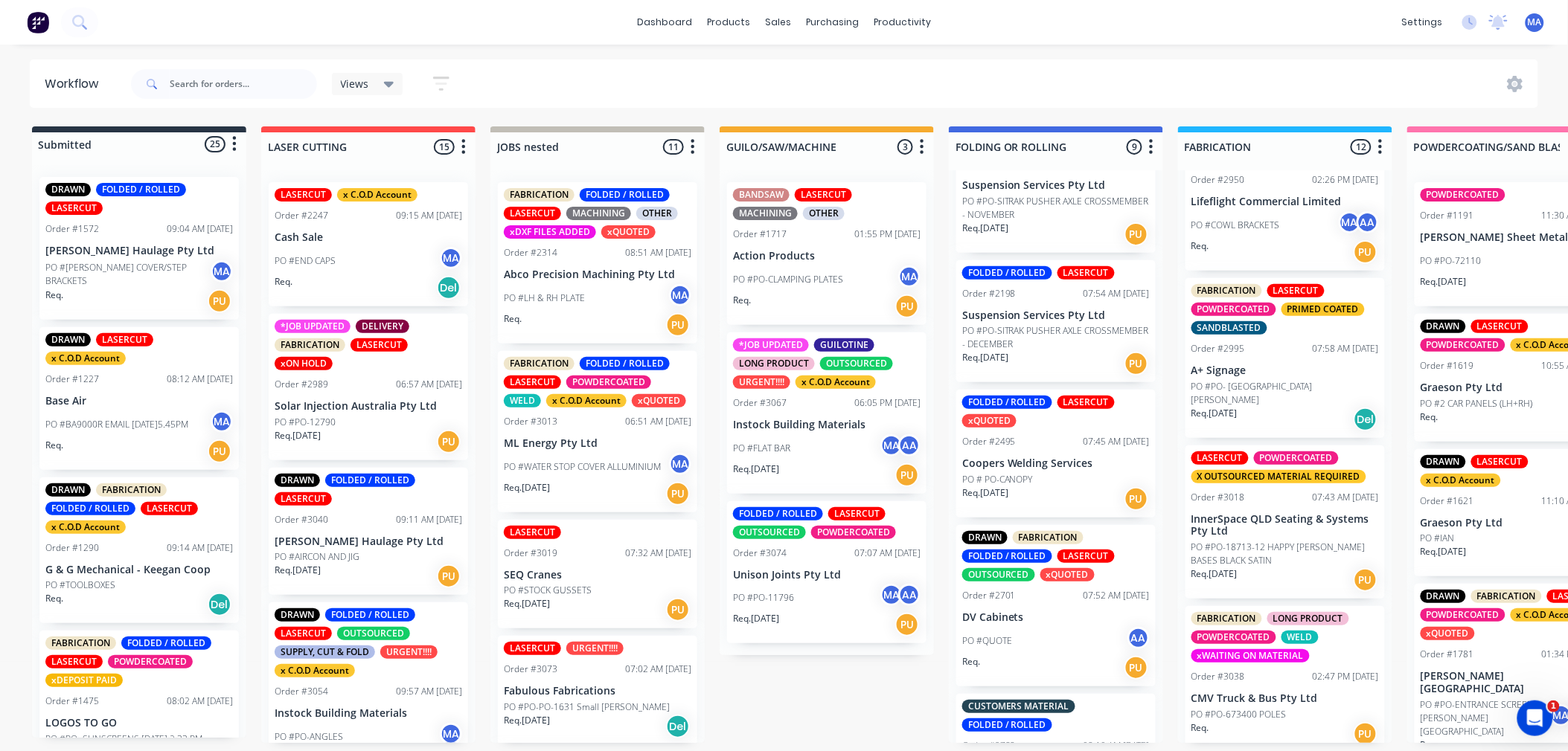
scroll to position [165, 0]
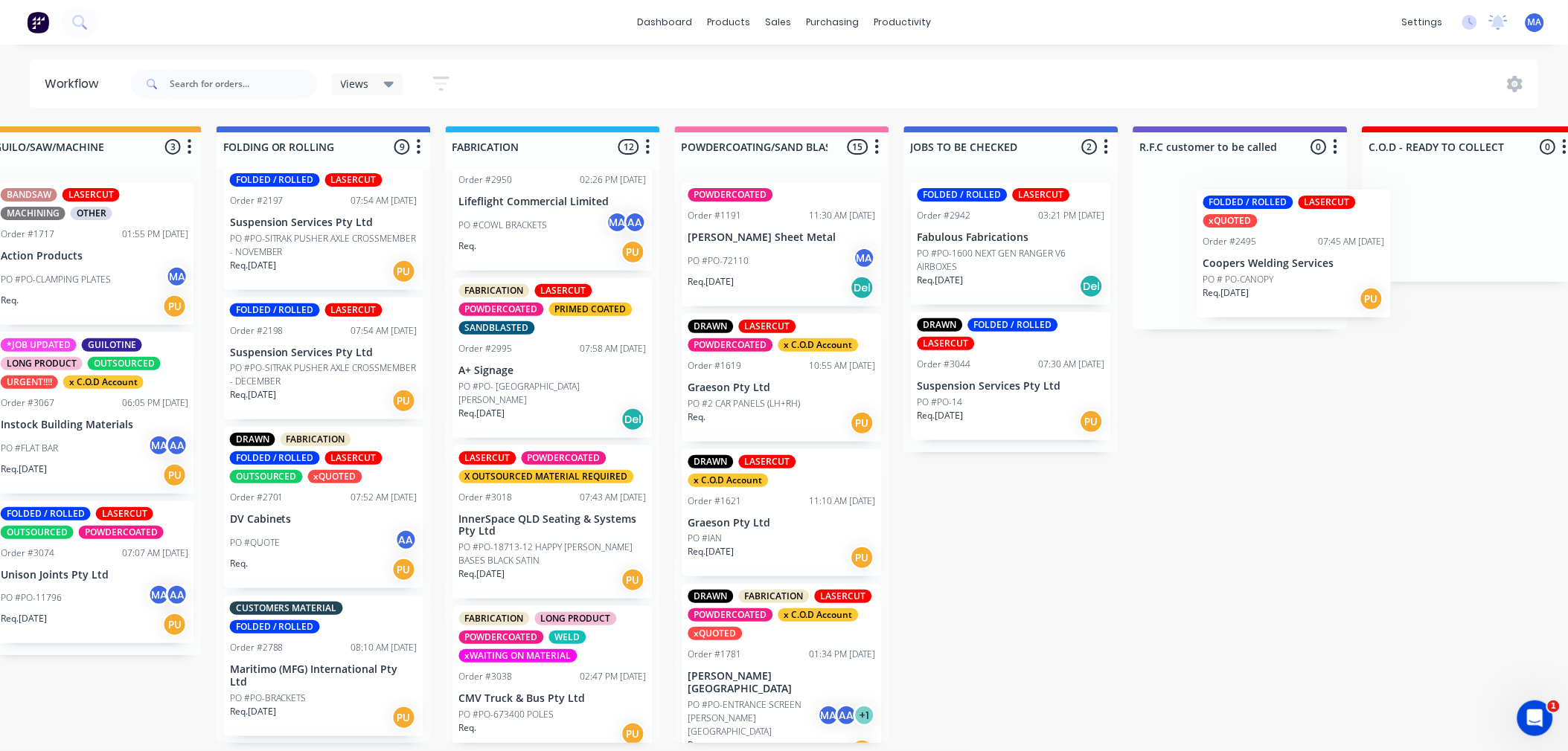
drag, startPoint x: 1029, startPoint y: 502, endPoint x: 1268, endPoint y: 264, distance: 337.3
click at [1275, 266] on div "Submitted 25 Status colour #273444 hex #273444 Save Cancel Summaries Total orde…" at bounding box center [1253, 435] width 3993 height 617
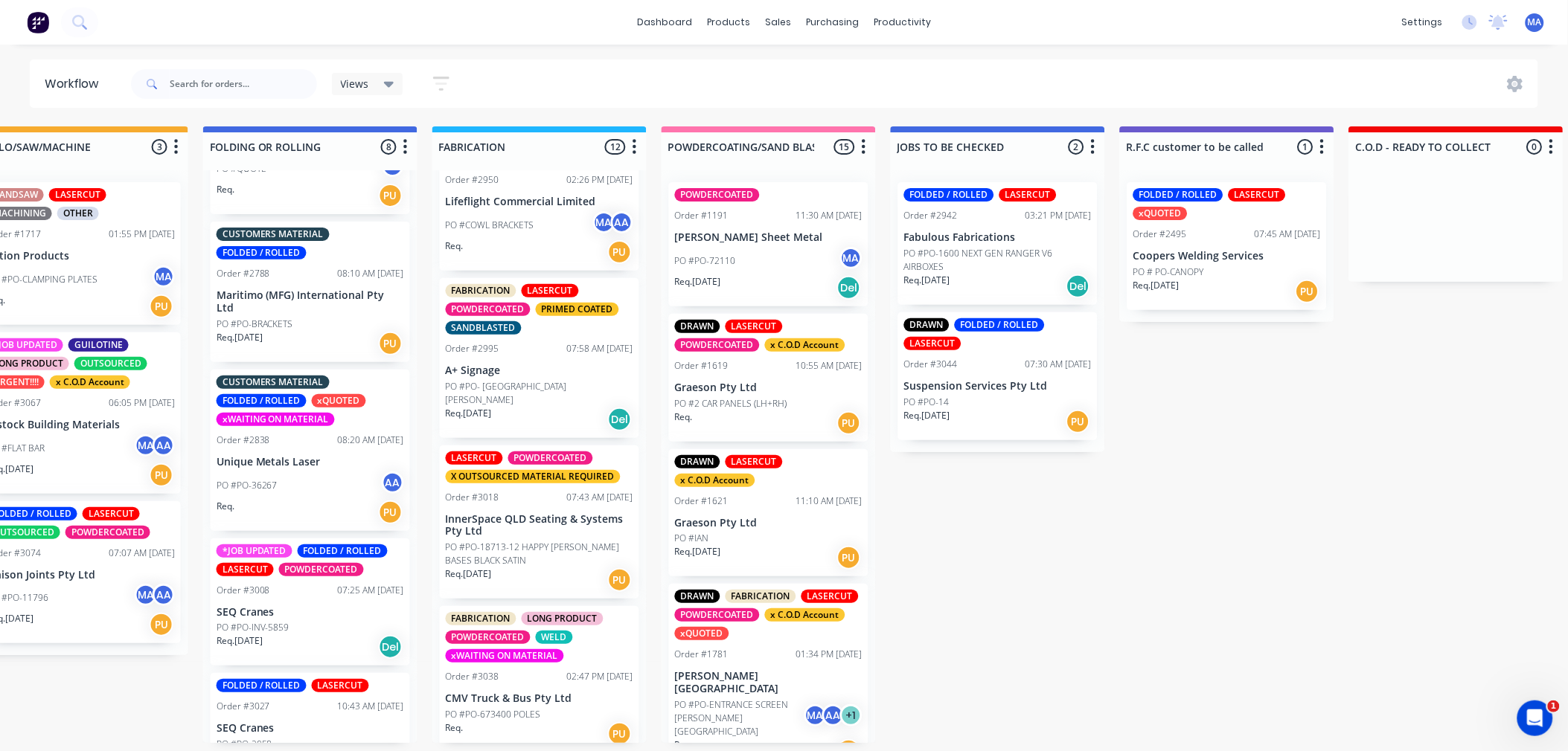
scroll to position [577, 0]
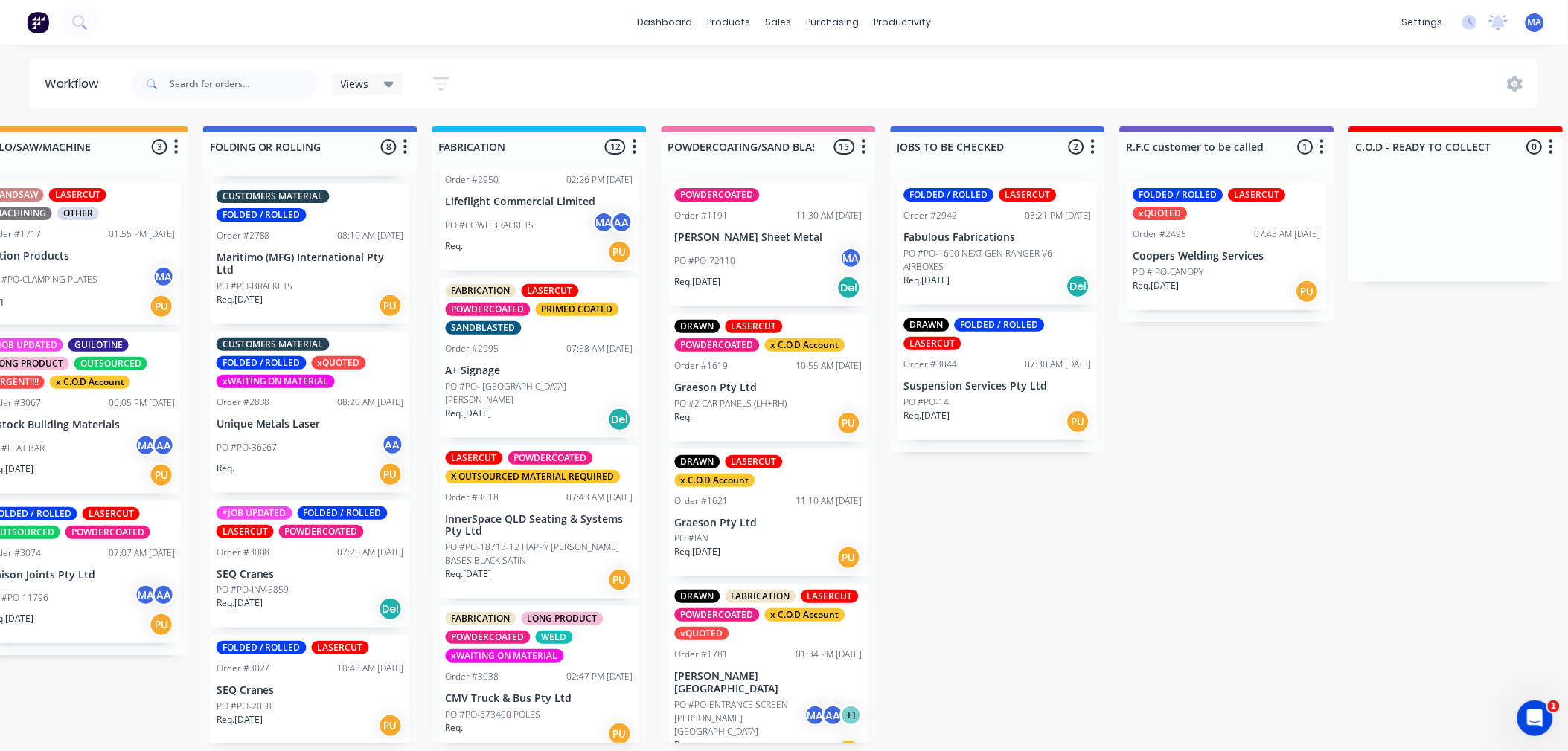
click at [309, 583] on div "PO #PO-INV-5859" at bounding box center [311, 590] width 188 height 14
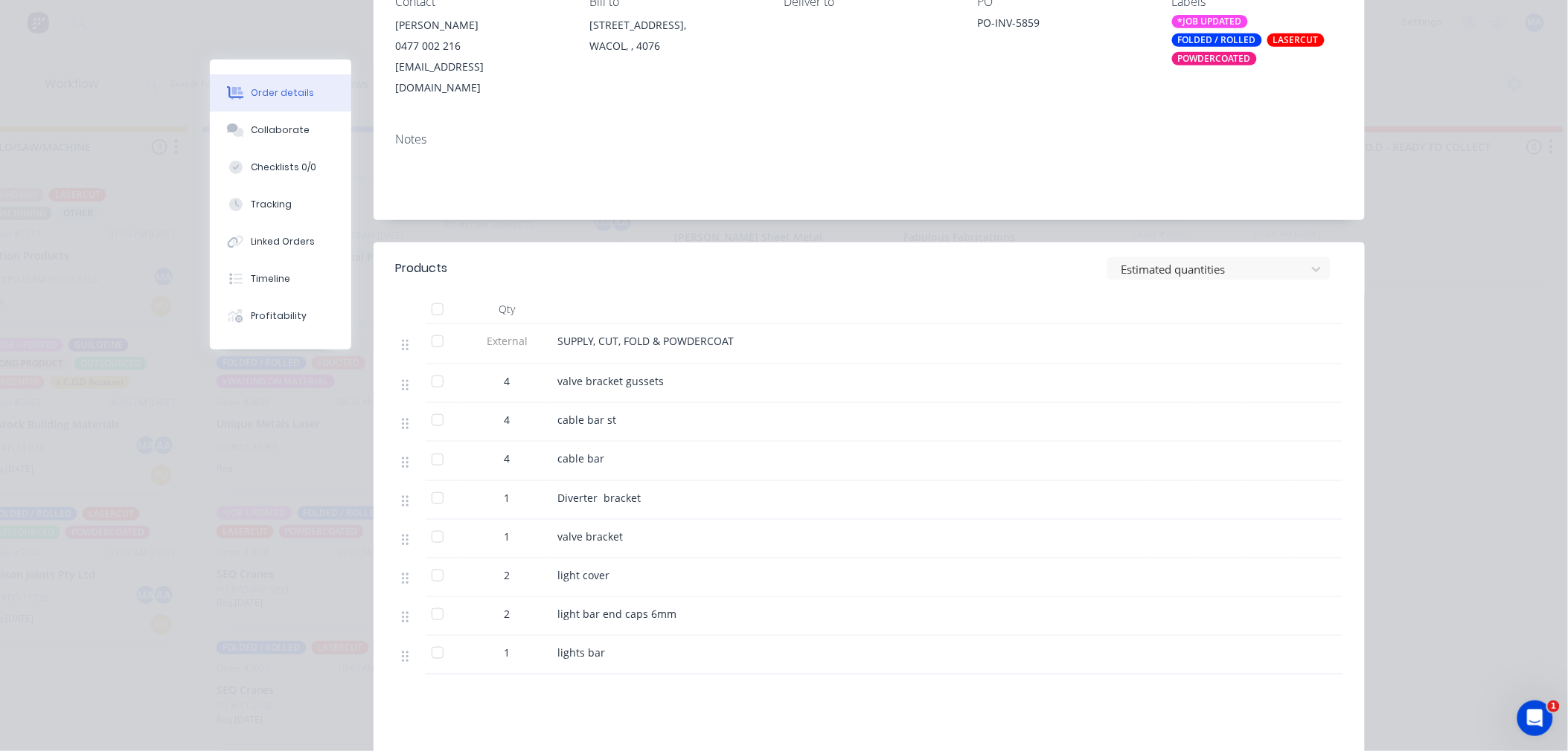
scroll to position [331, 0]
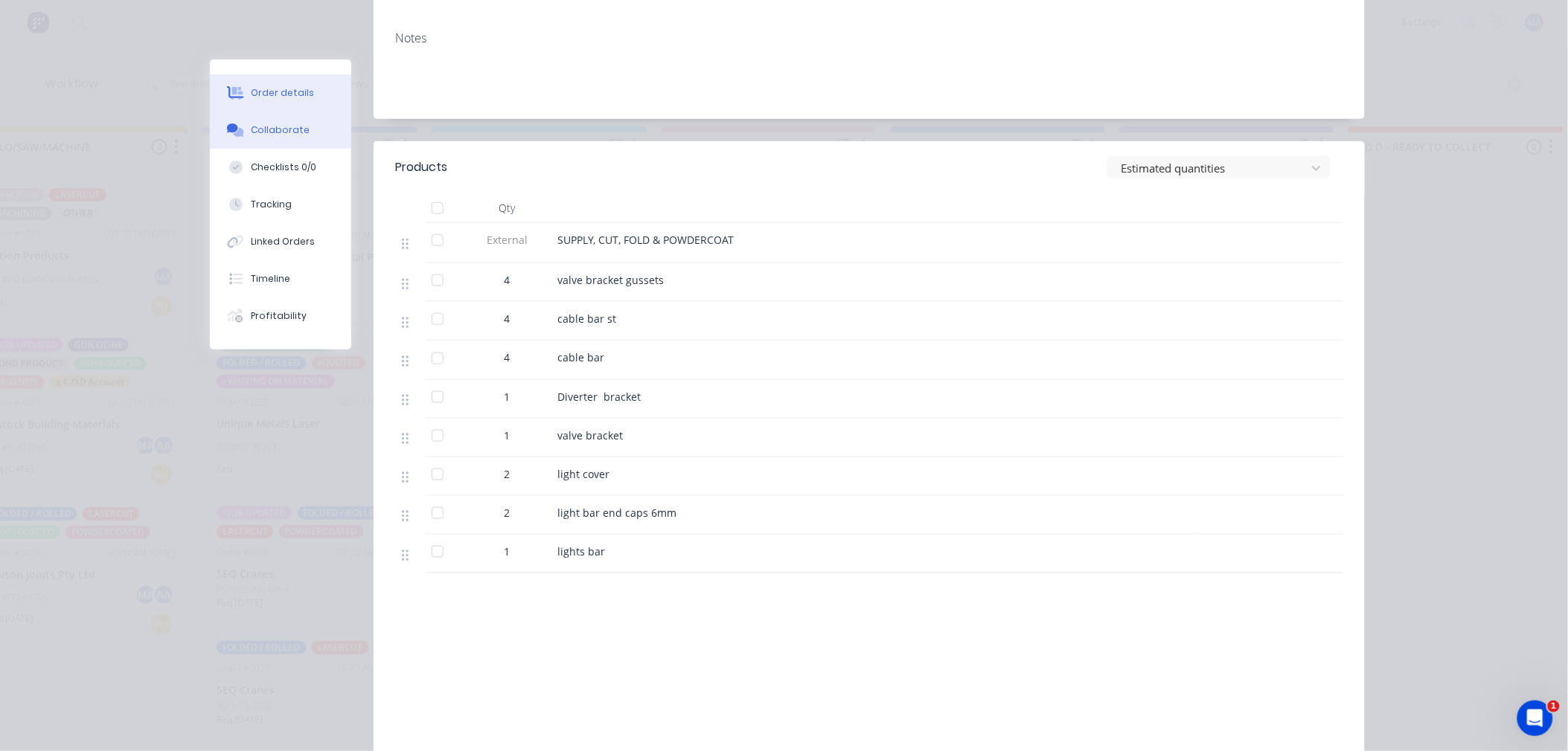
click at [309, 142] on button "Collaborate" at bounding box center [280, 130] width 141 height 37
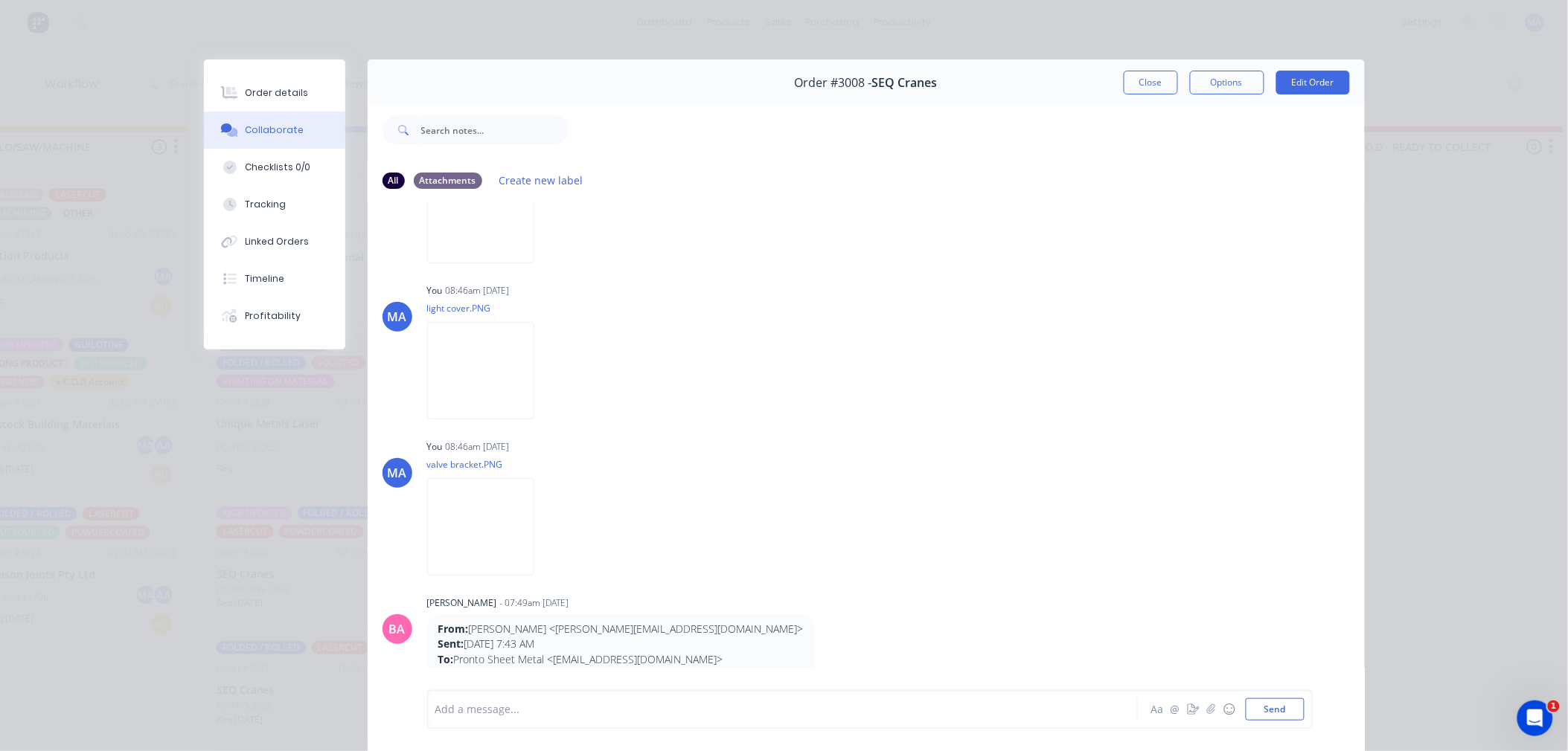
scroll to position [2397, 0]
click at [1143, 86] on button "Close" at bounding box center [1151, 83] width 55 height 24
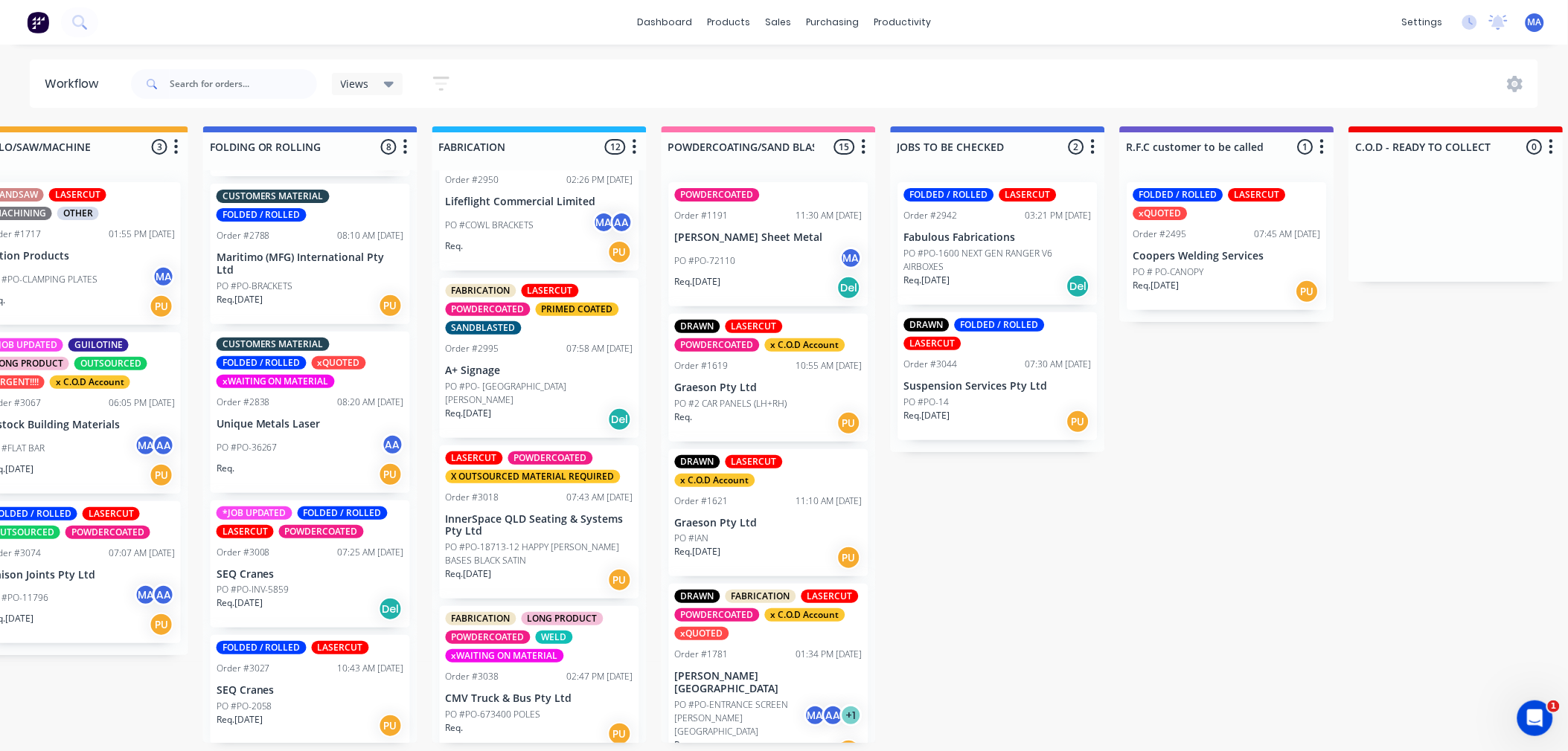
click at [315, 662] on div "Order #3027 10:43 AM [DATE]" at bounding box center [311, 668] width 188 height 14
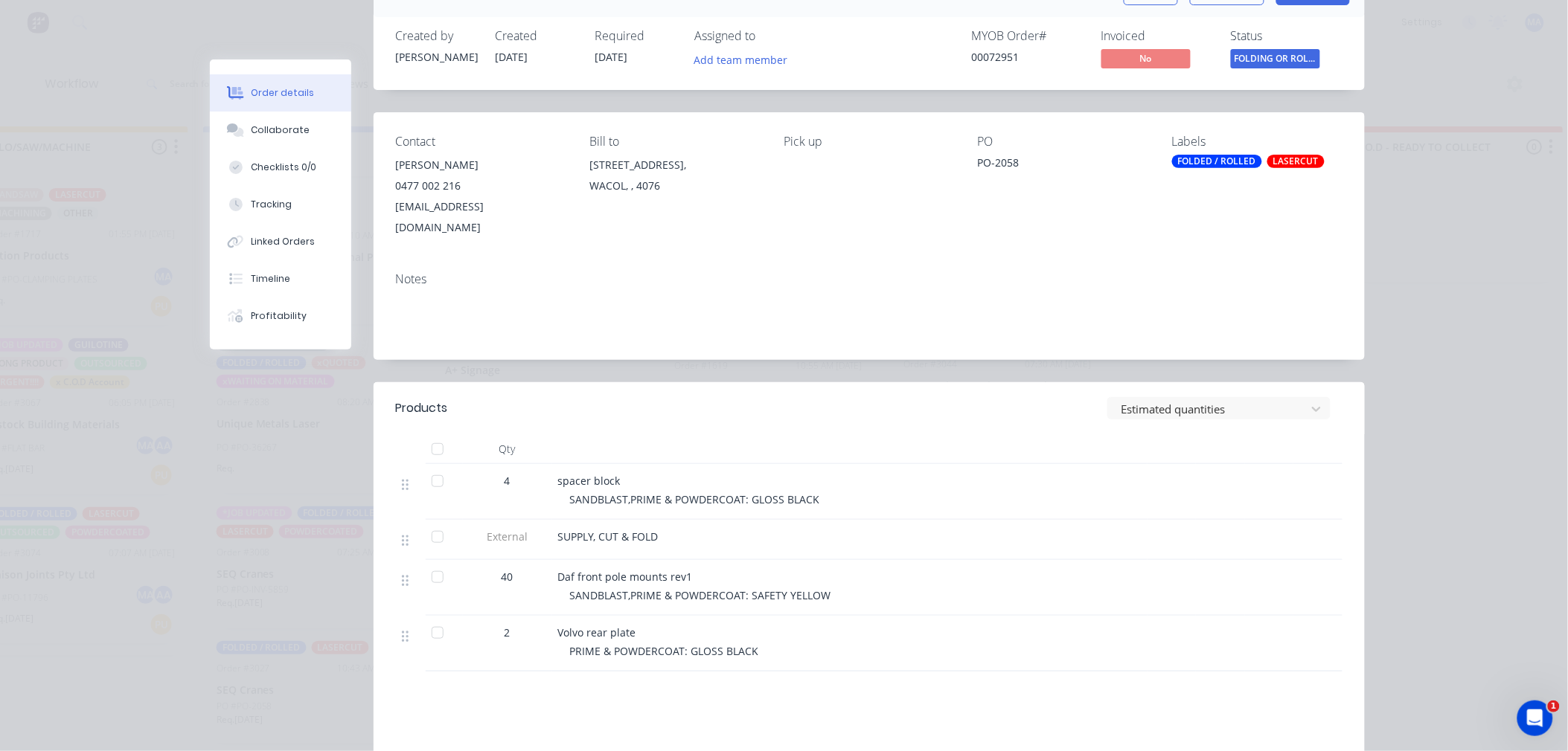
scroll to position [248, 0]
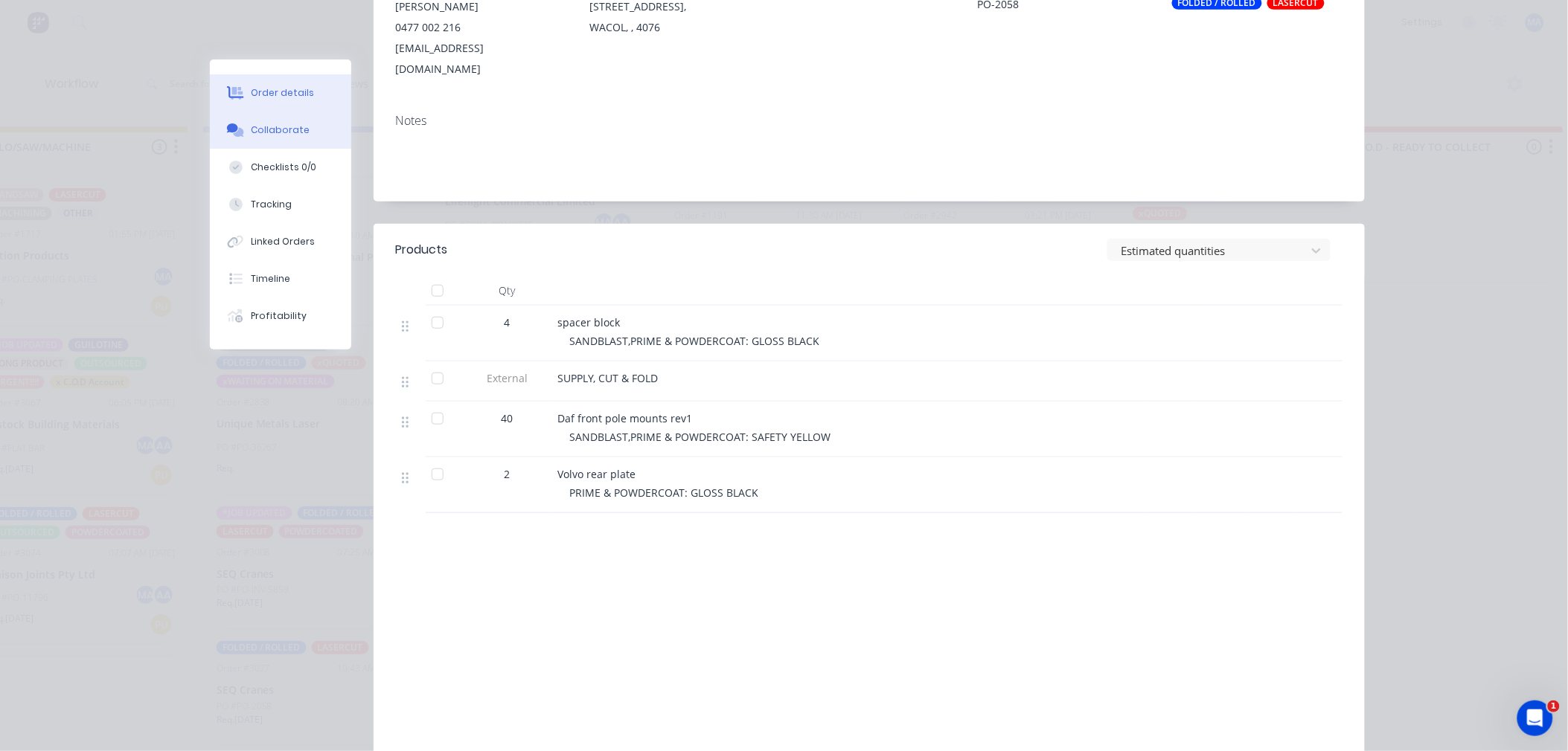
click at [309, 132] on button "Collaborate" at bounding box center [280, 130] width 141 height 37
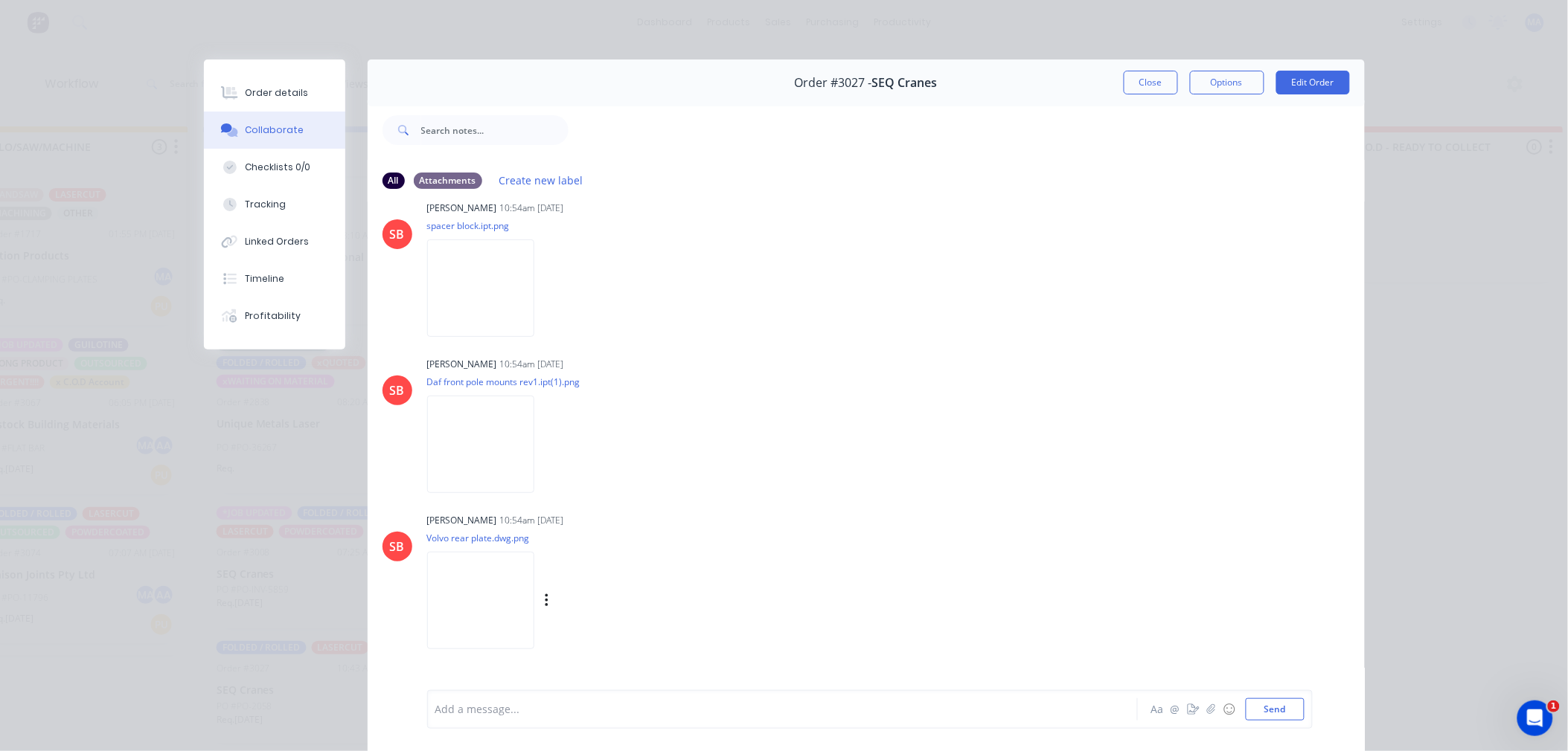
scroll to position [826, 0]
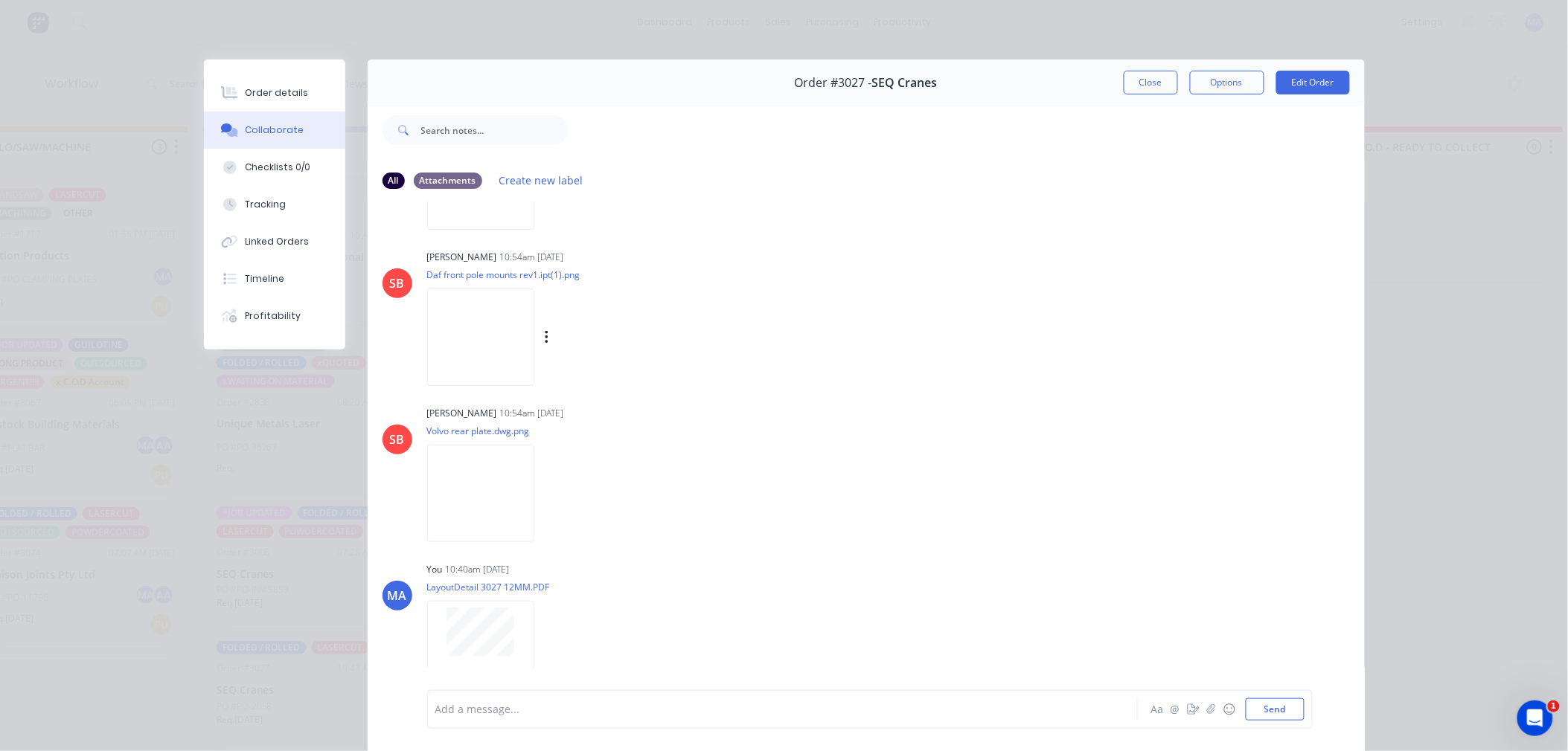
click at [526, 331] on img at bounding box center [480, 337] width 107 height 97
click at [271, 95] on div "Order details" at bounding box center [276, 93] width 63 height 14
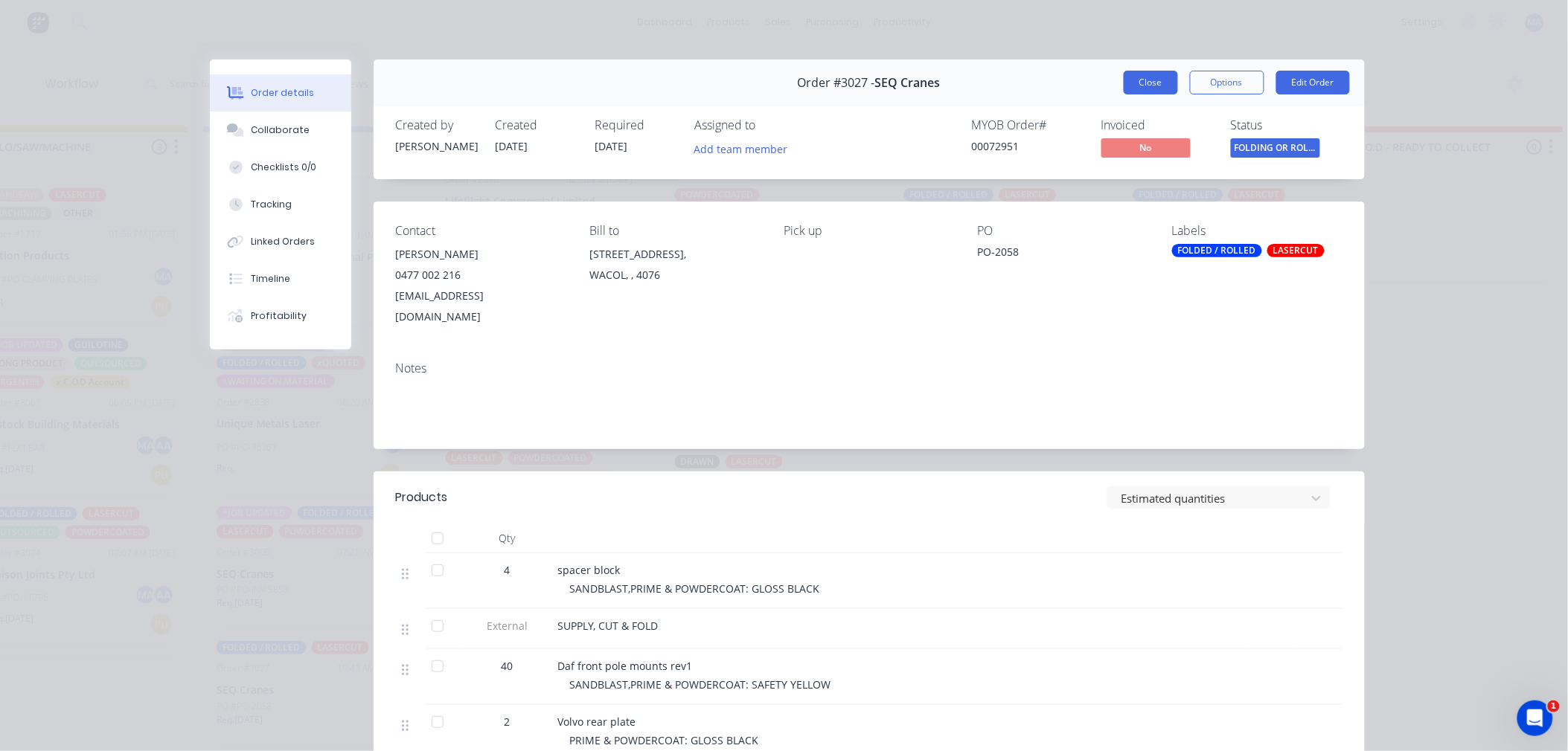
click at [1138, 76] on button "Close" at bounding box center [1151, 83] width 55 height 24
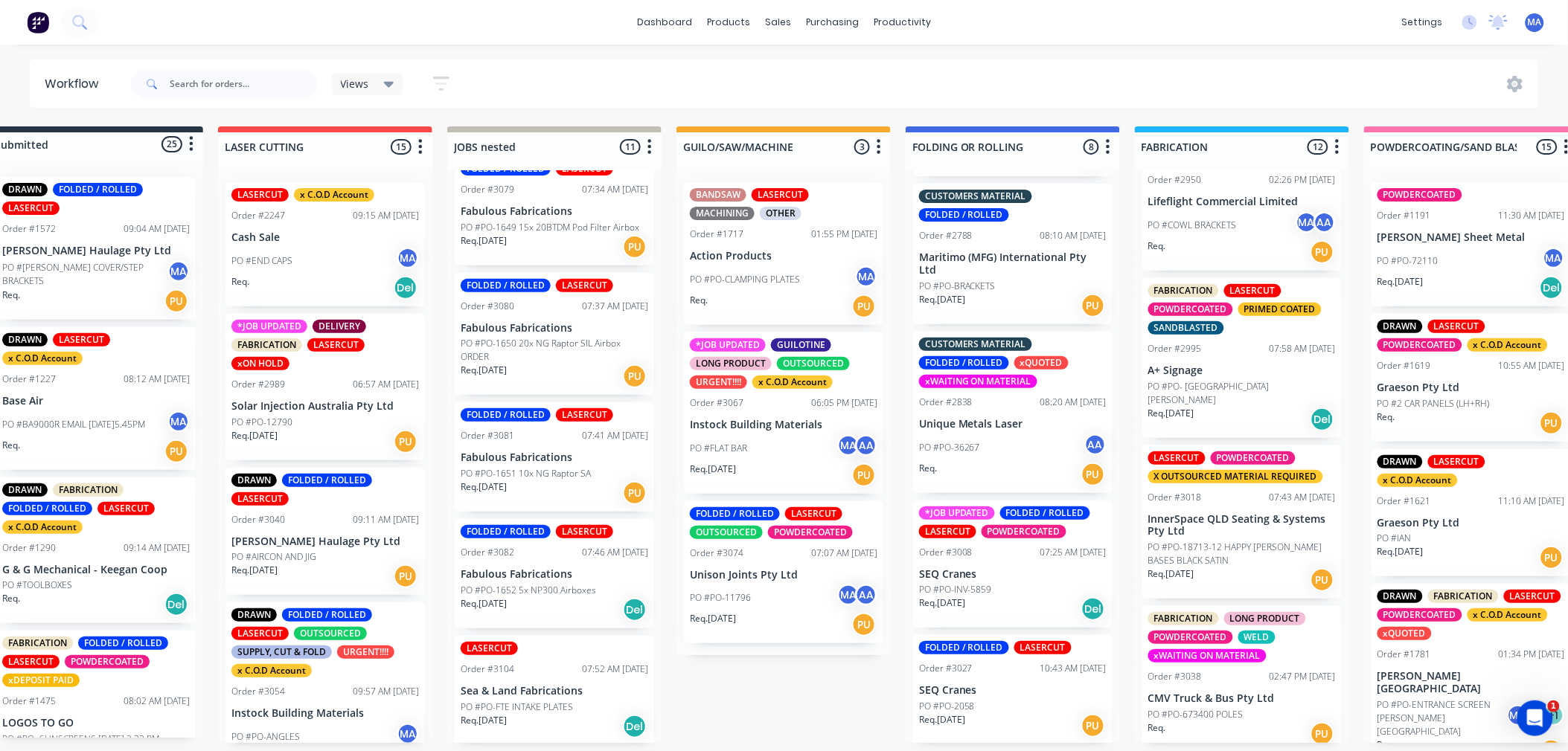
scroll to position [4, 84]
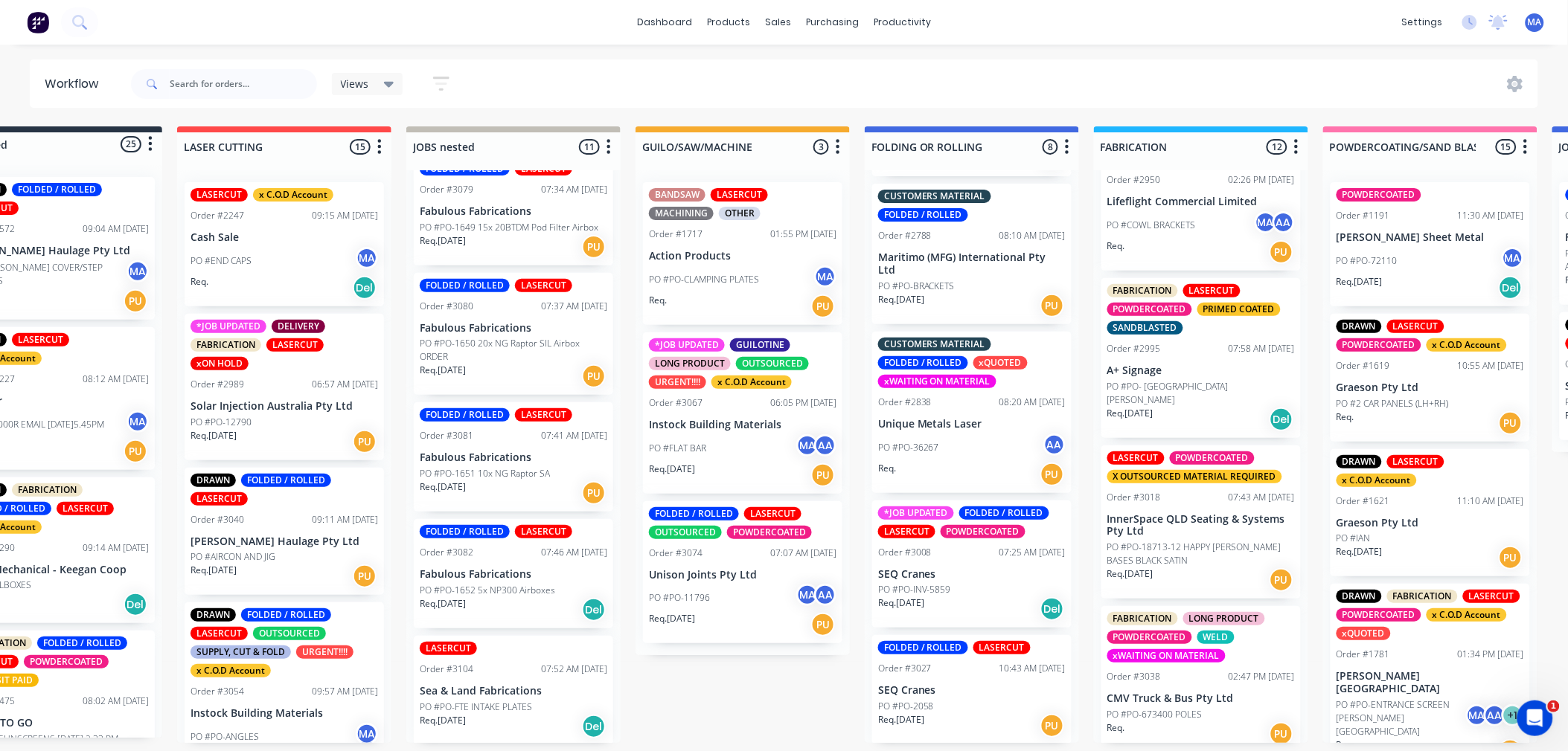
click at [742, 591] on div "PO #PO-11796 MA AA" at bounding box center [743, 598] width 188 height 28
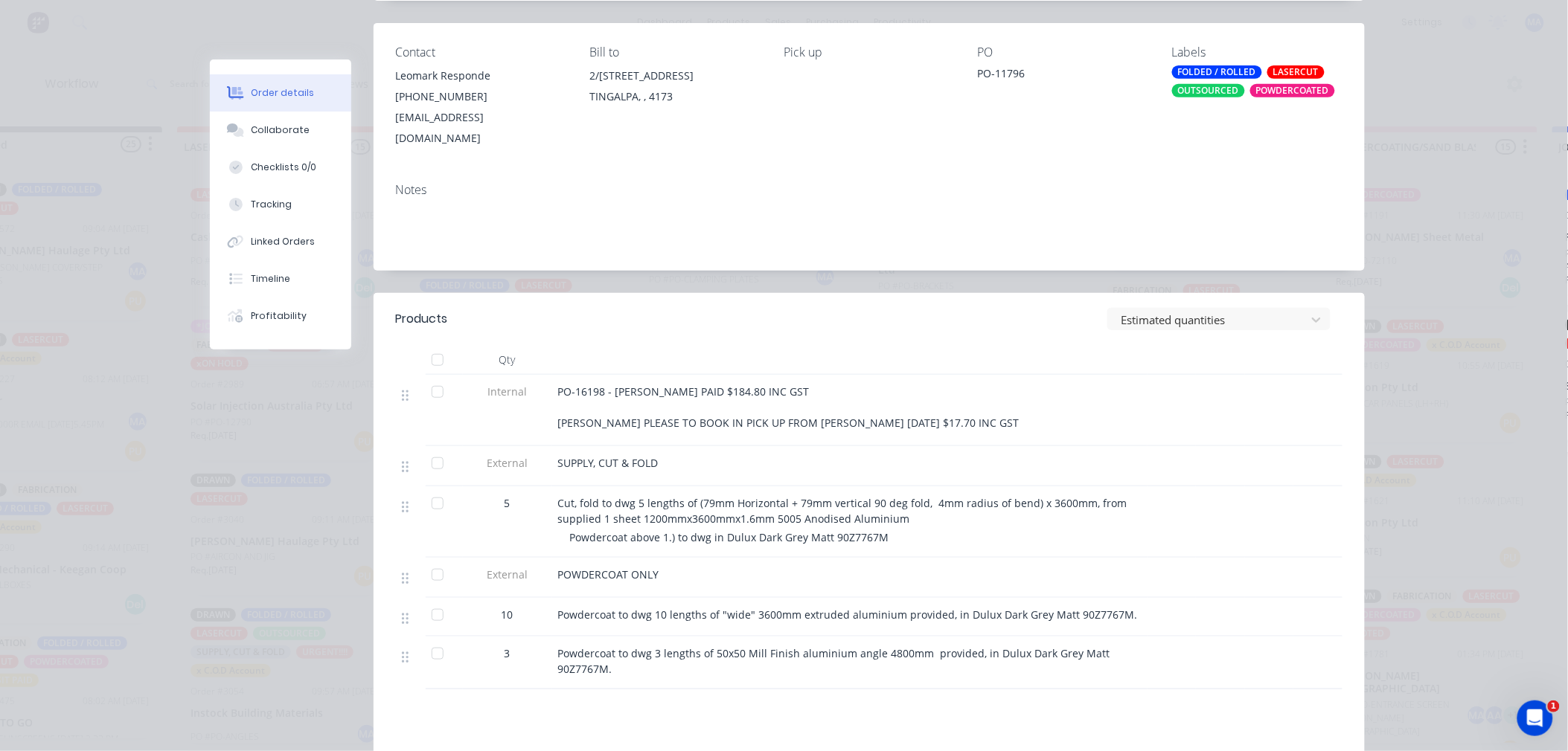
scroll to position [0, 0]
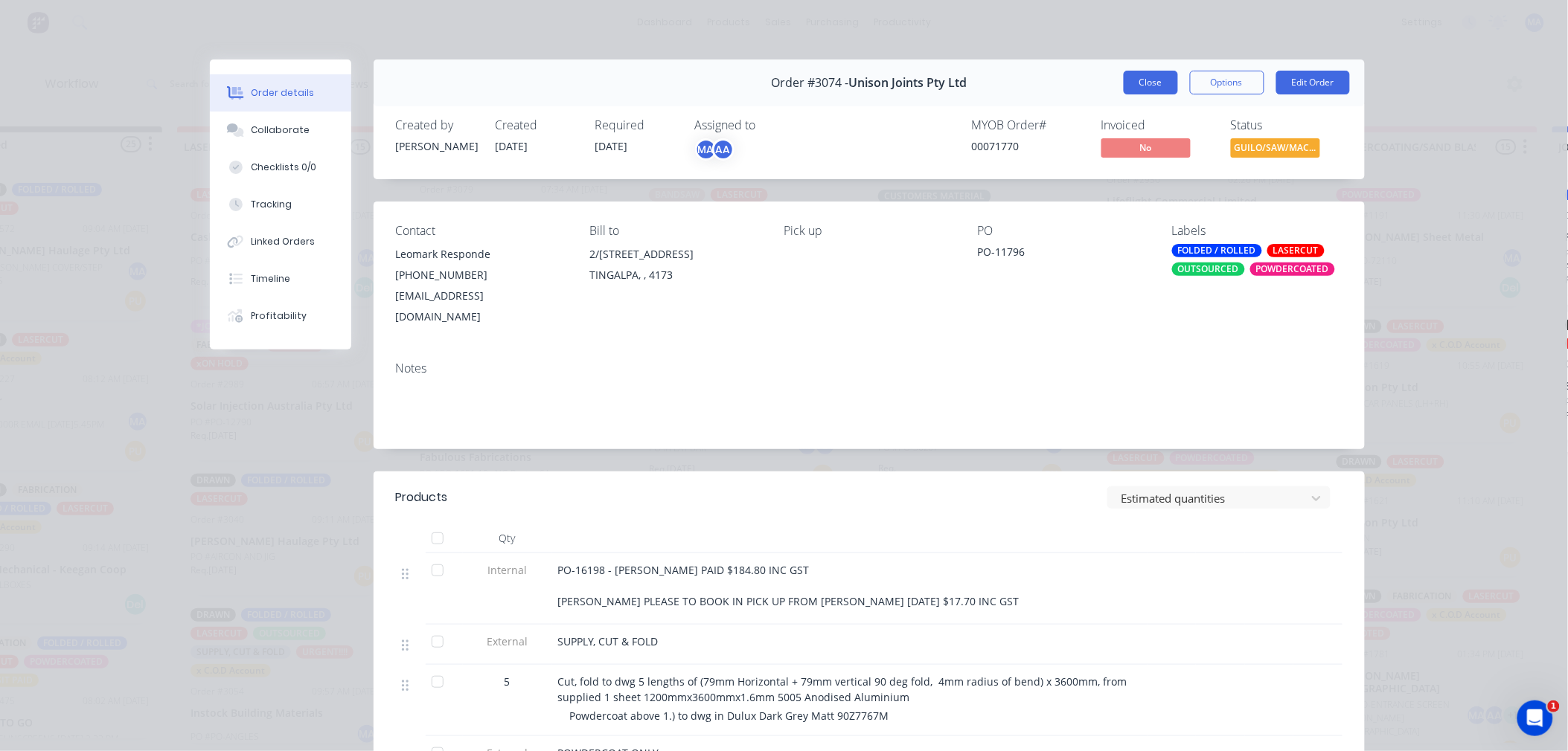
click at [1159, 84] on button "Close" at bounding box center [1151, 83] width 55 height 24
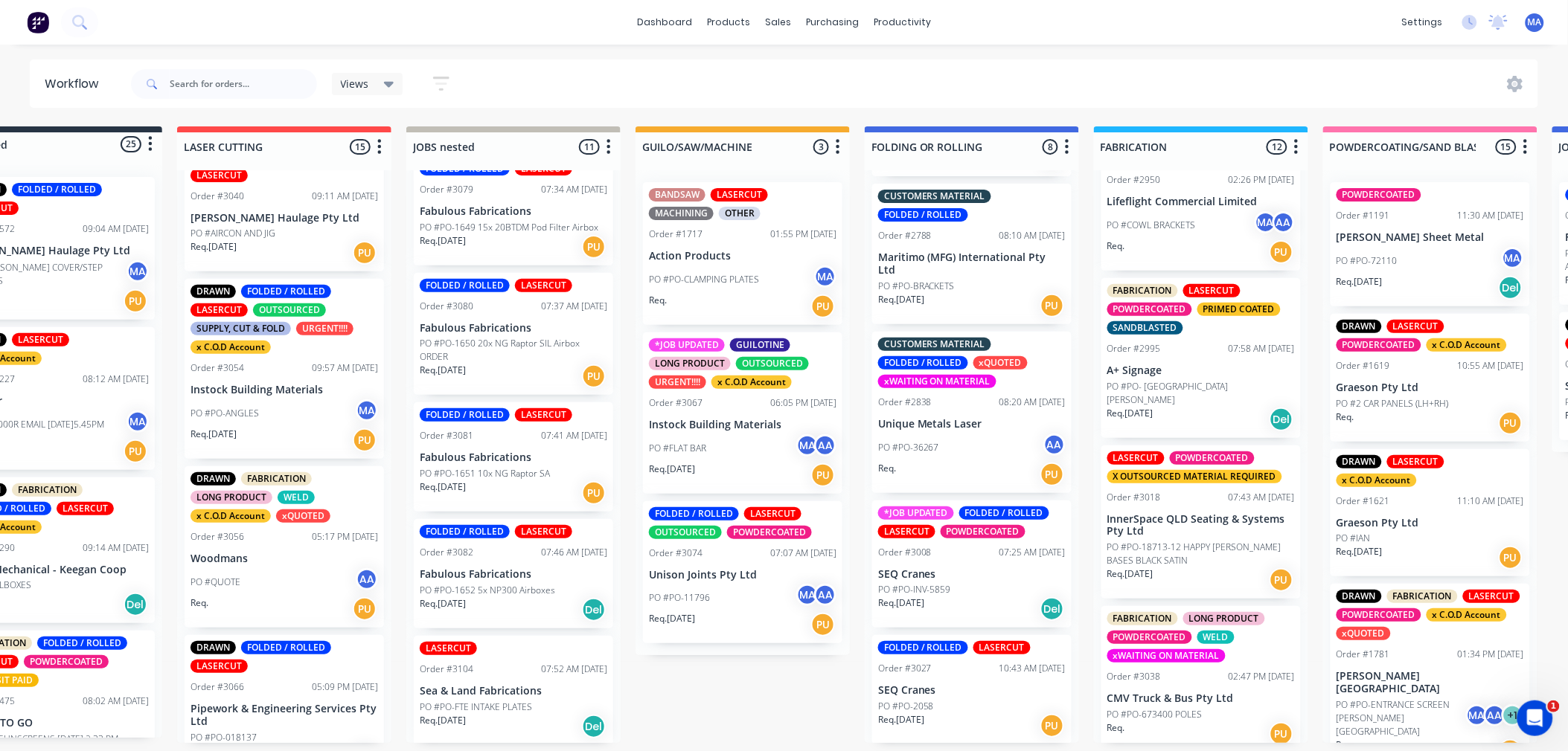
scroll to position [331, 0]
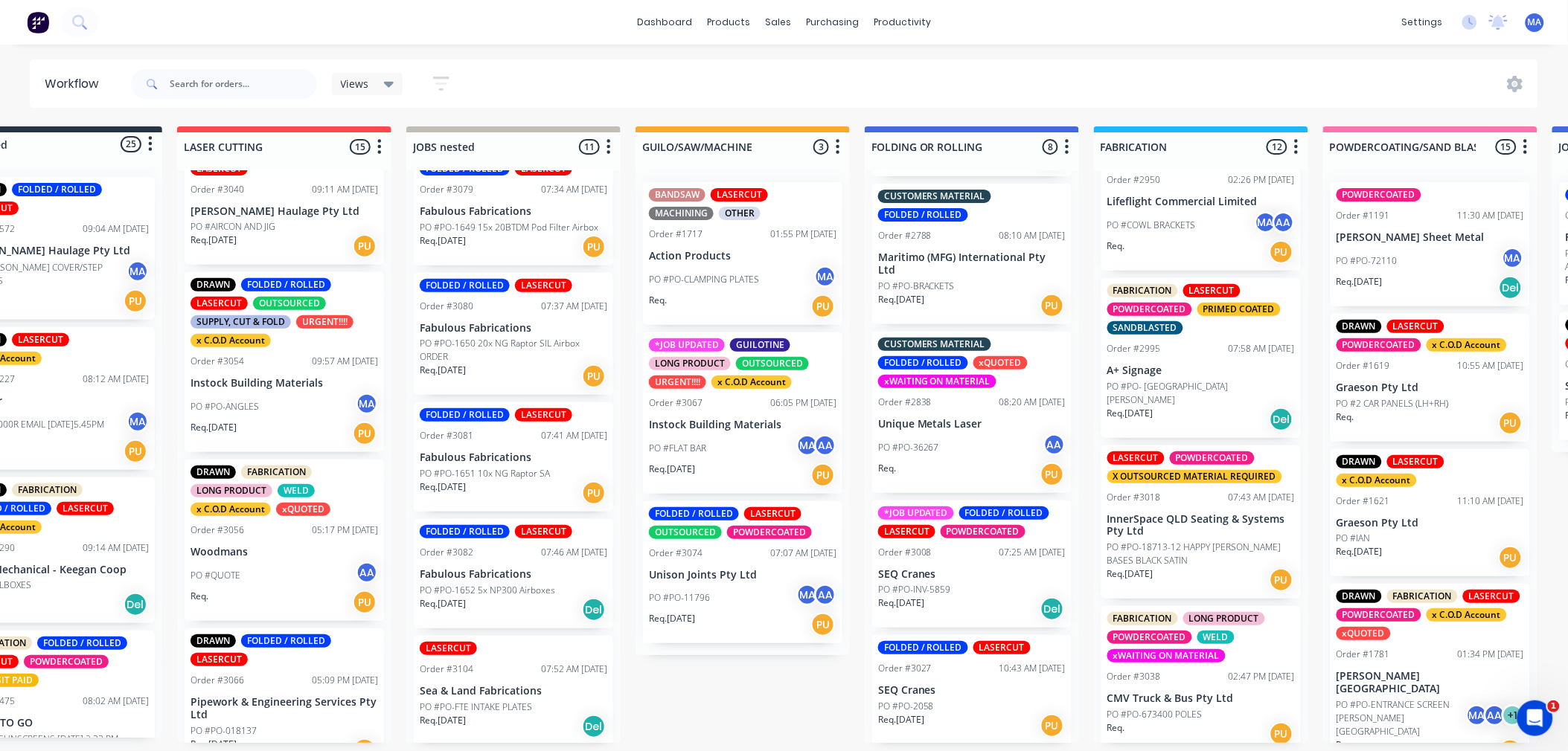
click at [249, 394] on div "PO #PO-ANGLES MA" at bounding box center [284, 406] width 188 height 28
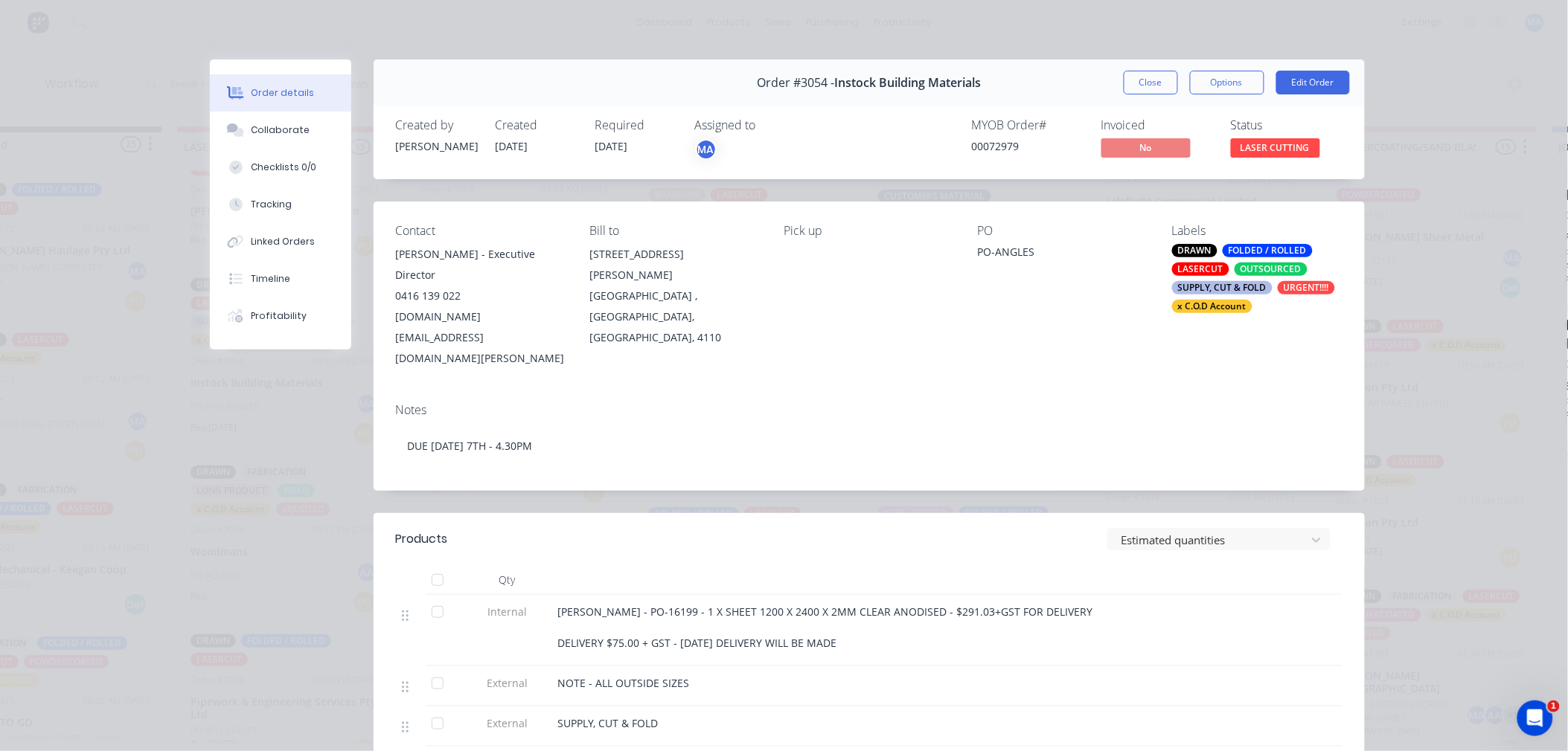
click at [1147, 69] on div "Order #3054 - Instock Building Materials Close Options Edit Order" at bounding box center [869, 83] width 992 height 47
click at [1135, 85] on button "Close" at bounding box center [1151, 83] width 55 height 24
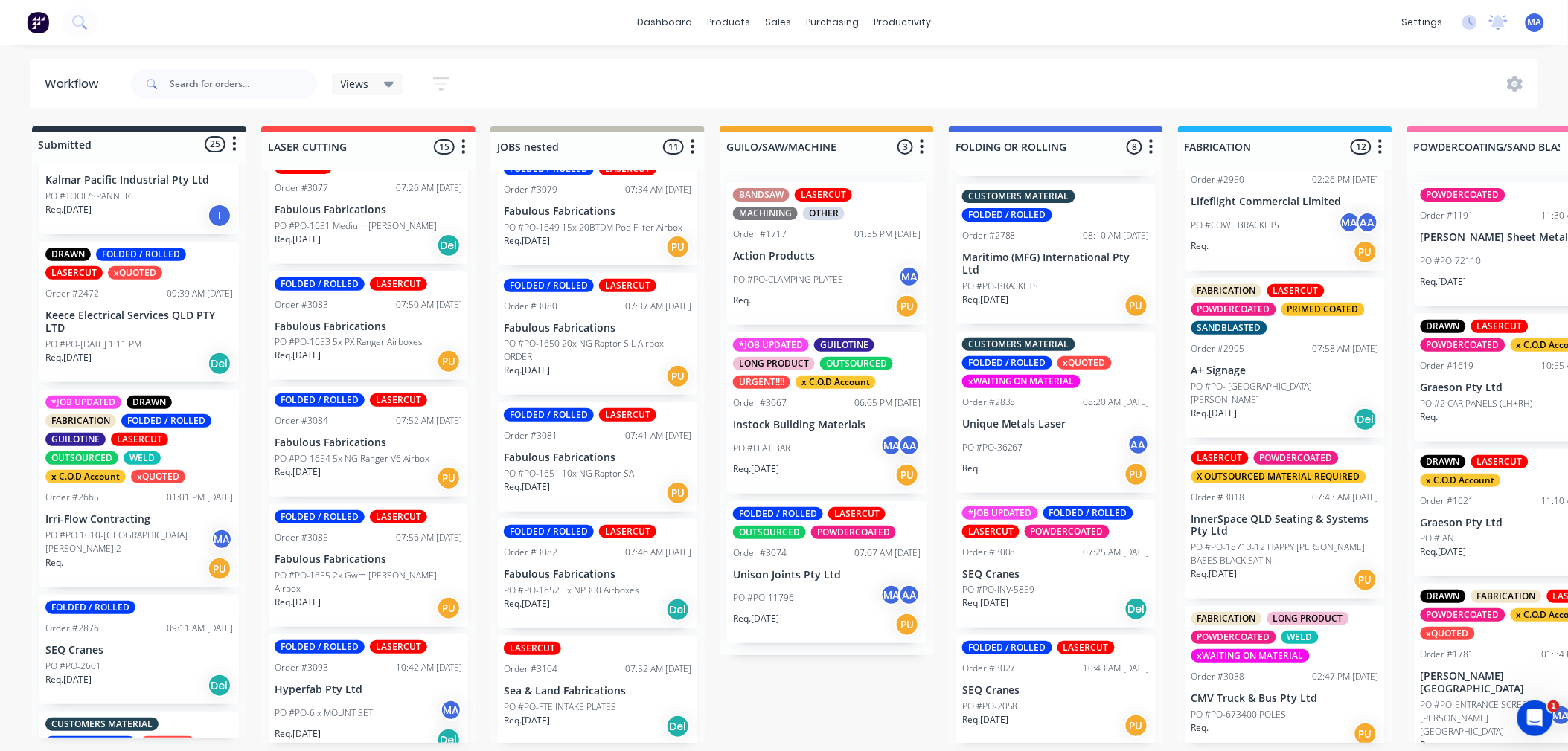
scroll to position [646, 0]
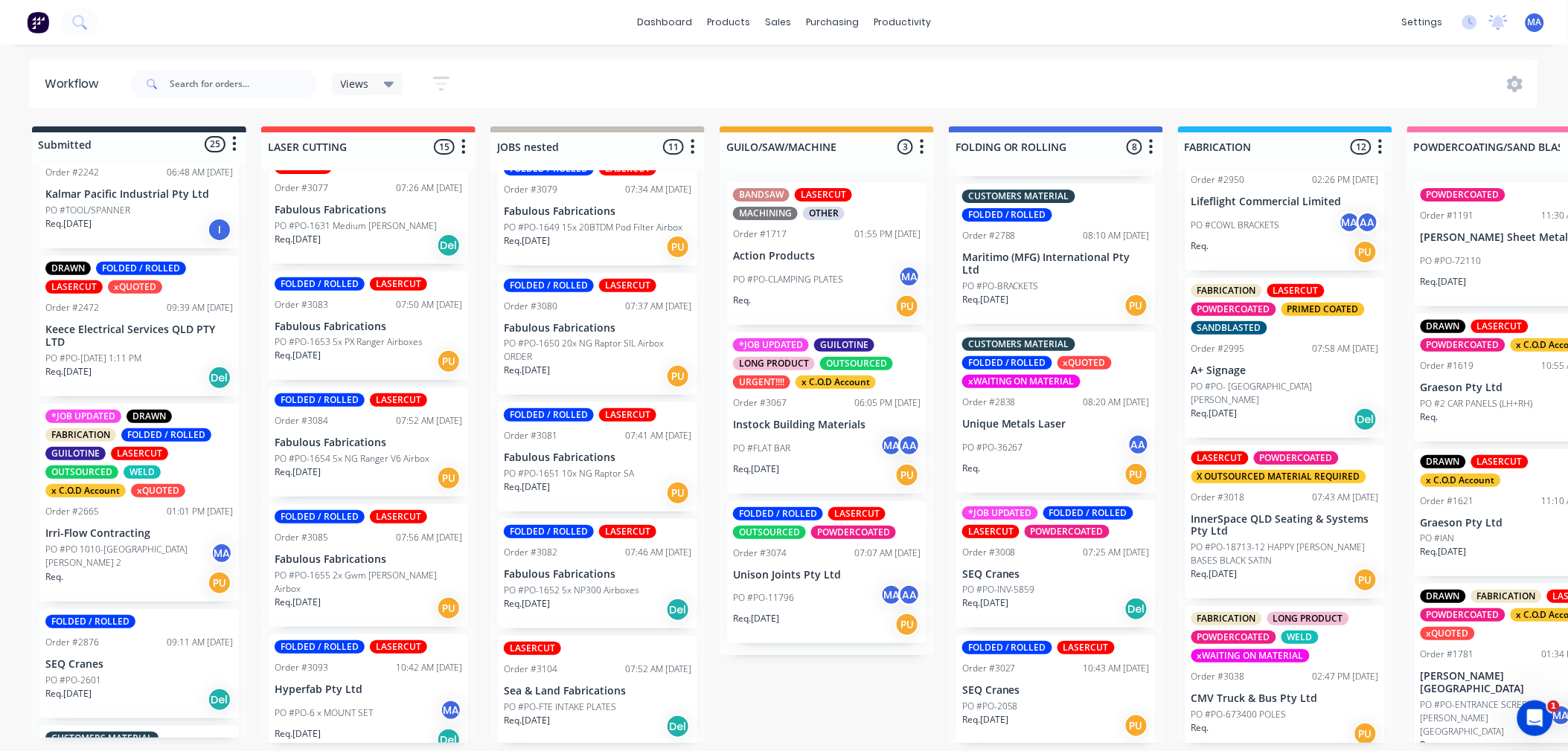
click at [139, 570] on div "PO #PO 1010-[GEOGRAPHIC_DATA][PERSON_NAME] 2 MA" at bounding box center [140, 556] width 188 height 28
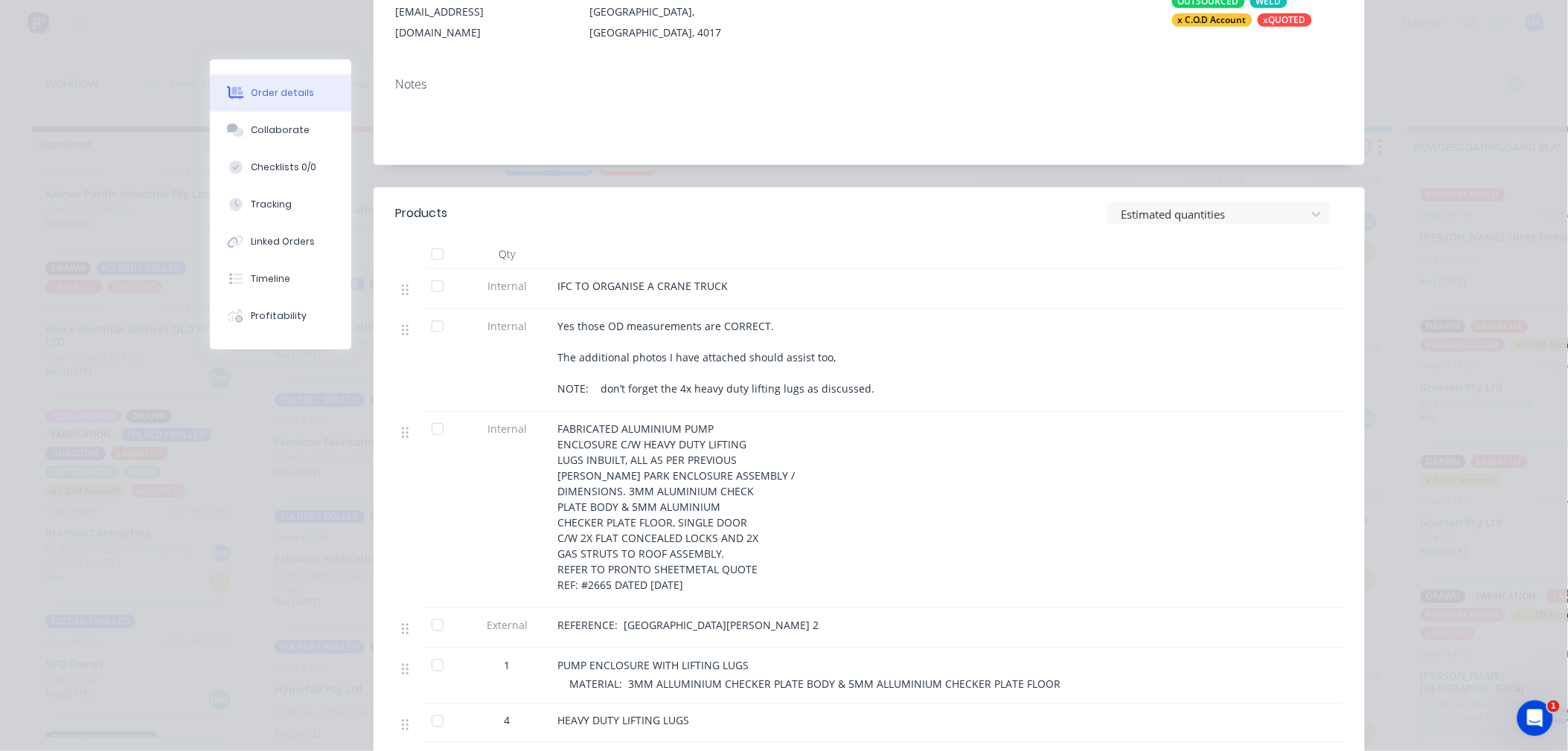
scroll to position [331, 0]
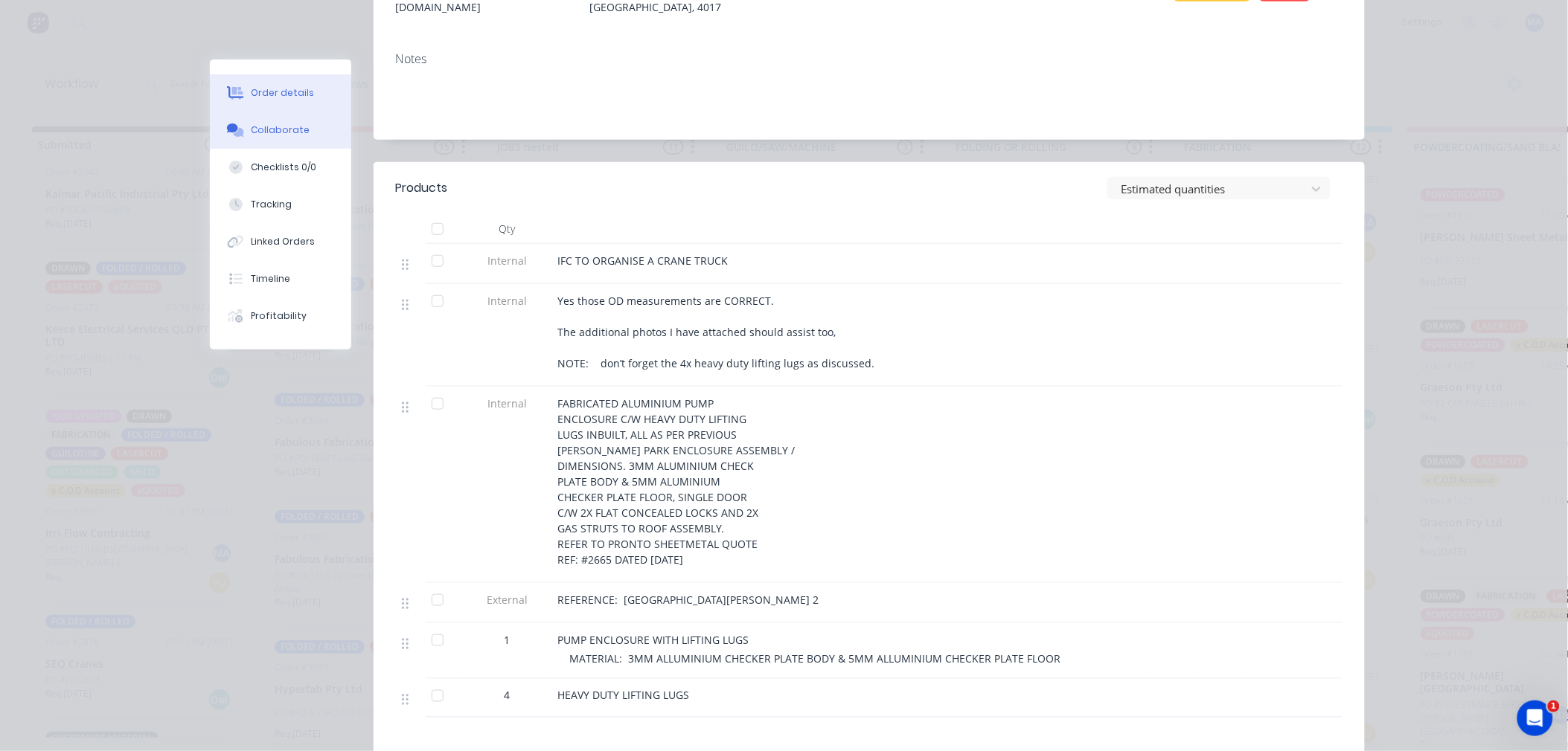
click at [326, 128] on button "Collaborate" at bounding box center [280, 130] width 141 height 37
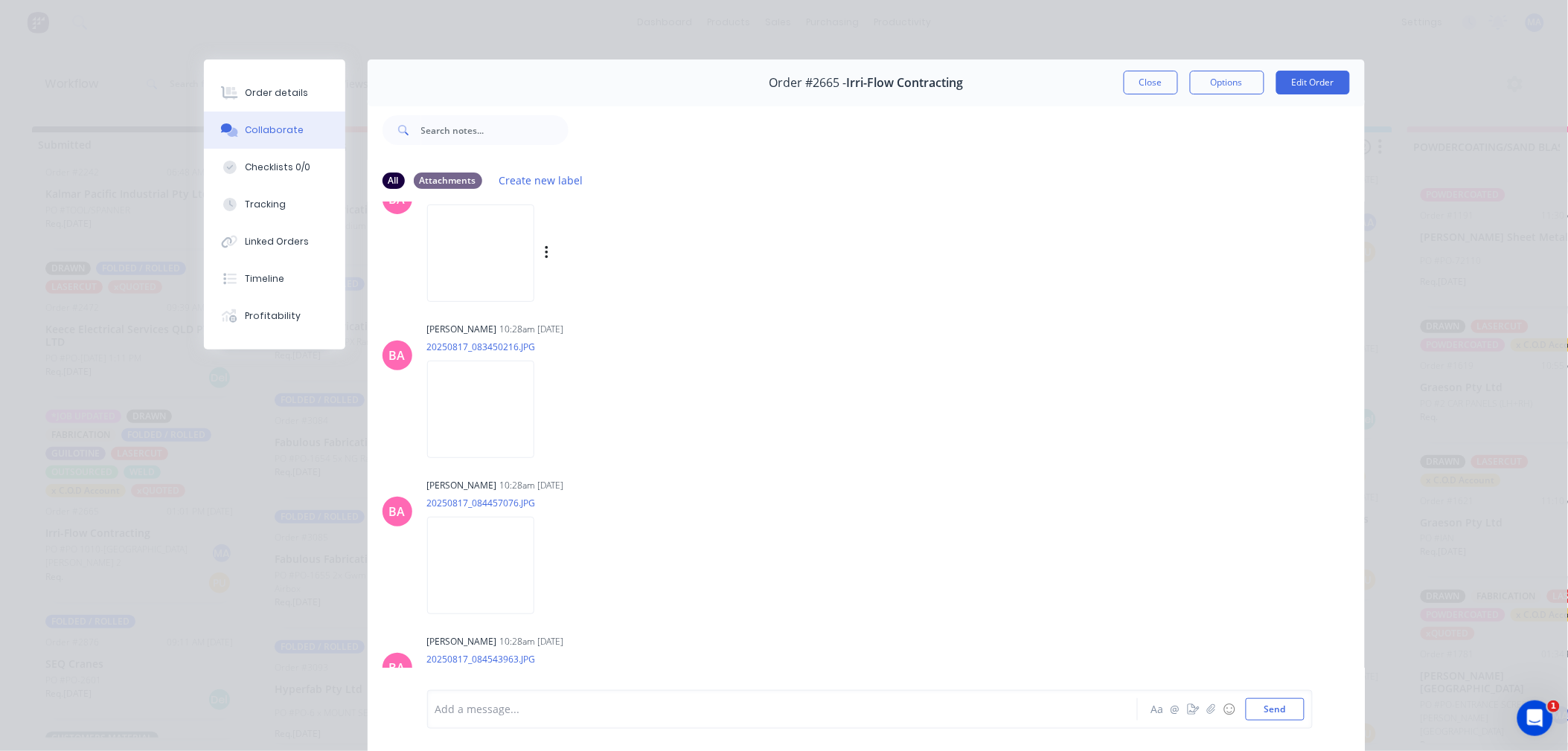
scroll to position [578, 0]
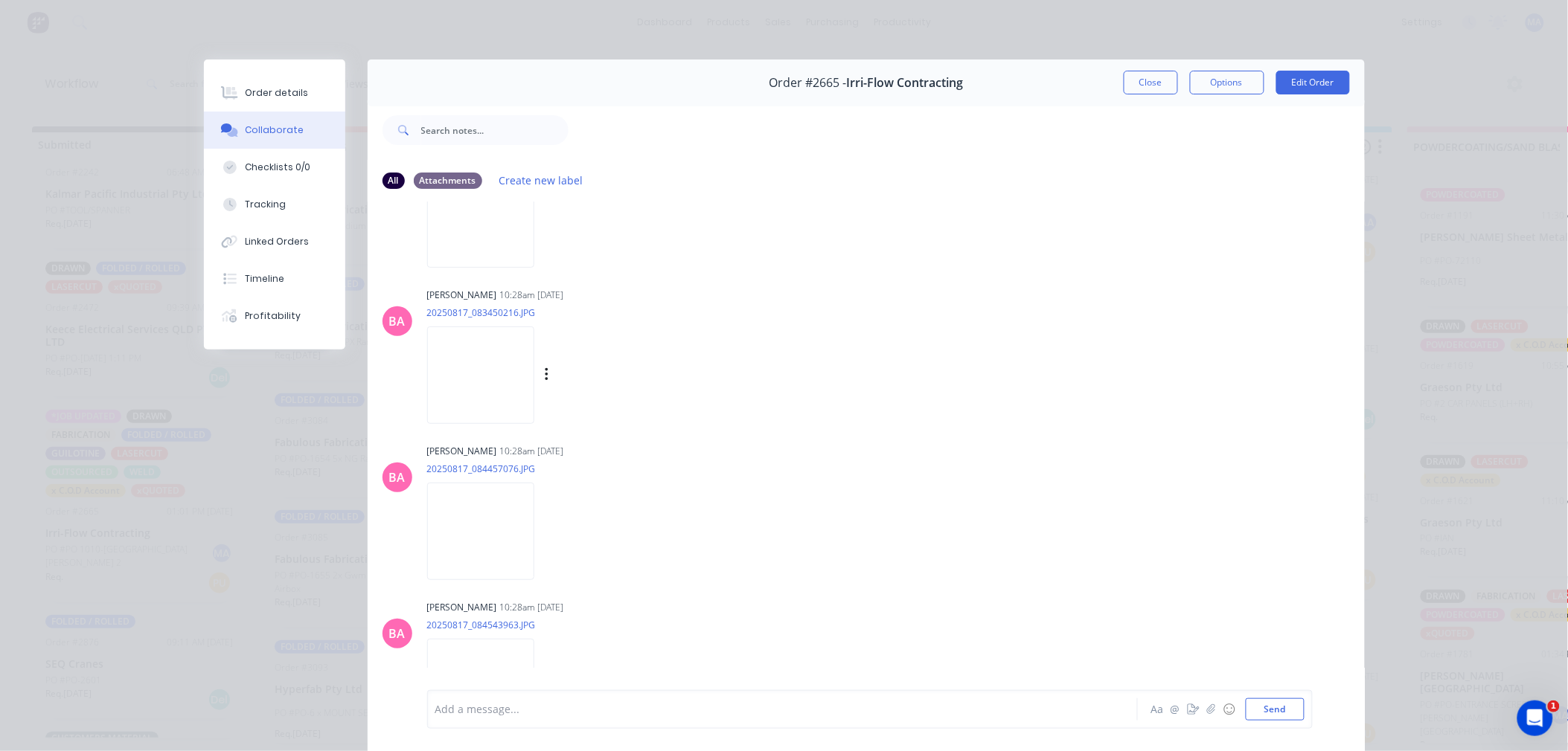
click at [486, 380] on img at bounding box center [480, 375] width 107 height 97
click at [1149, 85] on button "Close" at bounding box center [1151, 83] width 55 height 24
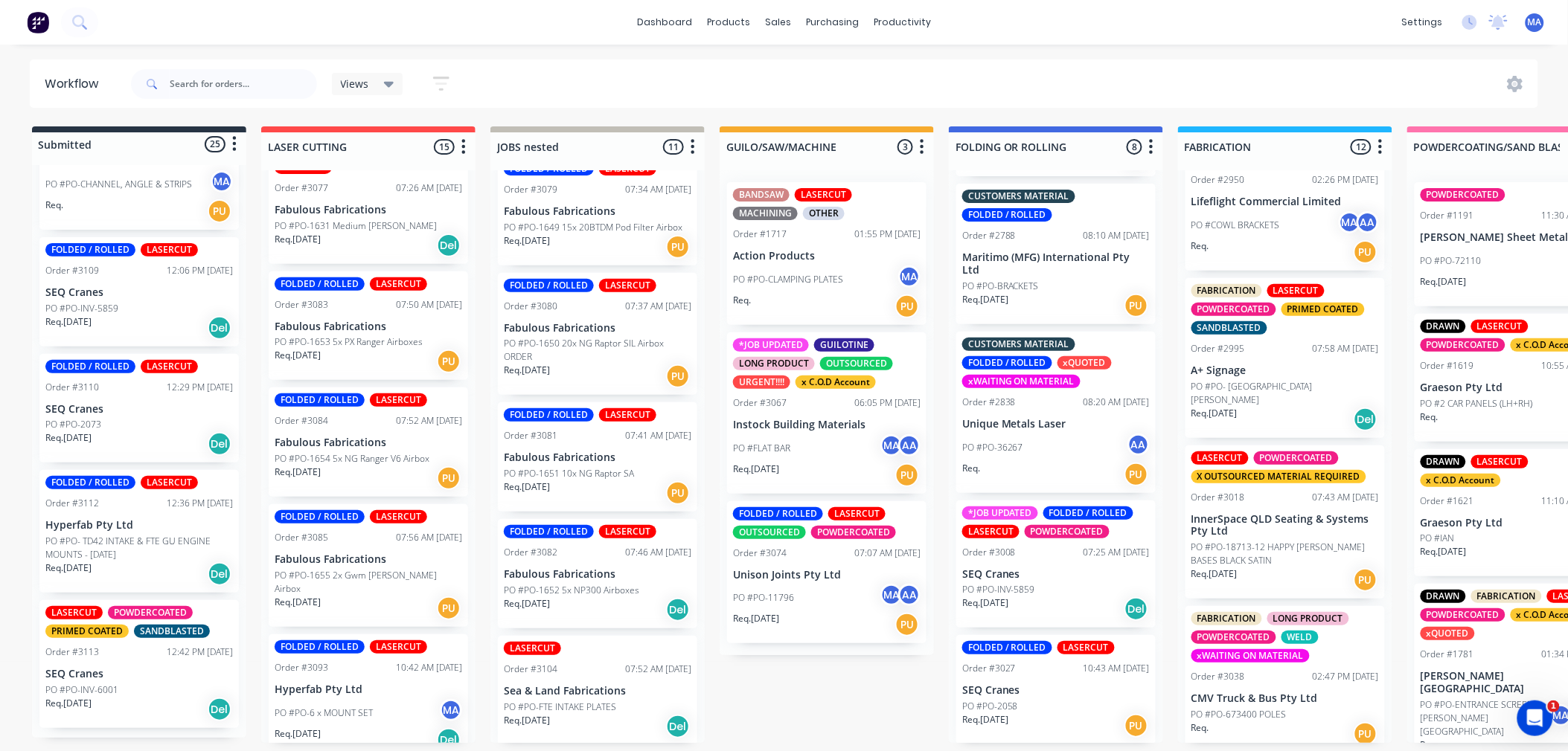
scroll to position [4, 0]
click at [162, 697] on div "PO #PO-INV-6001" at bounding box center [140, 690] width 188 height 14
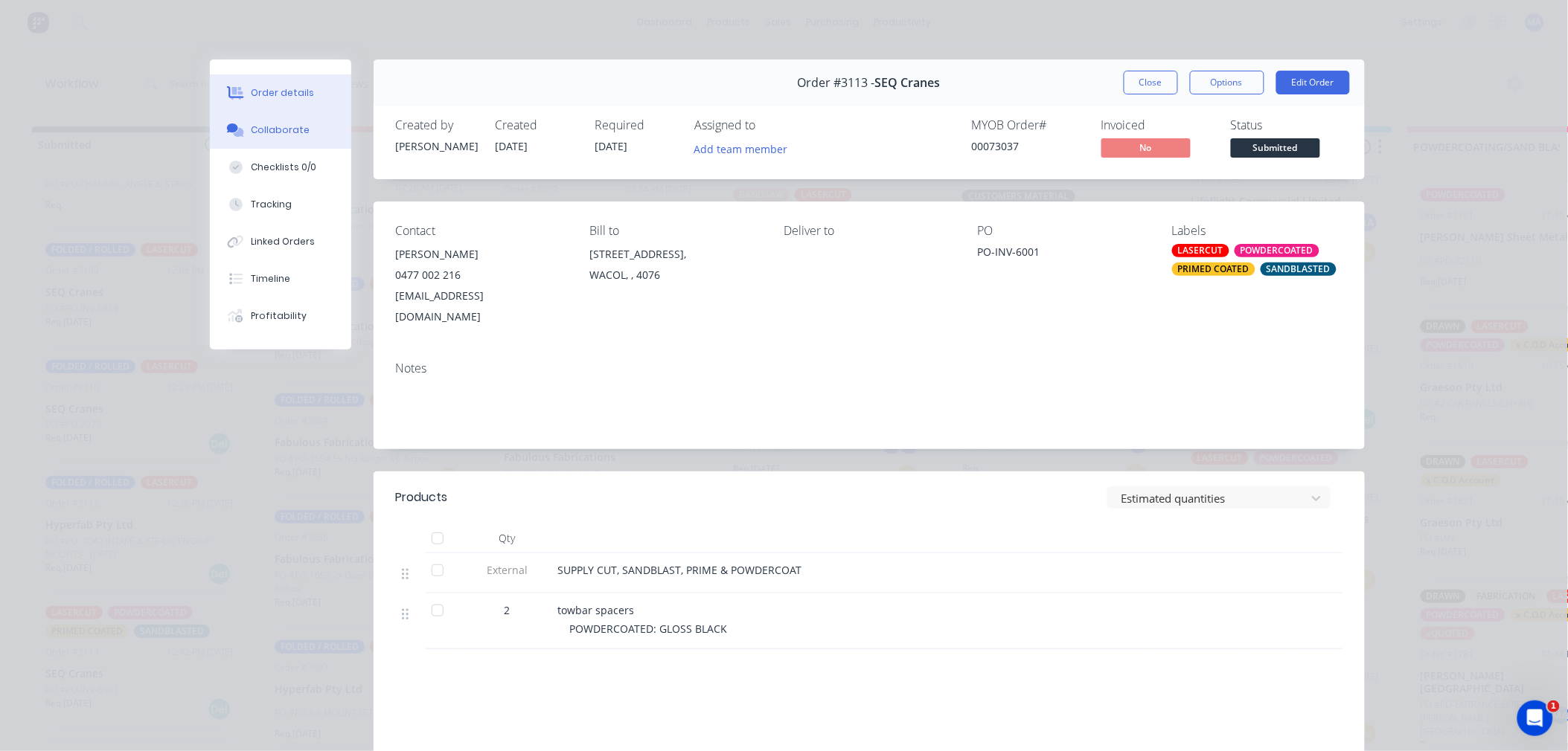
click at [298, 129] on div "Collaborate" at bounding box center [279, 130] width 59 height 14
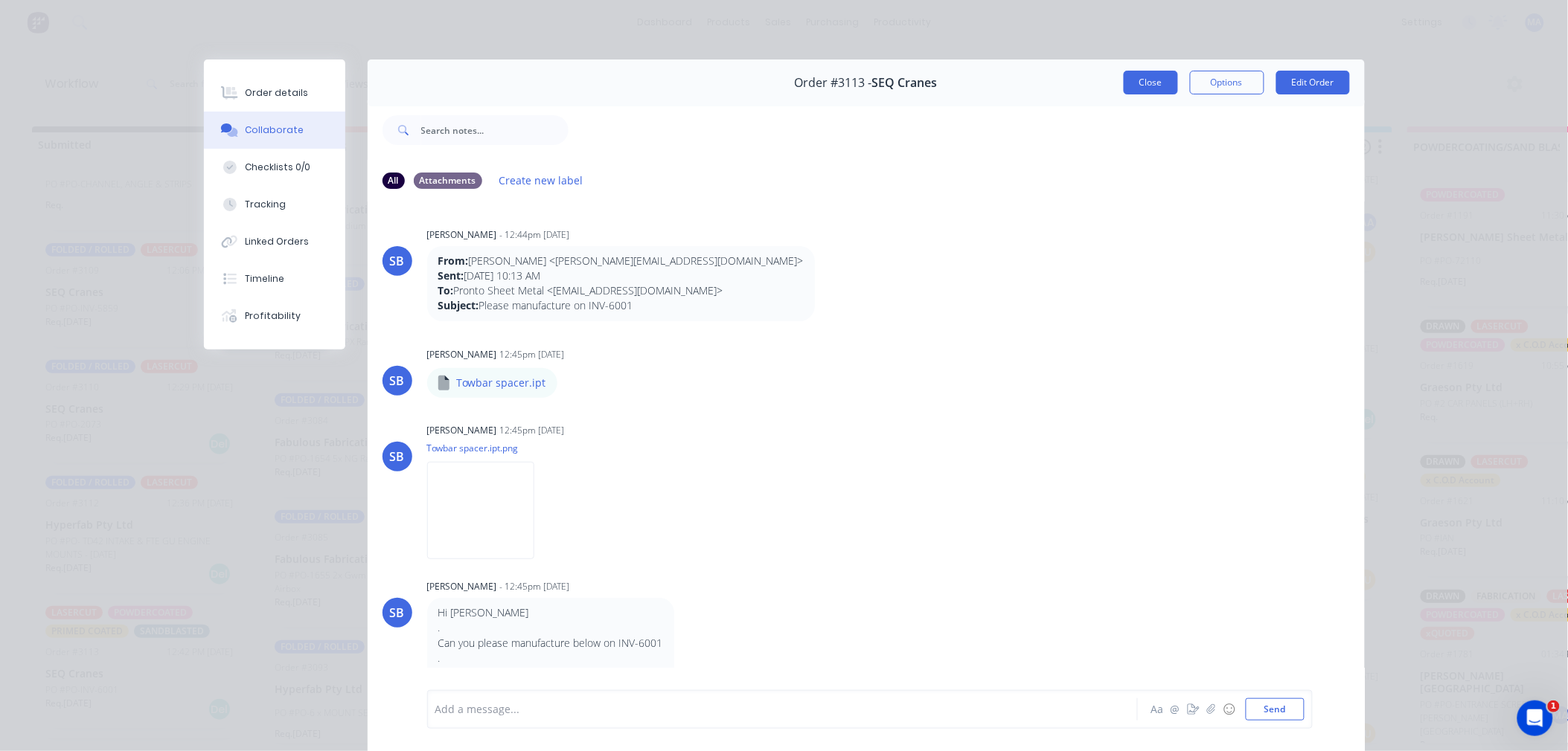
click at [1158, 87] on button "Close" at bounding box center [1151, 83] width 55 height 24
